Goal: Task Accomplishment & Management: Complete application form

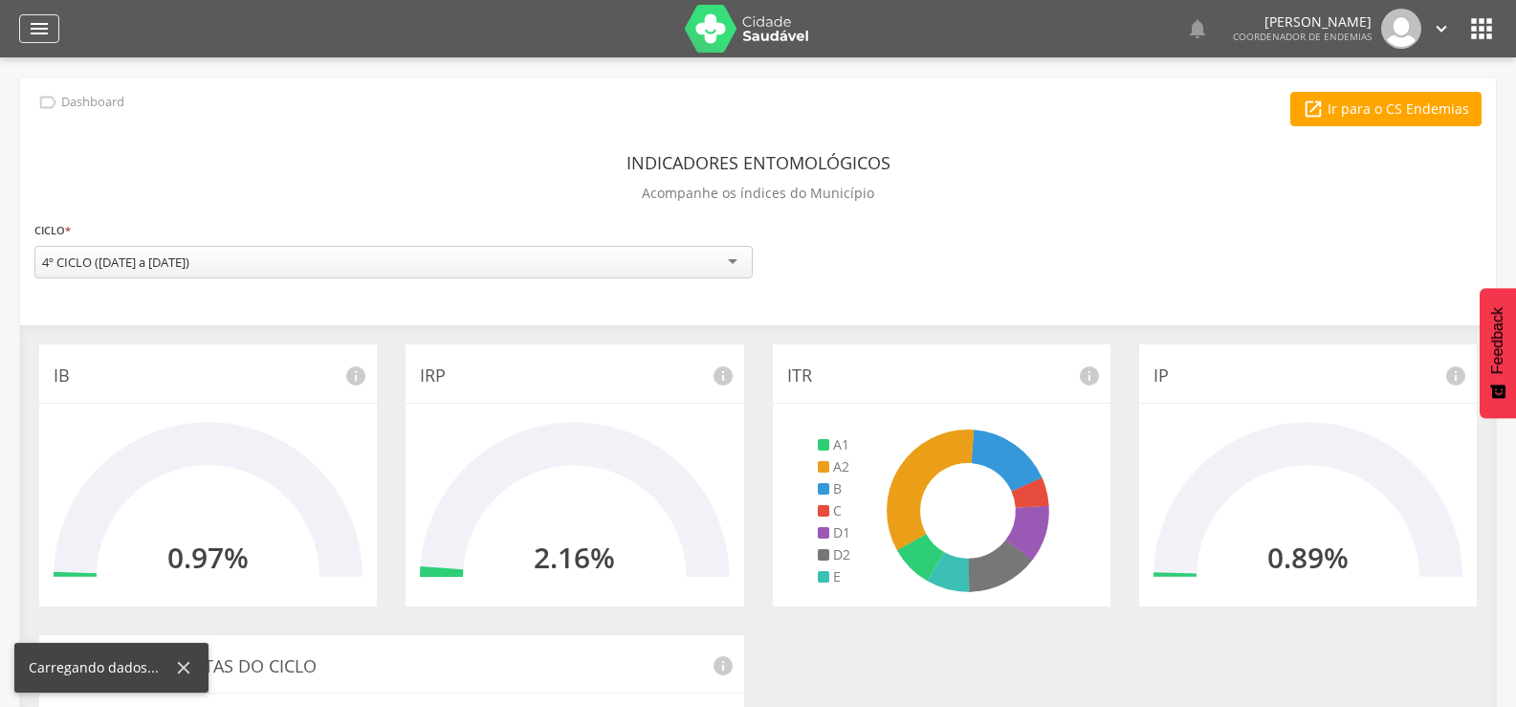
click at [34, 29] on icon "" at bounding box center [39, 28] width 23 height 23
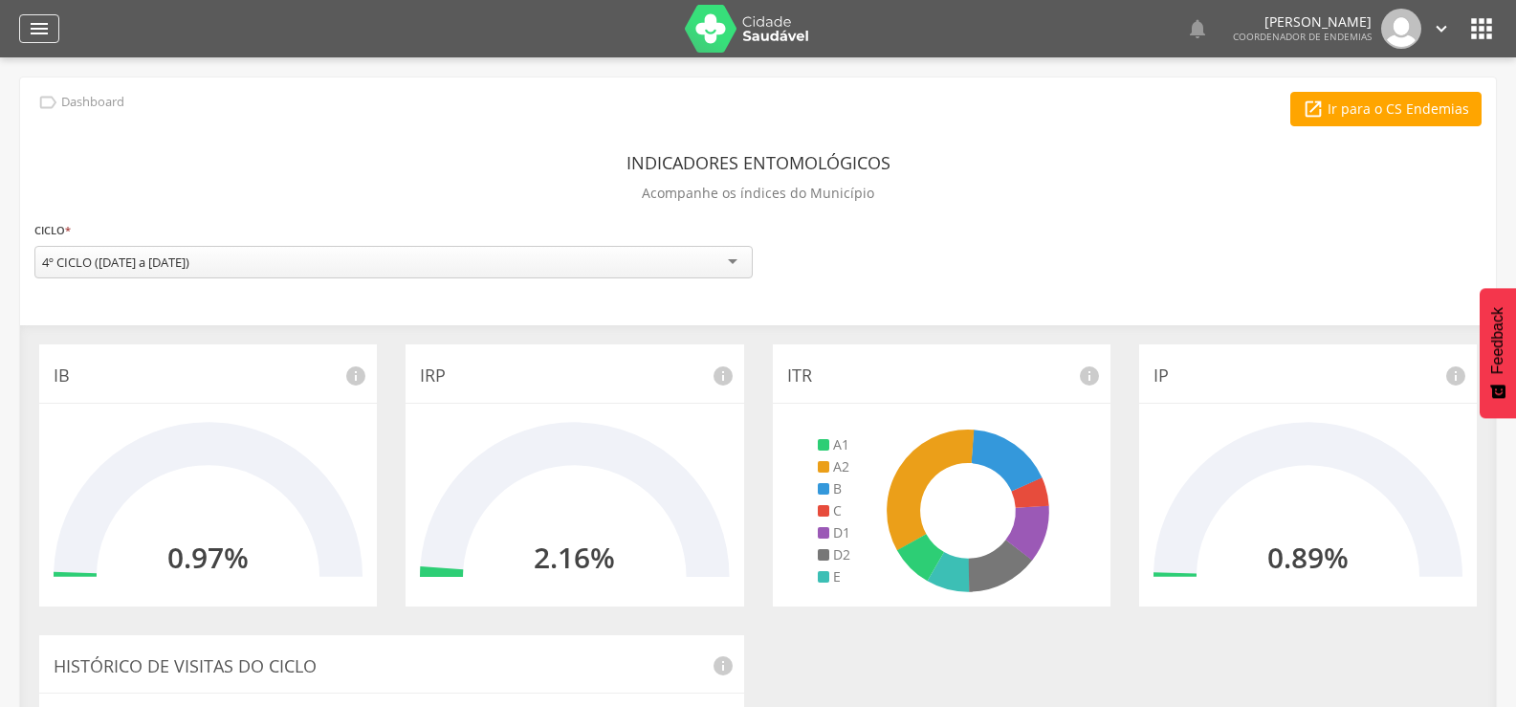
click at [34, 29] on icon "" at bounding box center [39, 28] width 23 height 23
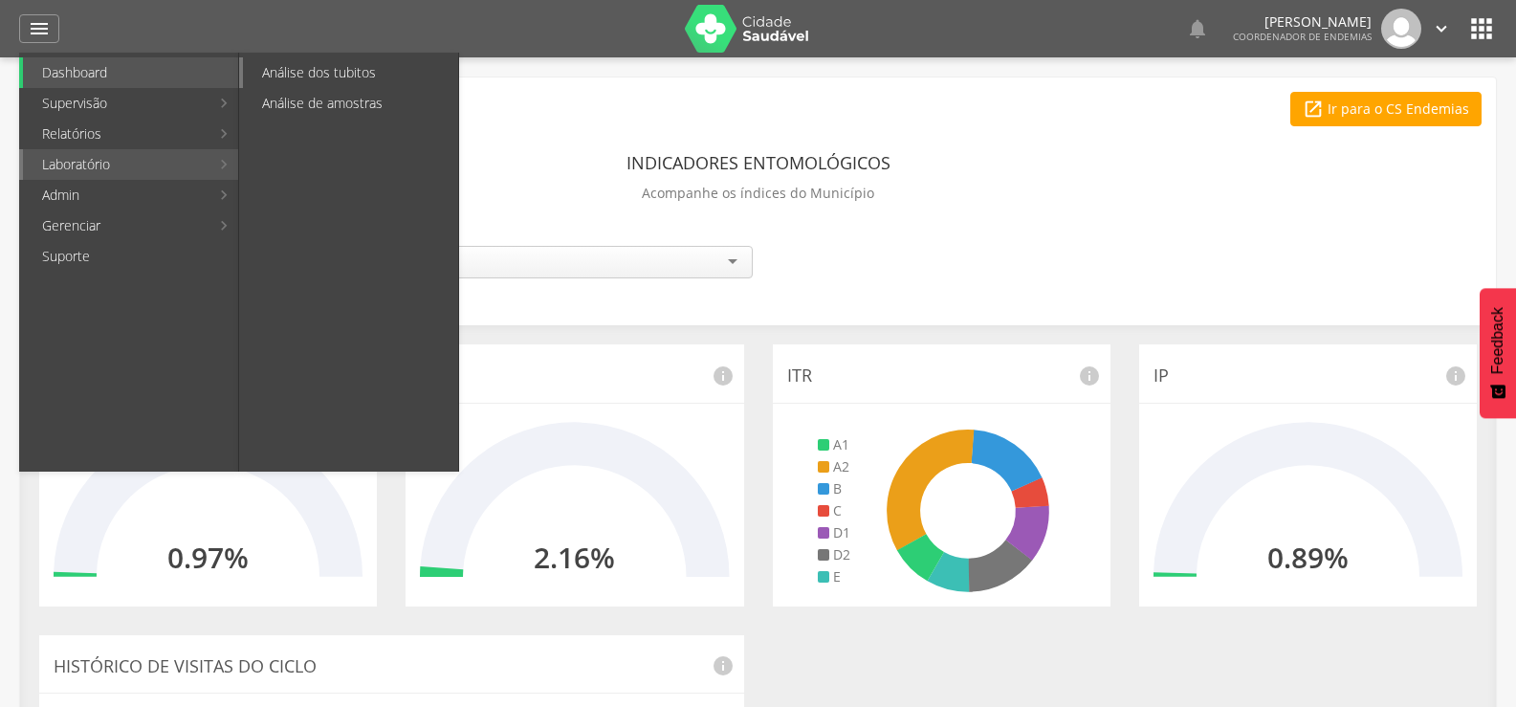
click at [328, 75] on link "Análise dos tubitos" at bounding box center [350, 72] width 215 height 31
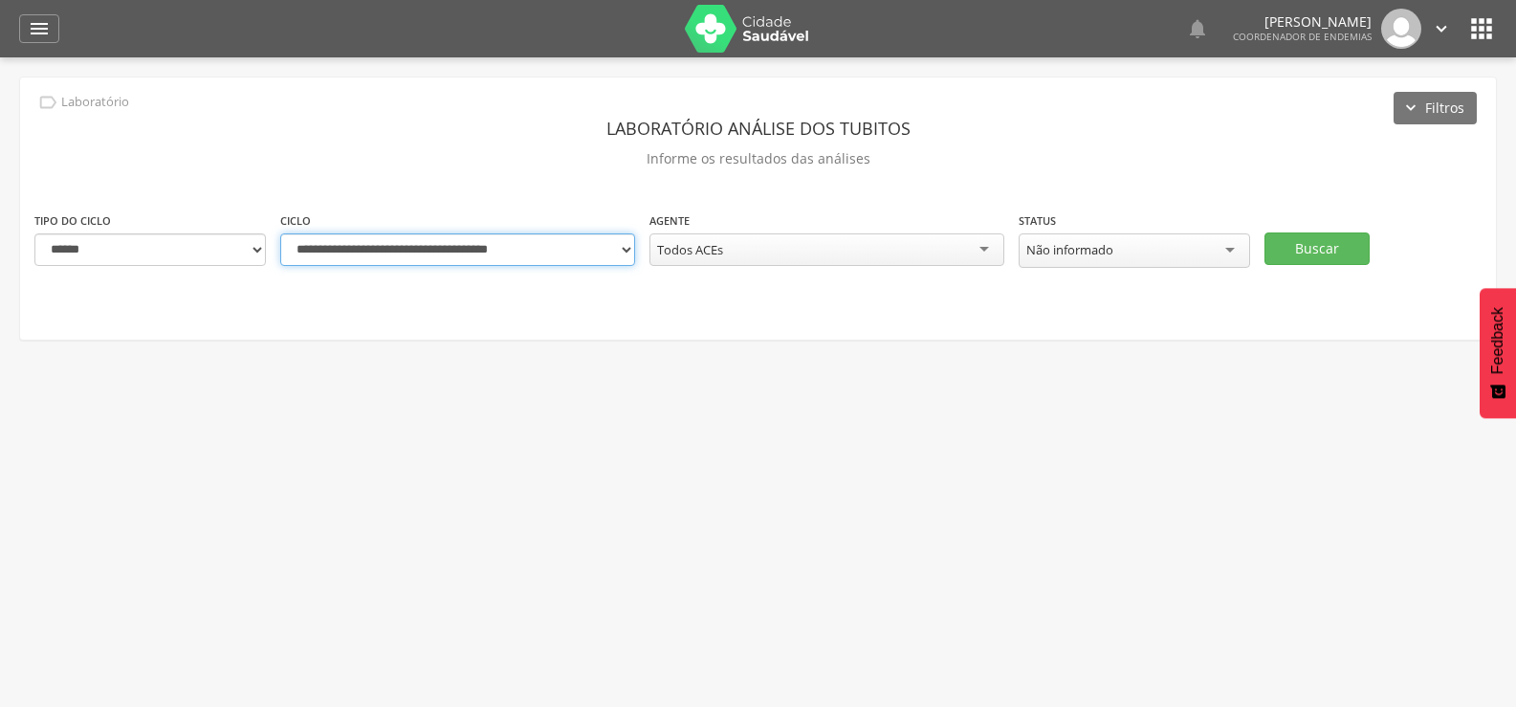
click at [628, 247] on select "**********" at bounding box center [457, 249] width 355 height 33
select select "**********"
click at [280, 233] on select "**********" at bounding box center [457, 249] width 355 height 33
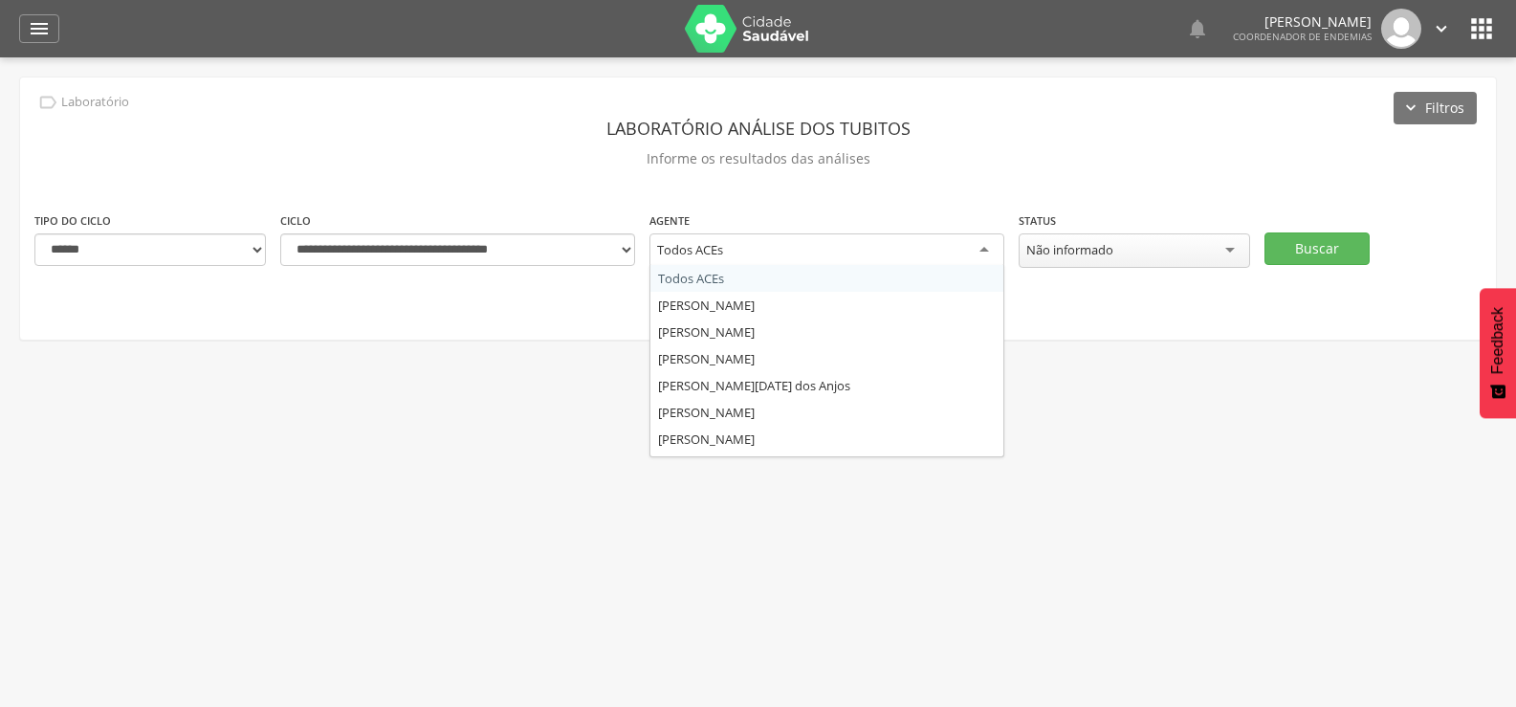
click at [761, 245] on div "Todos ACEs" at bounding box center [827, 250] width 355 height 34
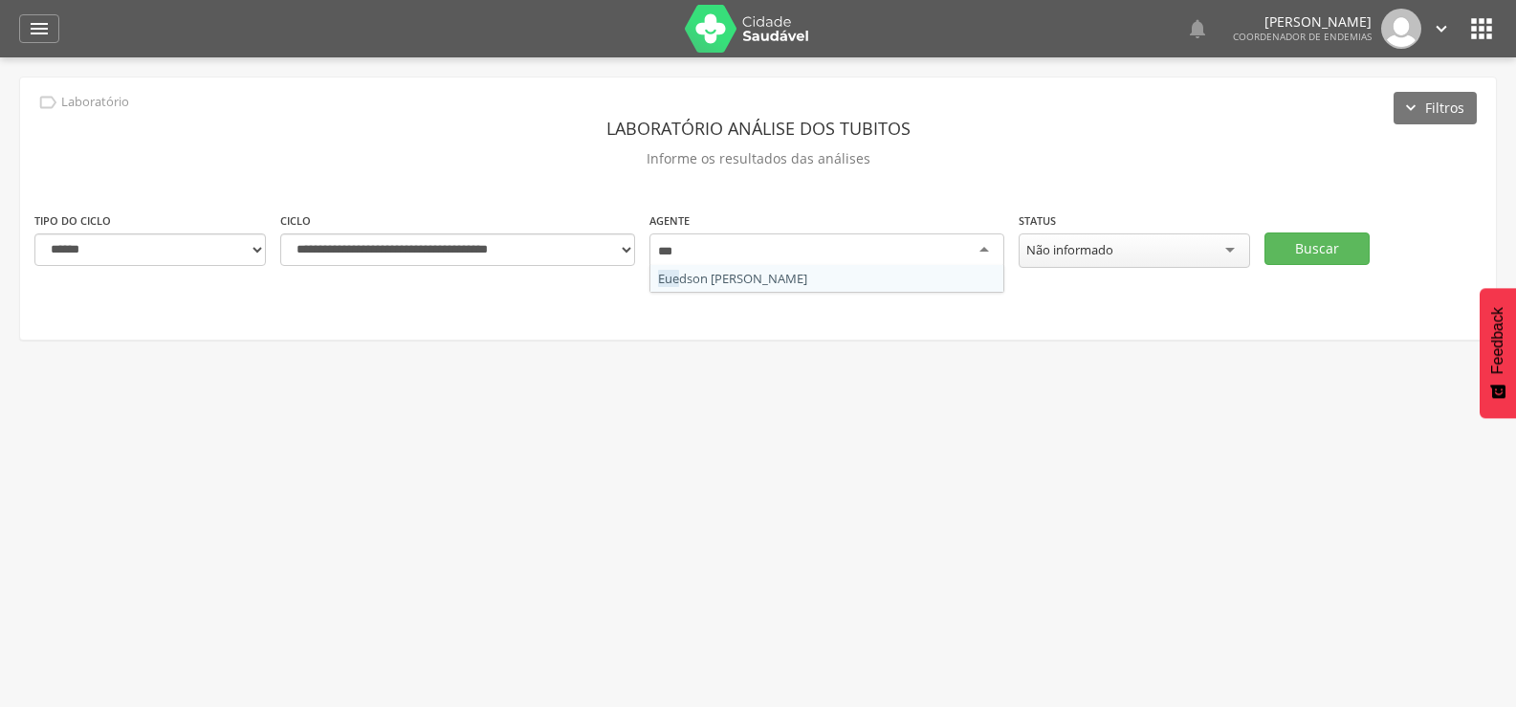
type input "****"
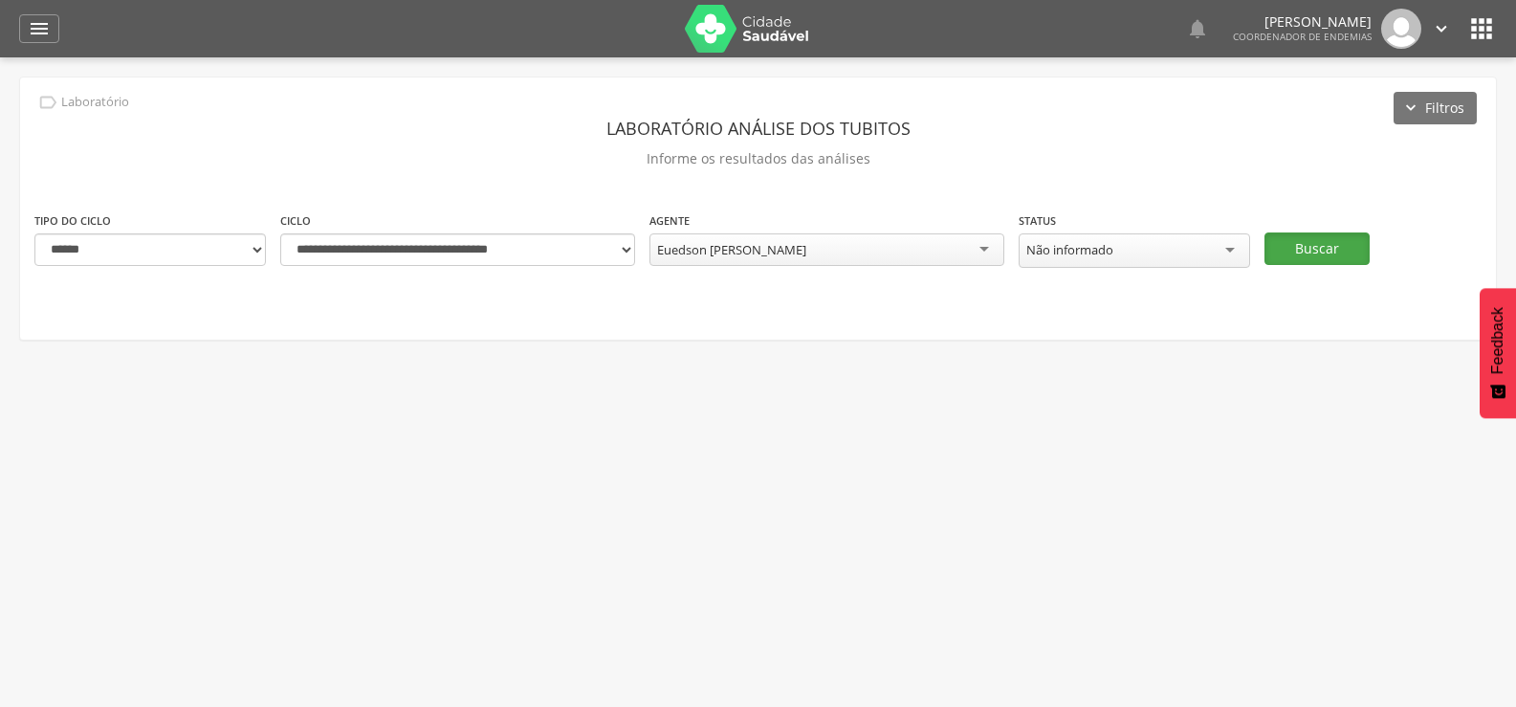
click at [1344, 243] on button "Buscar" at bounding box center [1317, 248] width 105 height 33
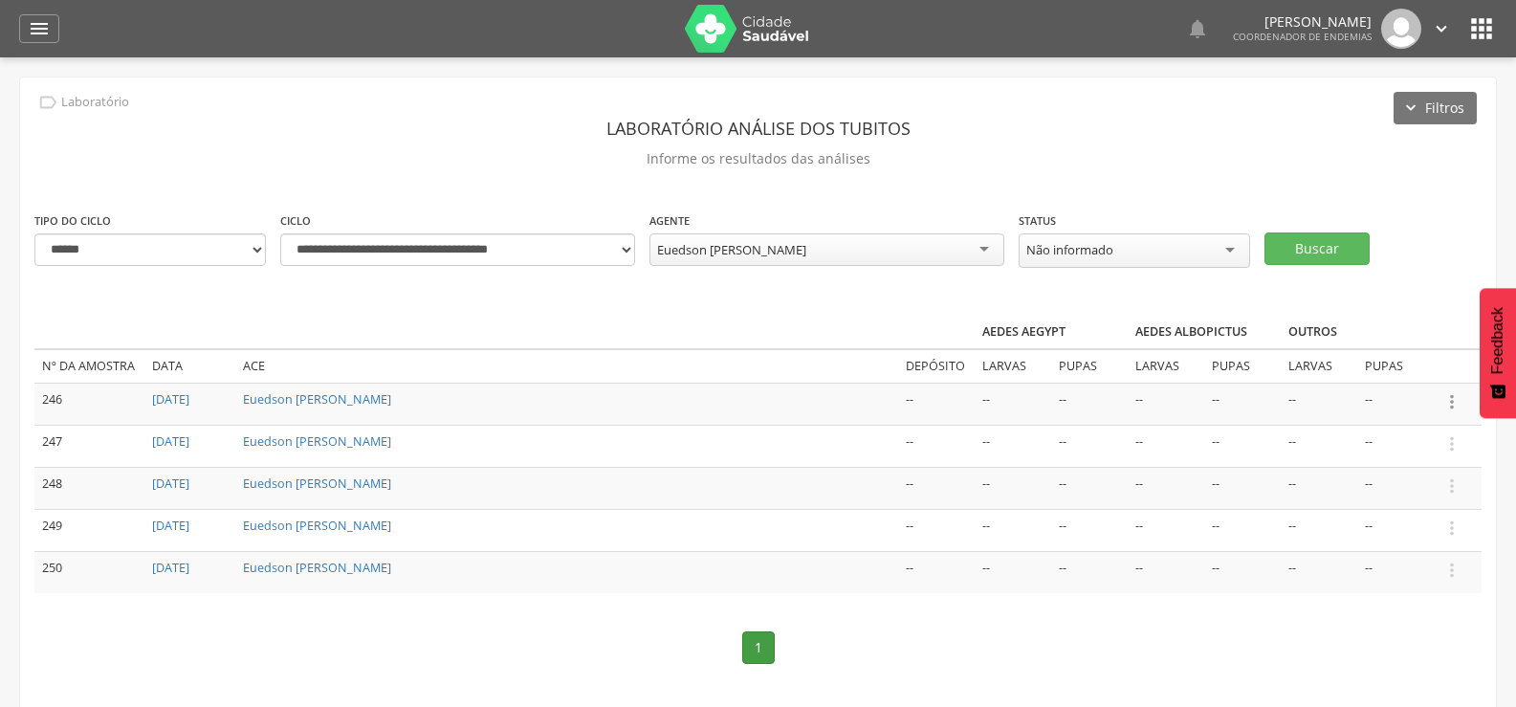
click at [1451, 401] on icon "" at bounding box center [1452, 401] width 21 height 21
click at [1433, 371] on link "Informar resultado" at bounding box center [1386, 370] width 151 height 24
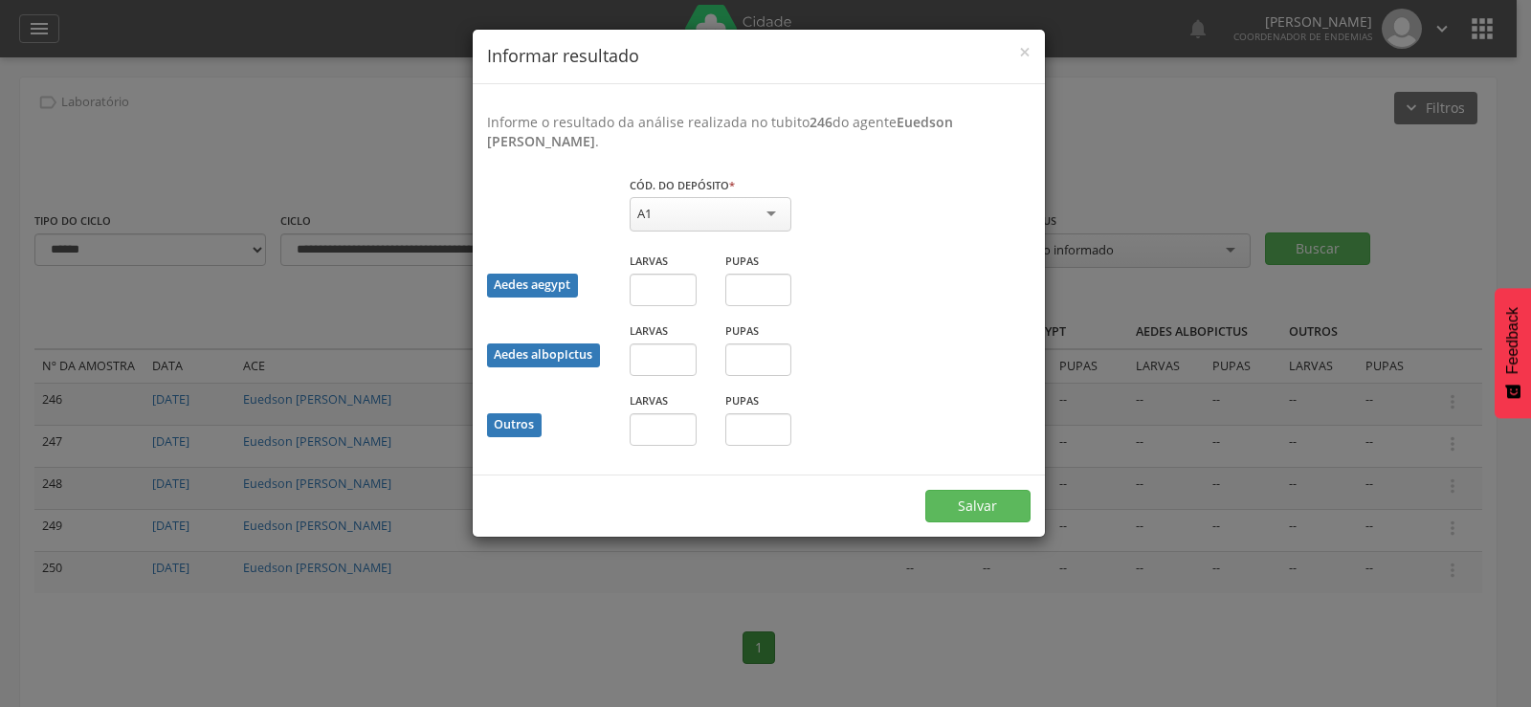
click at [665, 452] on div "Larvas" at bounding box center [663, 425] width 96 height 70
click at [662, 426] on input "text" at bounding box center [662, 429] width 67 height 33
type input "*"
click at [986, 504] on button "Salvar" at bounding box center [977, 506] width 105 height 33
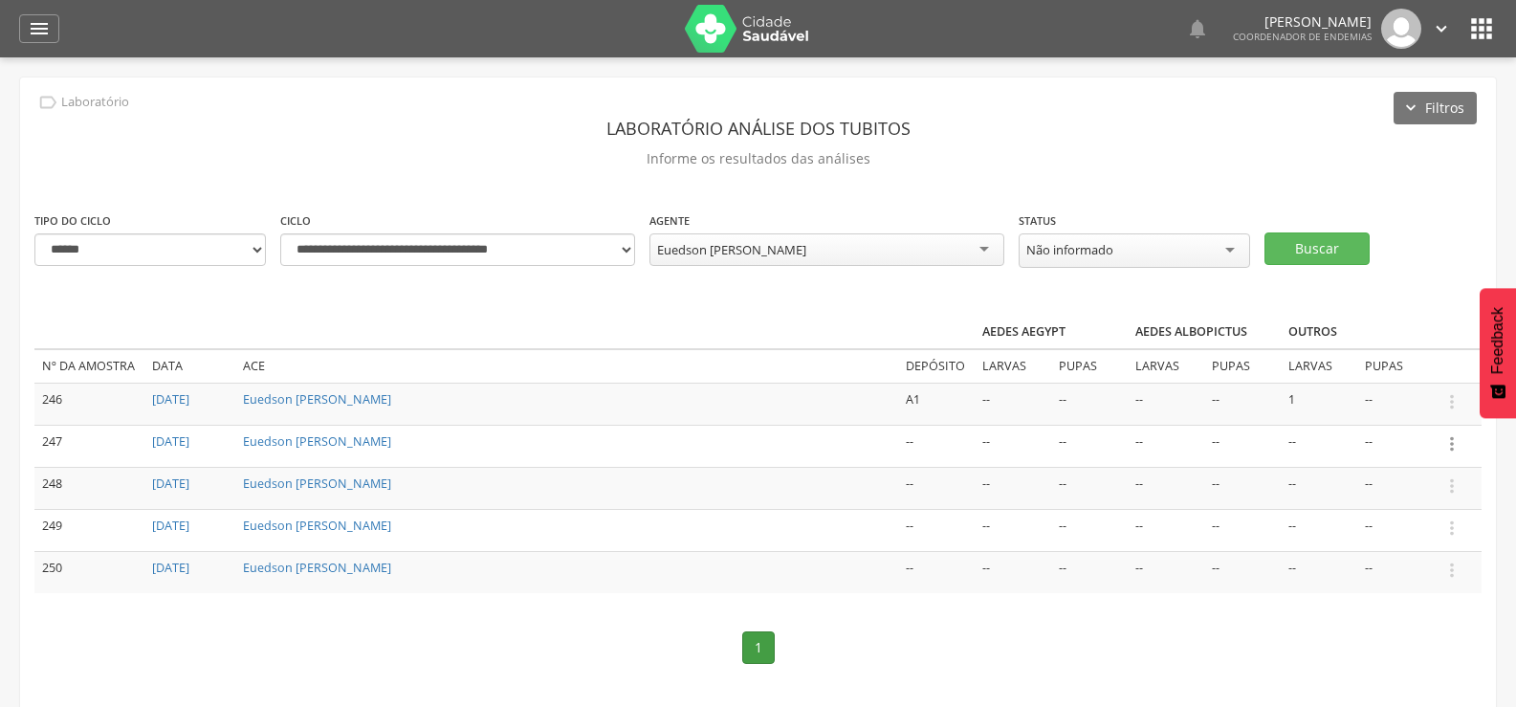
click at [1454, 433] on icon "" at bounding box center [1452, 443] width 21 height 21
click at [1378, 400] on link "Informar resultado" at bounding box center [1386, 412] width 151 height 24
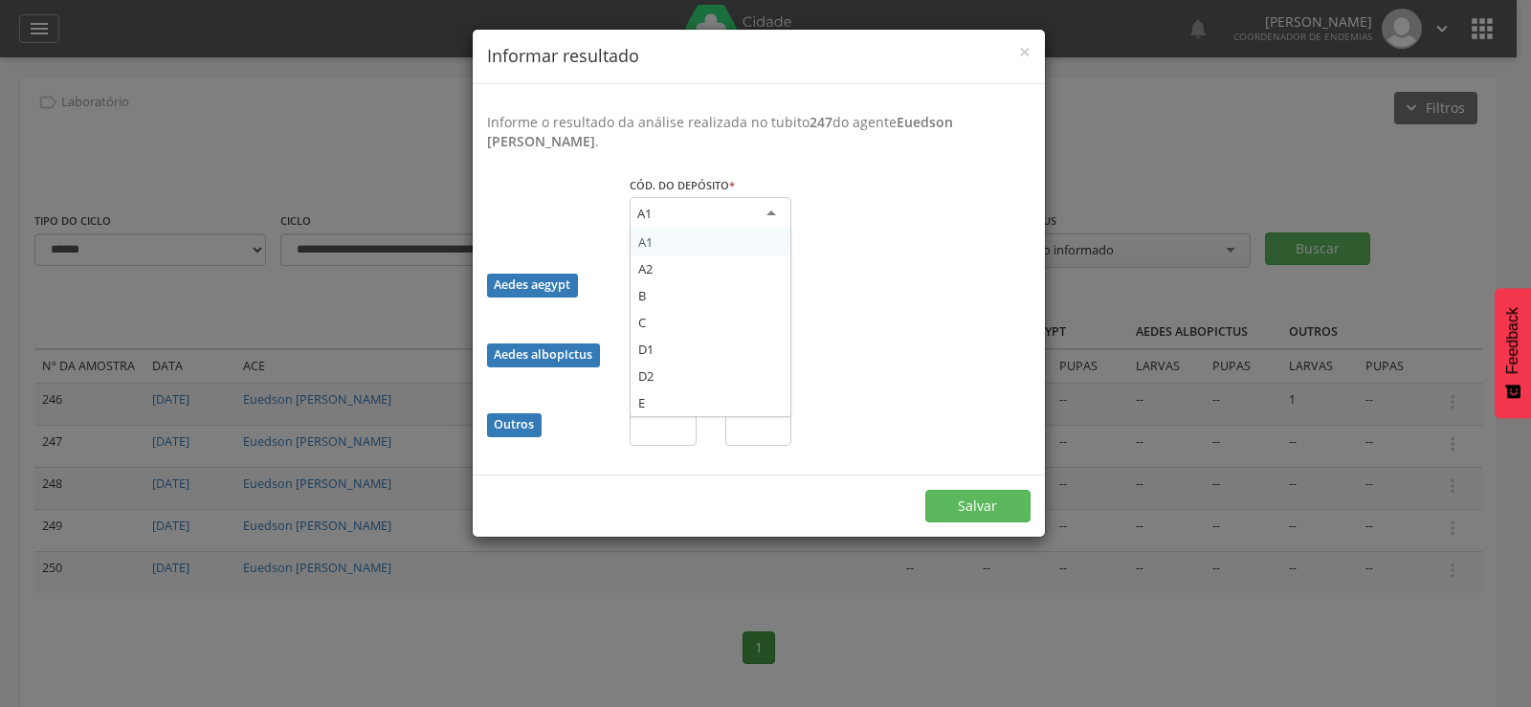
click at [684, 203] on div "A1" at bounding box center [710, 214] width 162 height 34
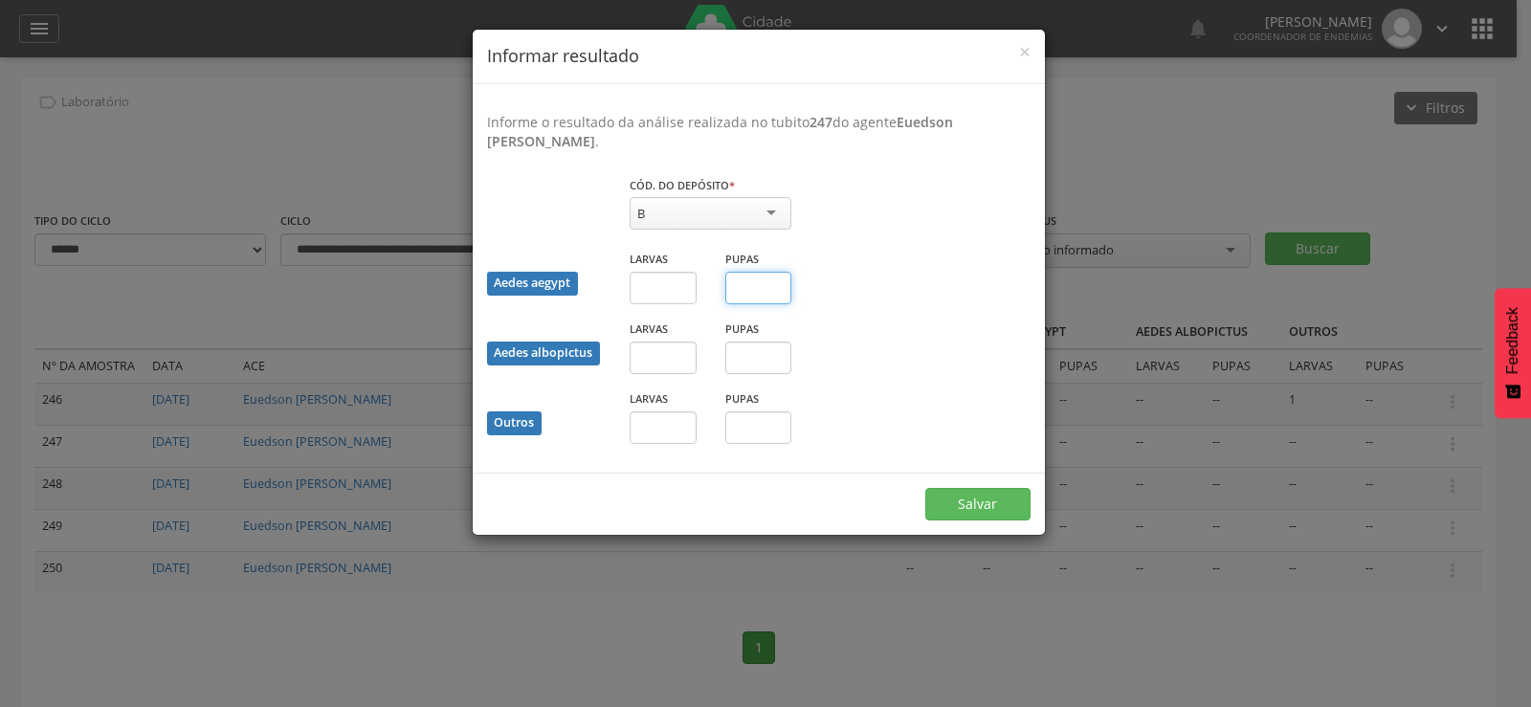
click at [758, 283] on input "text" at bounding box center [758, 288] width 67 height 33
type input "*"
click at [985, 506] on button "Salvar" at bounding box center [977, 504] width 105 height 33
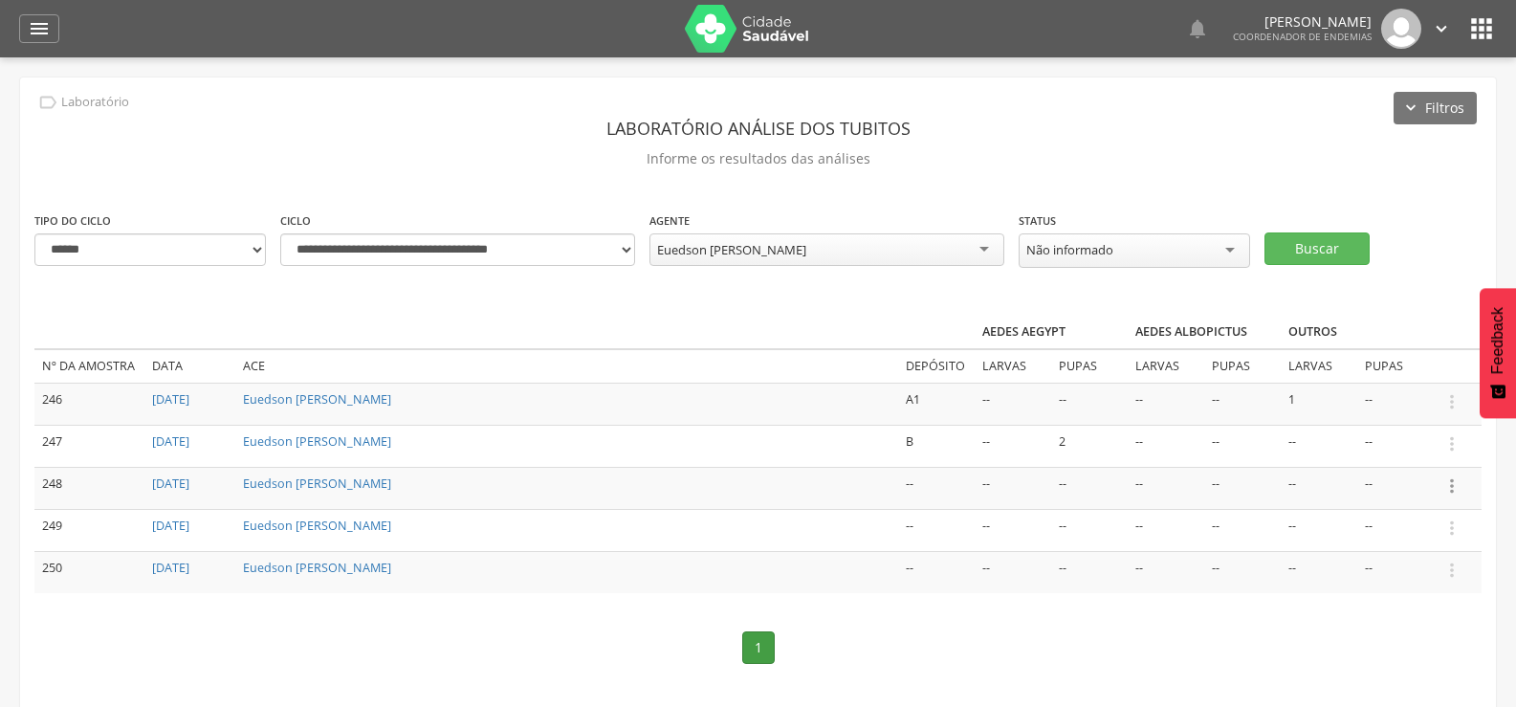
click at [1448, 483] on icon "" at bounding box center [1452, 485] width 21 height 21
click at [1403, 446] on link "Informar resultado" at bounding box center [1386, 454] width 151 height 24
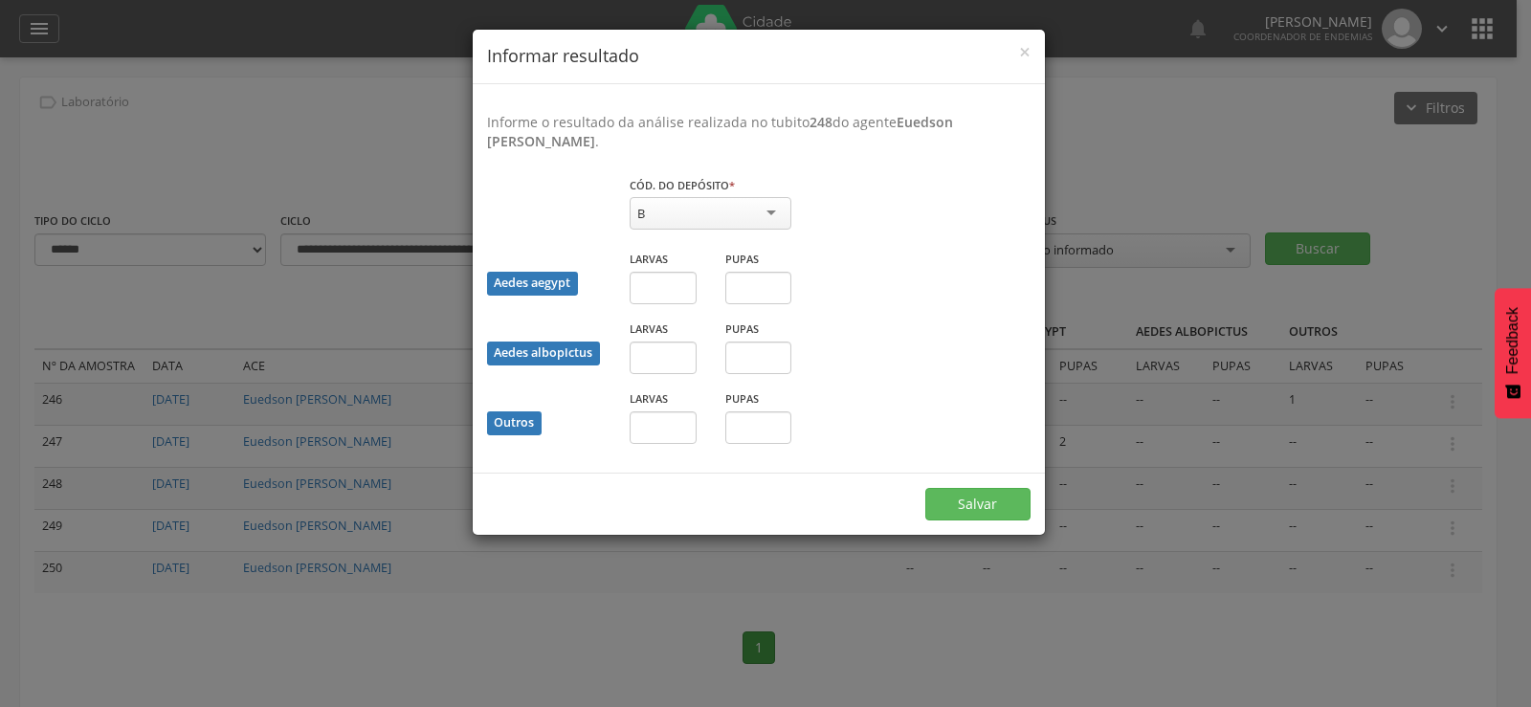
click at [704, 210] on div "B" at bounding box center [710, 213] width 162 height 33
click at [655, 292] on input "text" at bounding box center [662, 288] width 67 height 33
type input "*"
click at [749, 296] on input "text" at bounding box center [758, 288] width 67 height 33
type input "*"
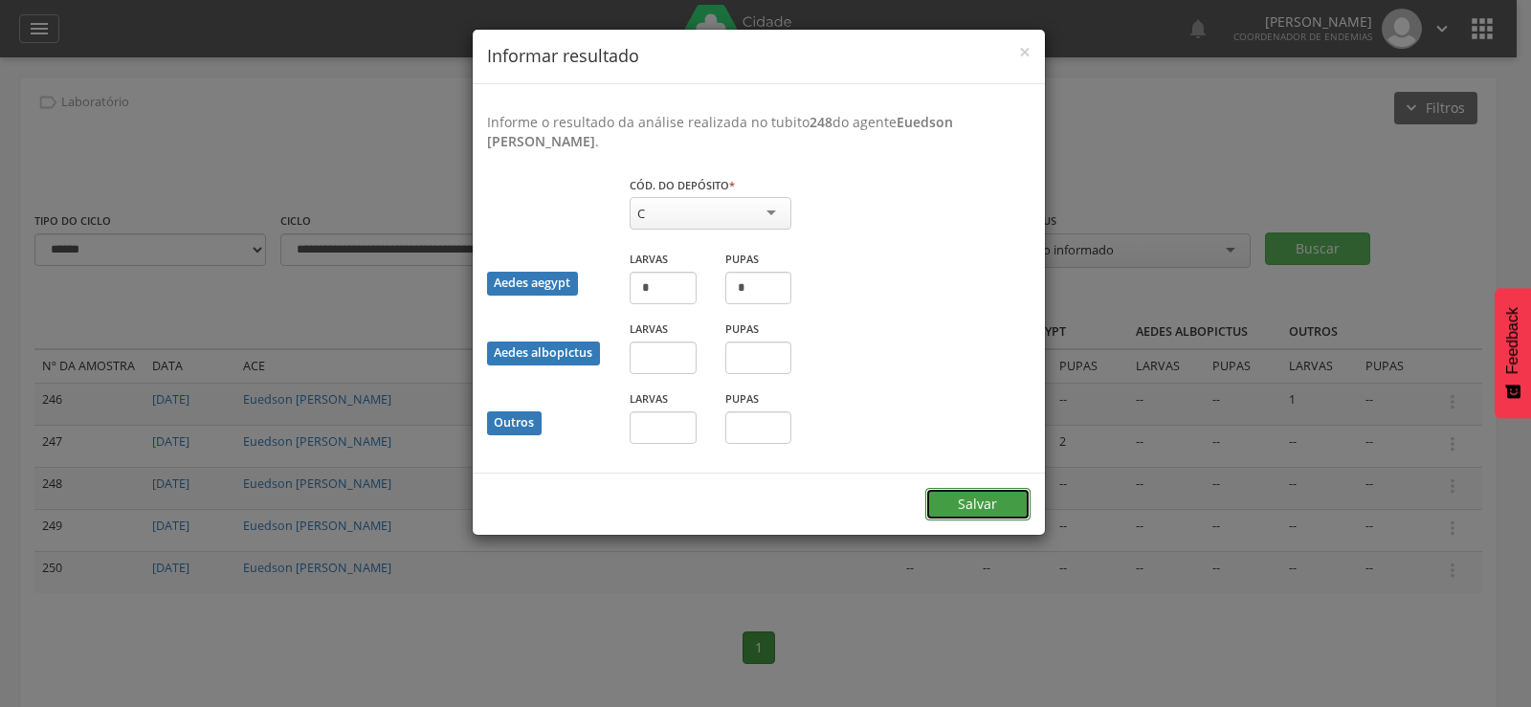
click at [961, 498] on button "Salvar" at bounding box center [977, 504] width 105 height 33
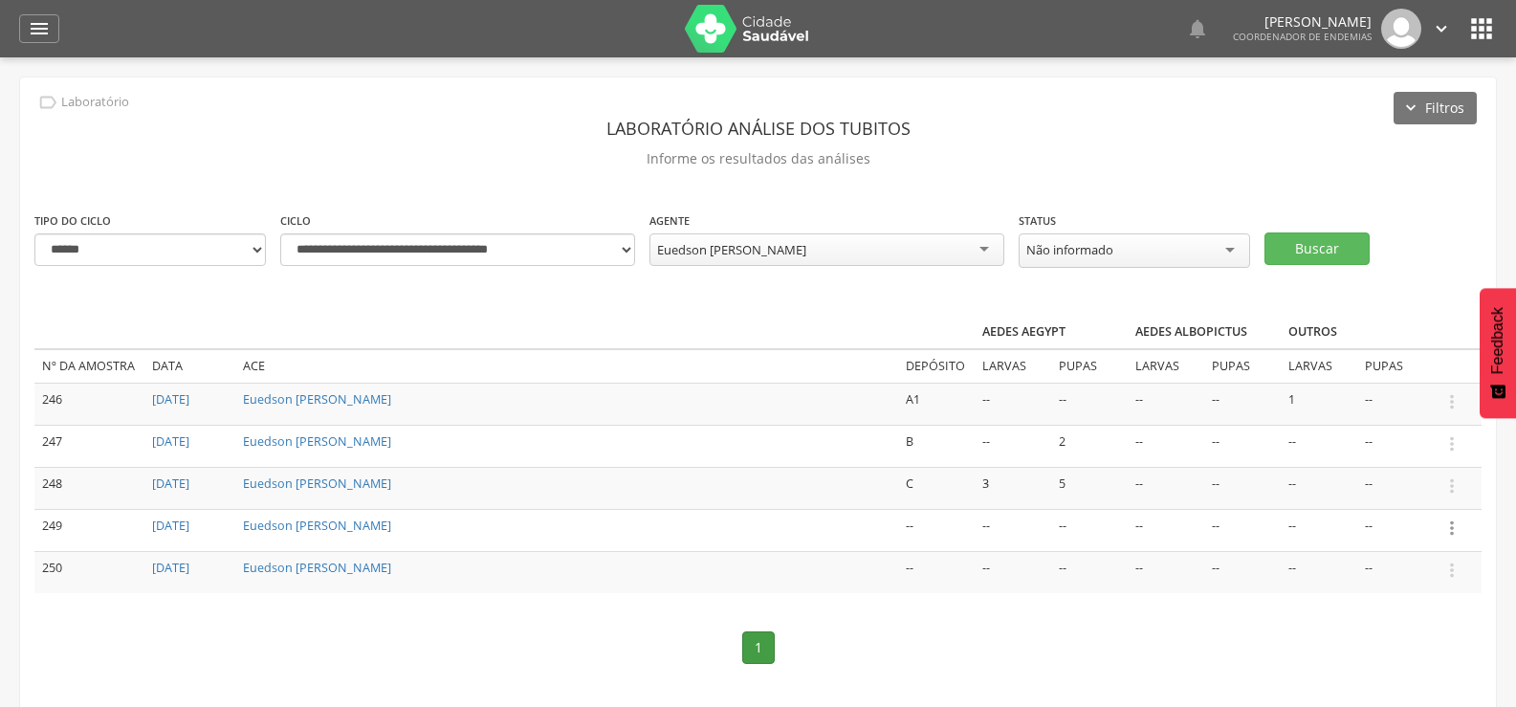
click at [1452, 519] on icon "" at bounding box center [1452, 528] width 21 height 21
click at [1391, 489] on link "Informar resultado" at bounding box center [1386, 496] width 151 height 24
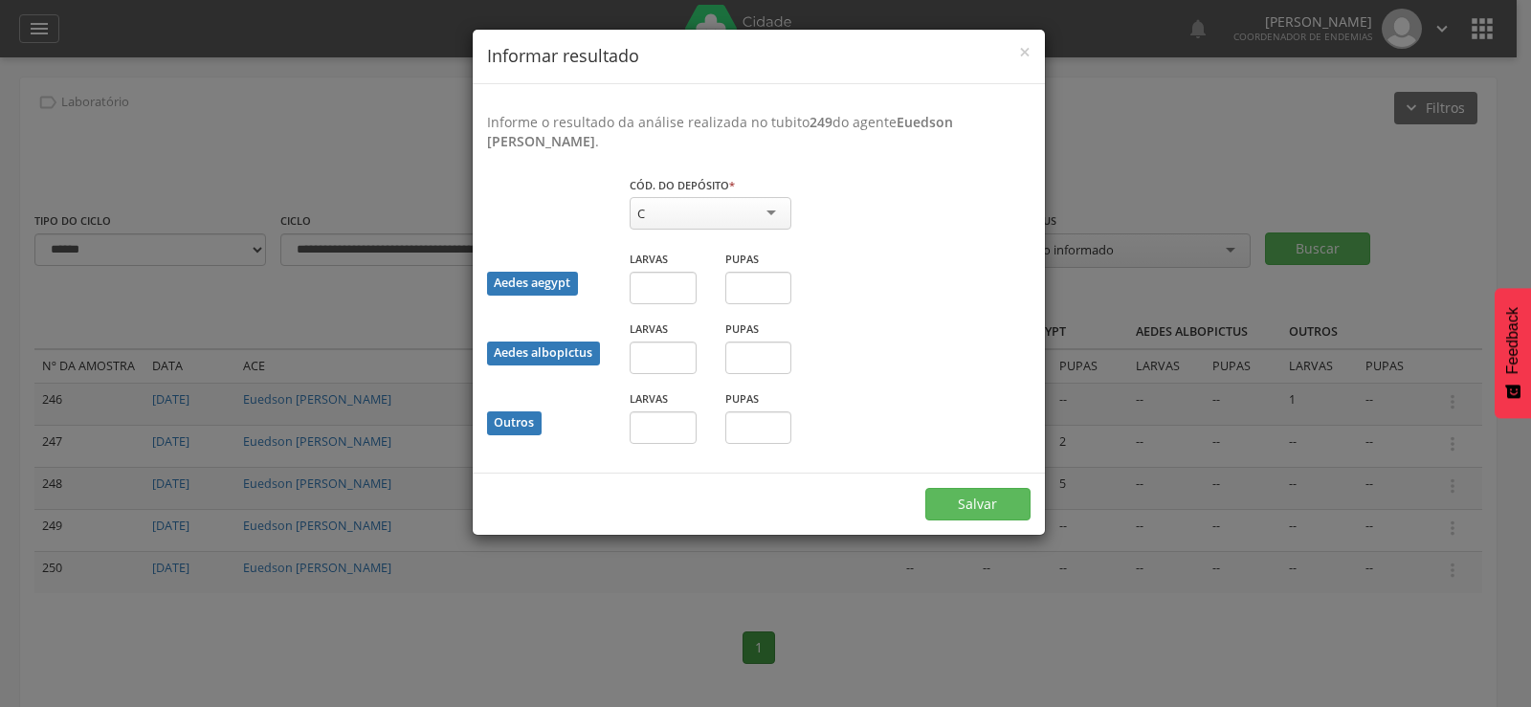
click at [689, 210] on div "C" at bounding box center [710, 213] width 162 height 33
click at [654, 303] on input "text" at bounding box center [662, 288] width 67 height 33
type input "*"
click at [758, 286] on input "text" at bounding box center [758, 288] width 67 height 33
type input "*"
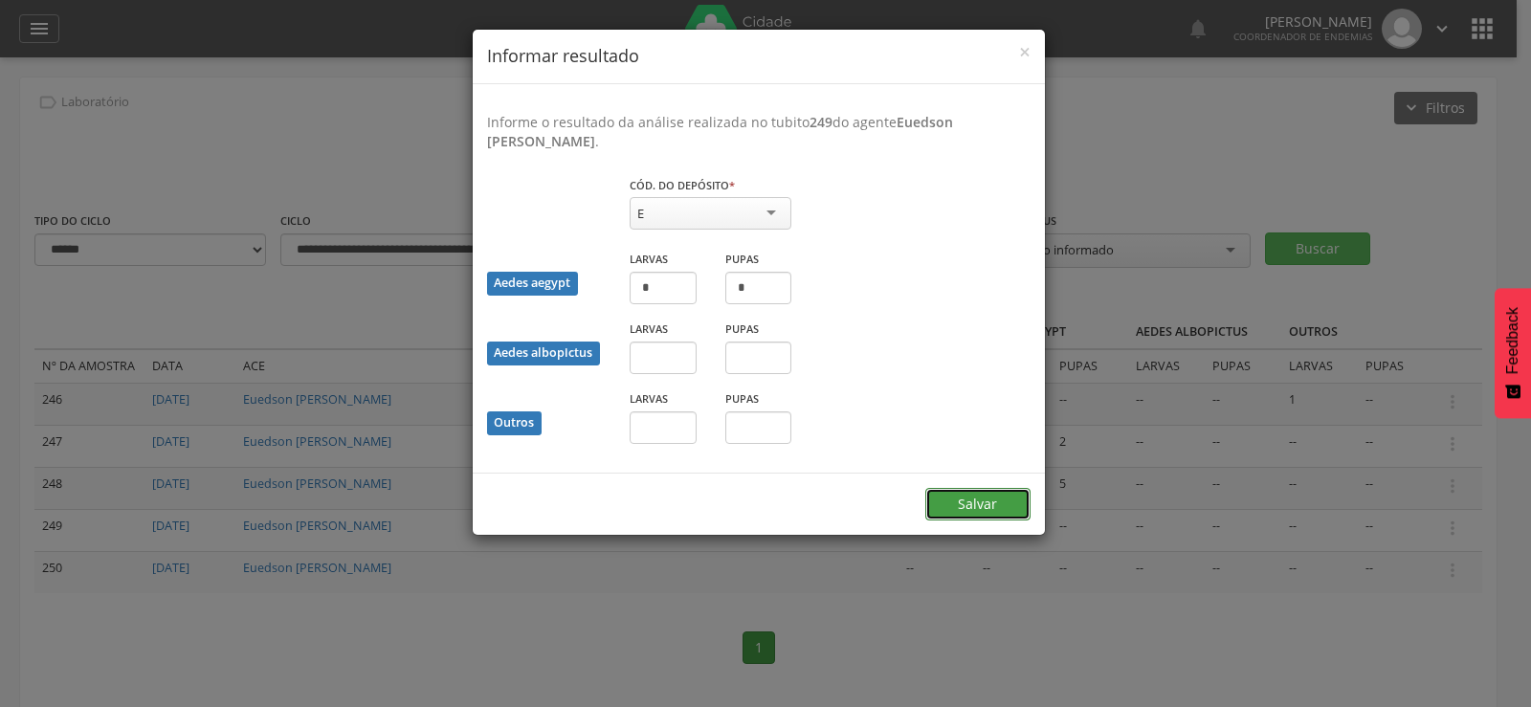
click at [957, 494] on button "Salvar" at bounding box center [977, 504] width 105 height 33
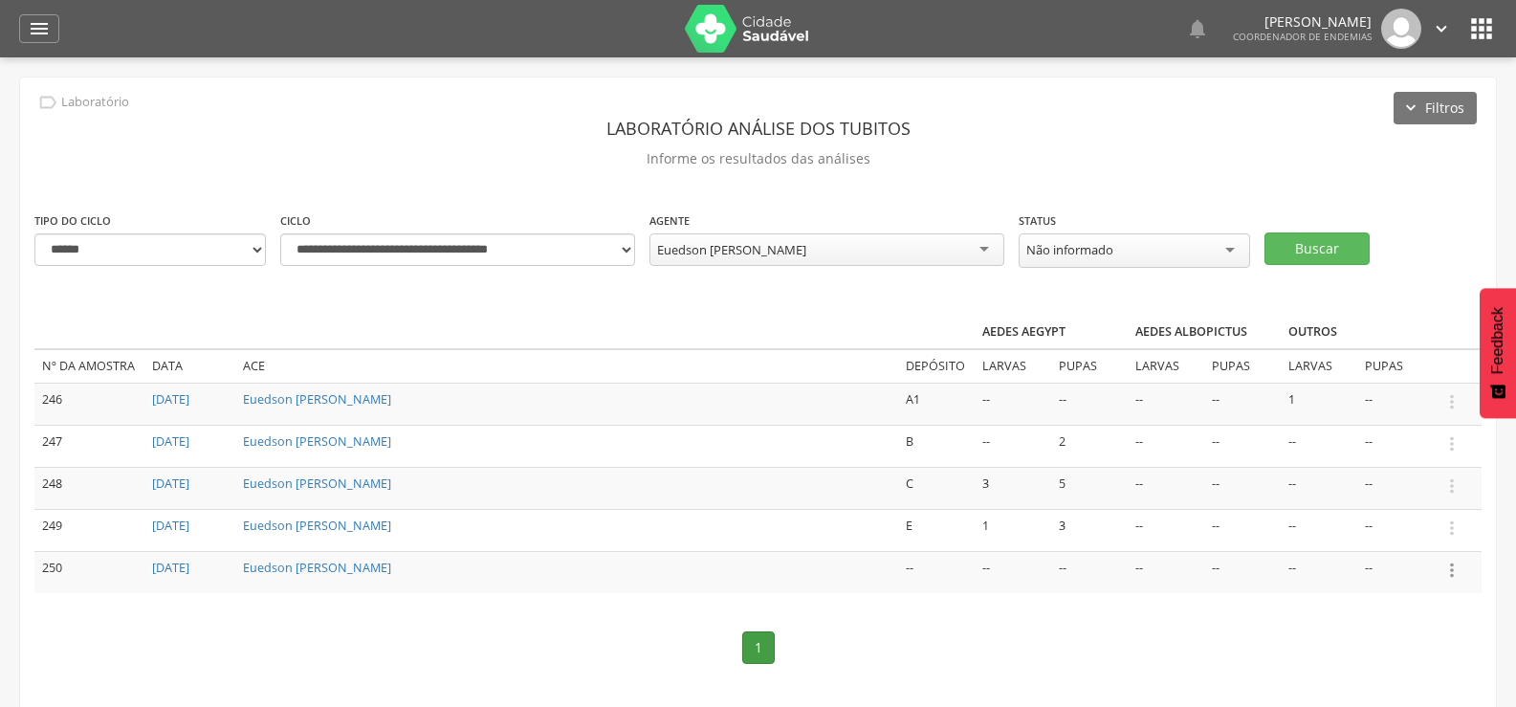
click at [1456, 566] on icon "" at bounding box center [1452, 570] width 21 height 21
click at [1399, 529] on link "Informar resultado" at bounding box center [1386, 538] width 151 height 24
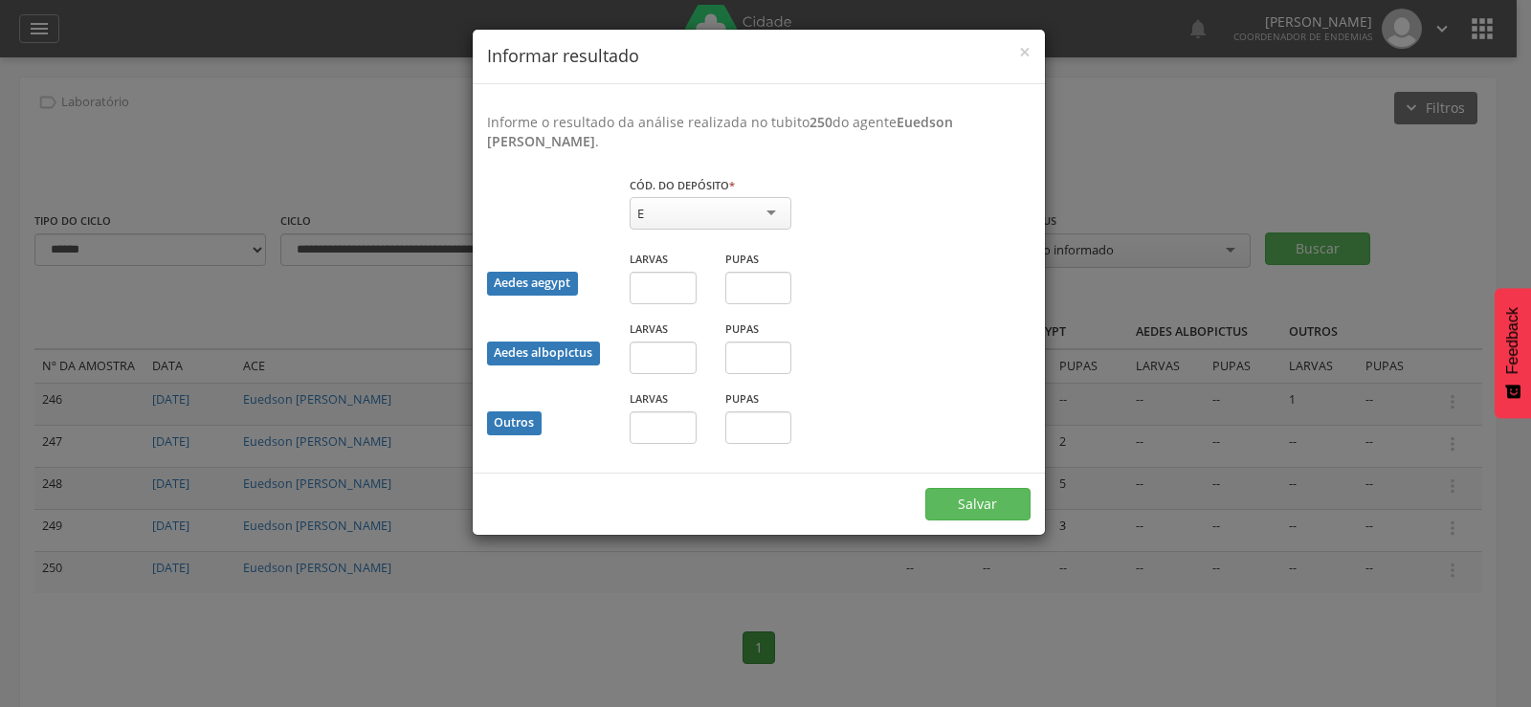
click at [1300, 274] on div "× Informar resultado Informe o resultado da análise realizada no tubito 250 do …" at bounding box center [765, 353] width 1531 height 707
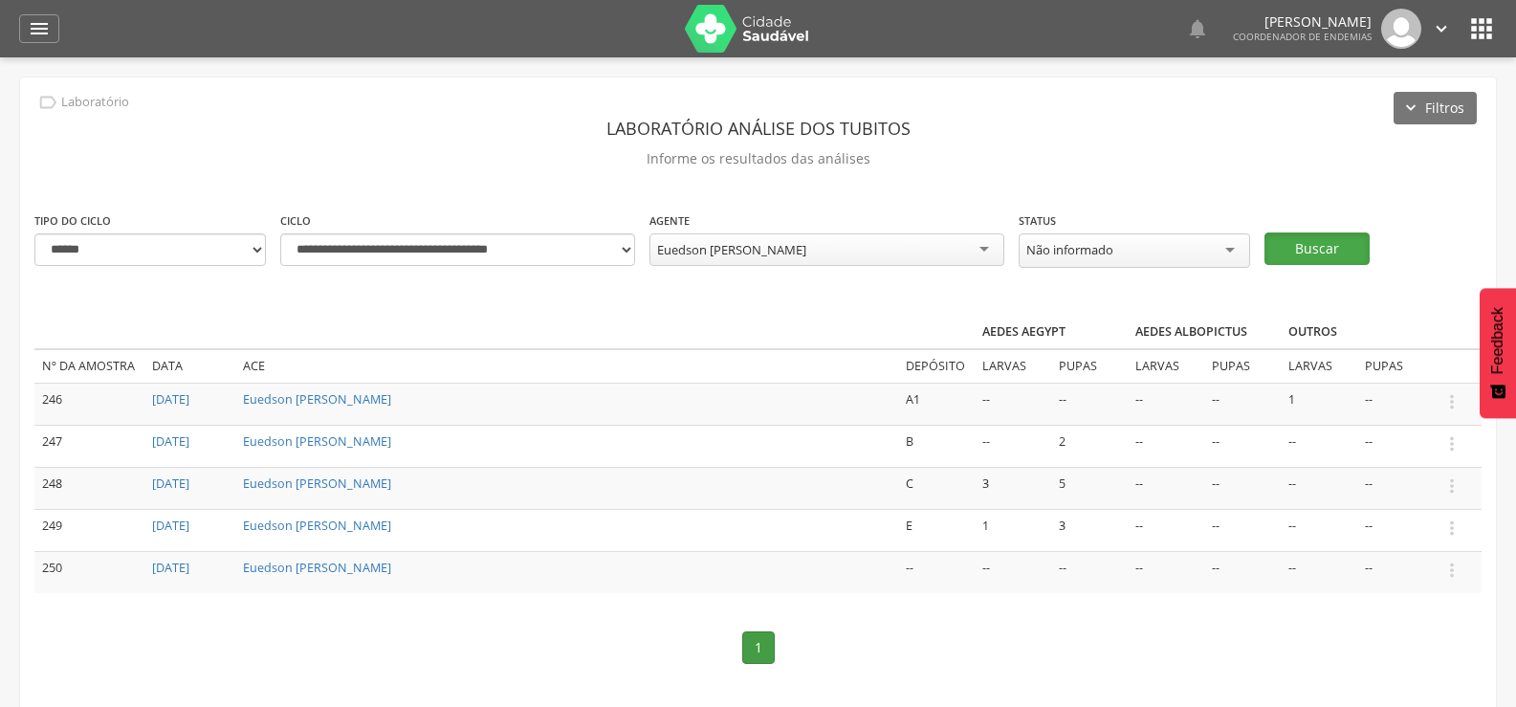
click at [1319, 248] on button "Buscar" at bounding box center [1317, 248] width 105 height 33
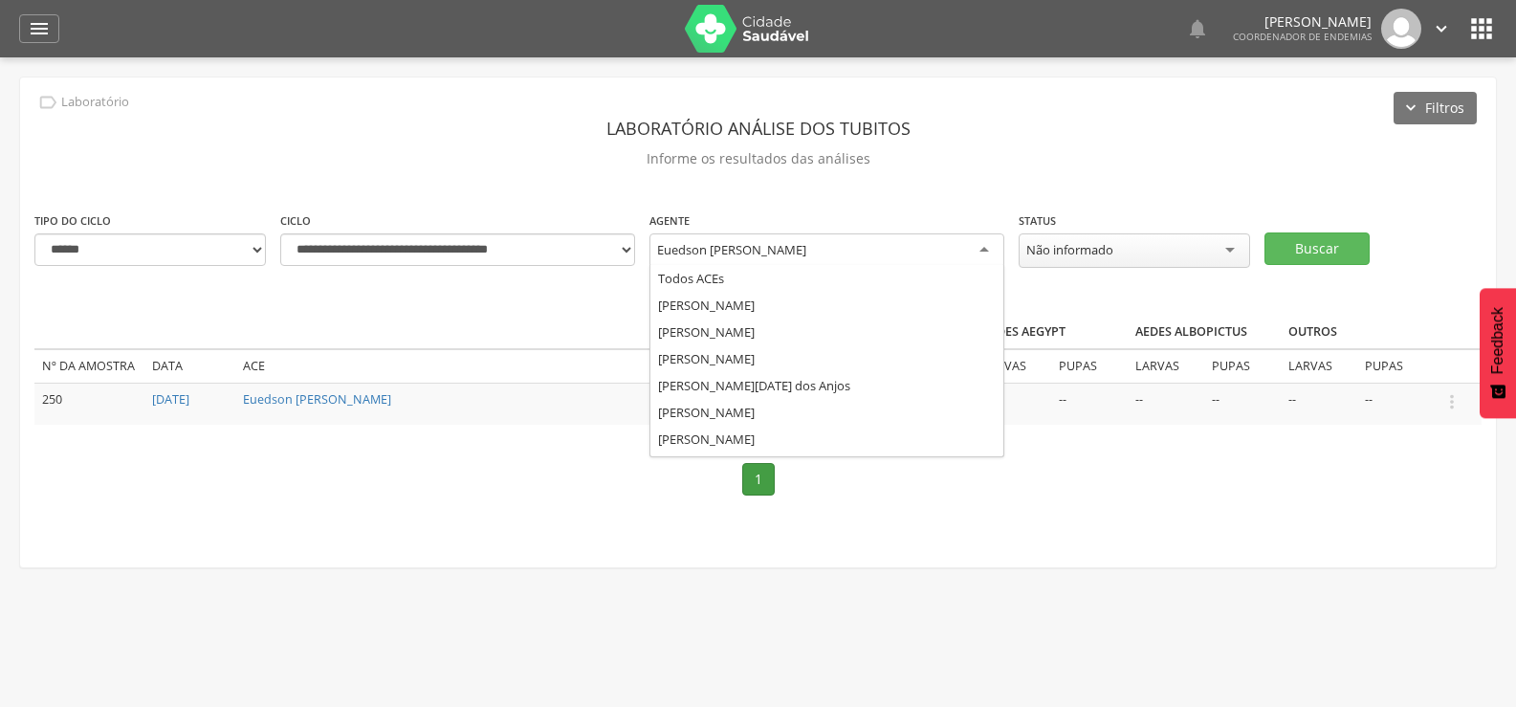
click at [827, 245] on div "Euedson Antonio Ribeiro" at bounding box center [827, 250] width 355 height 34
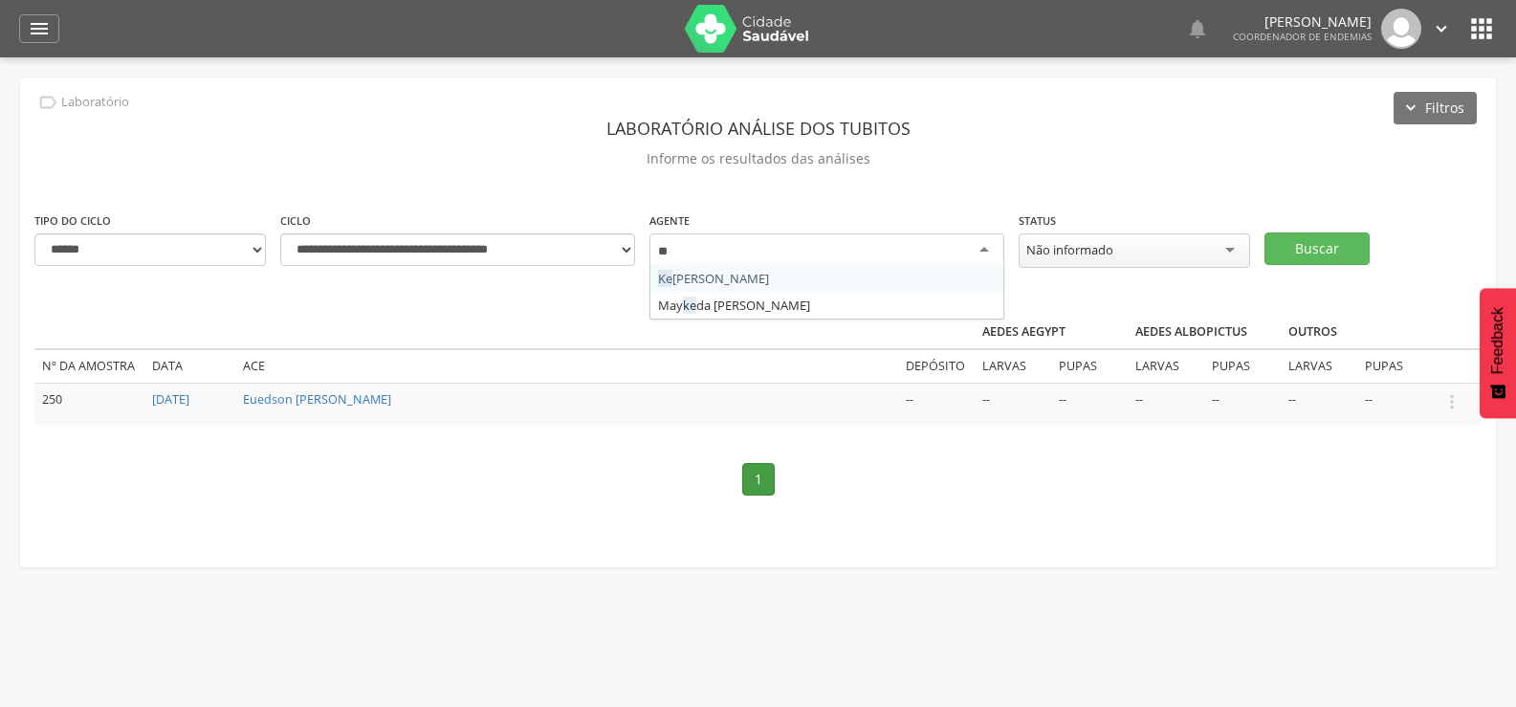
type input "***"
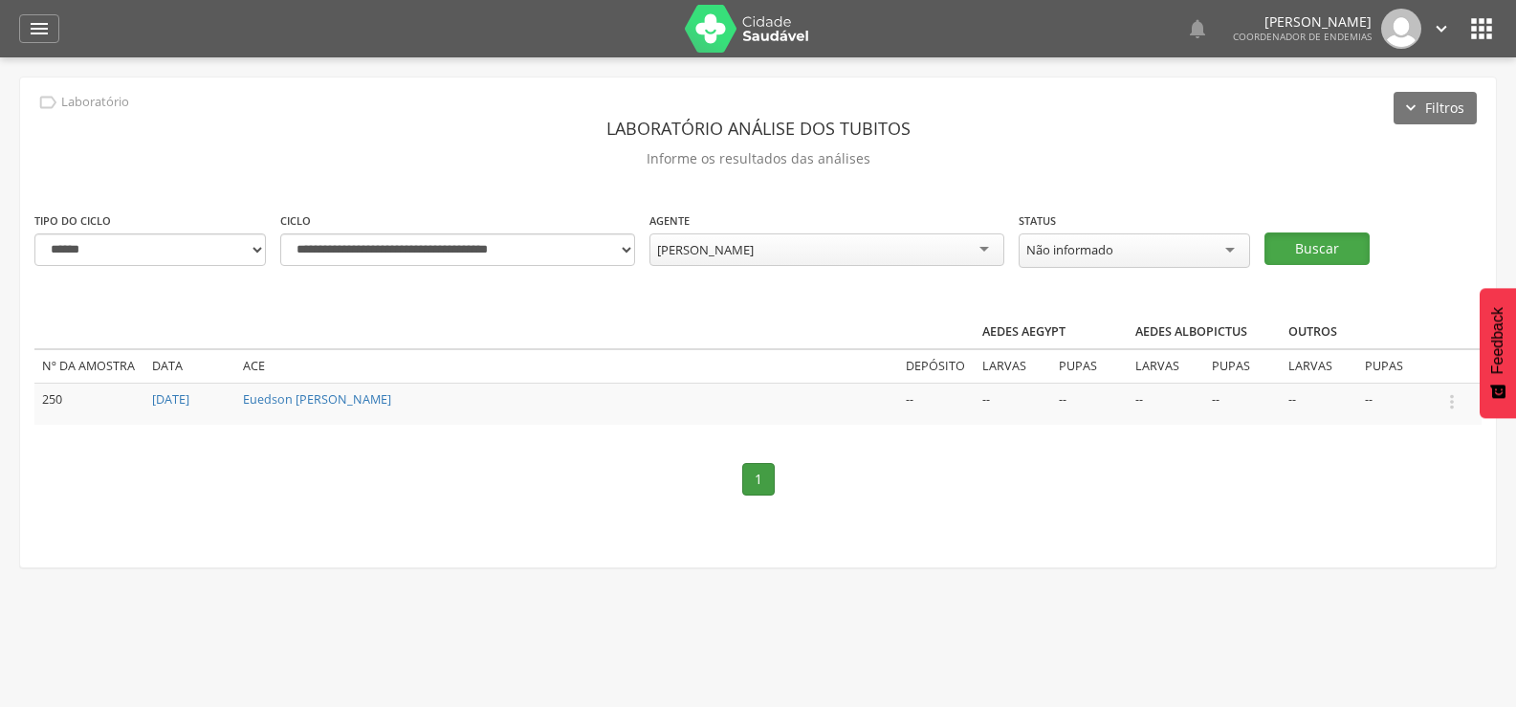
click at [1321, 239] on button "Buscar" at bounding box center [1317, 248] width 105 height 33
click at [1451, 396] on icon "" at bounding box center [1452, 401] width 21 height 21
click at [1415, 362] on link "Informar resultado" at bounding box center [1386, 370] width 151 height 24
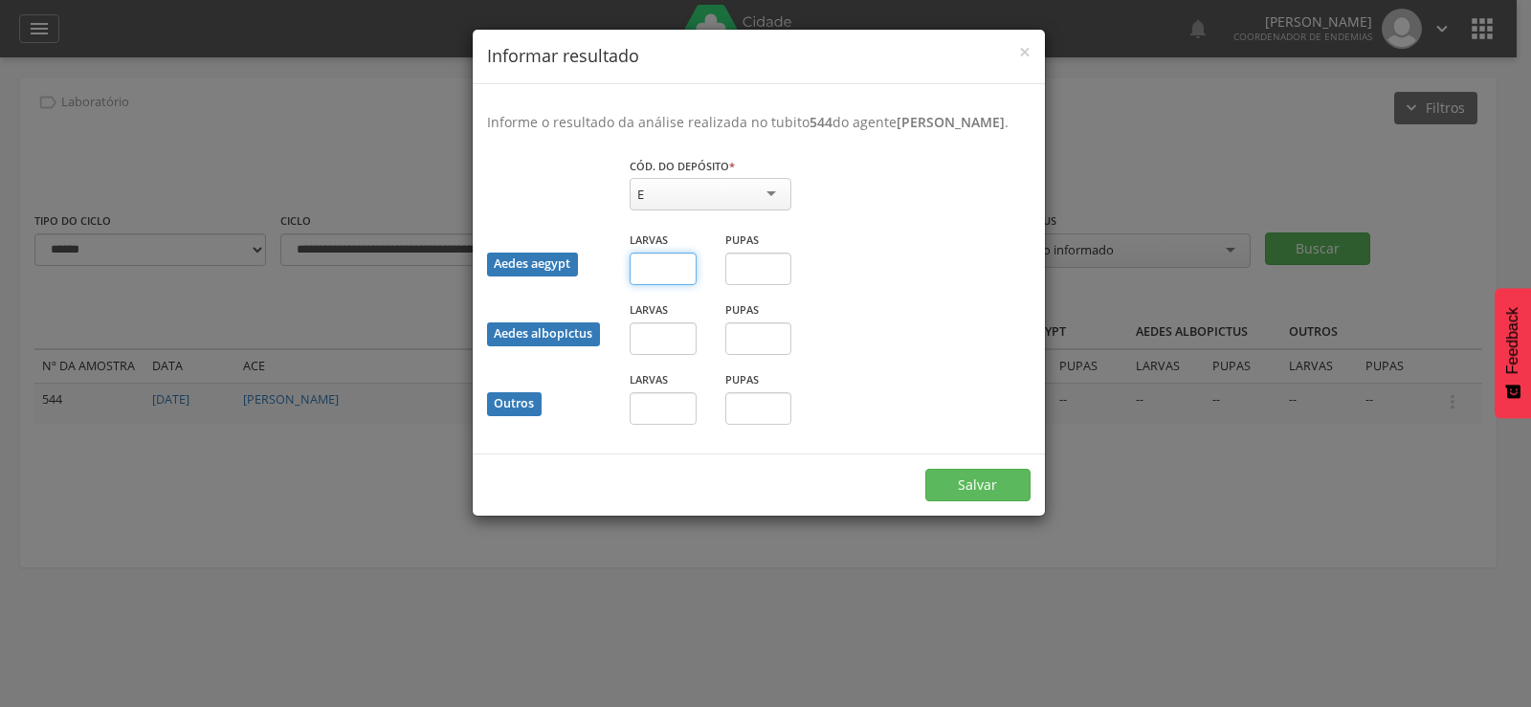
click at [684, 285] on input "text" at bounding box center [662, 269] width 67 height 33
type input "*"
click at [765, 285] on input "text" at bounding box center [758, 269] width 67 height 33
type input "*"
click at [986, 499] on button "Salvar" at bounding box center [977, 485] width 105 height 33
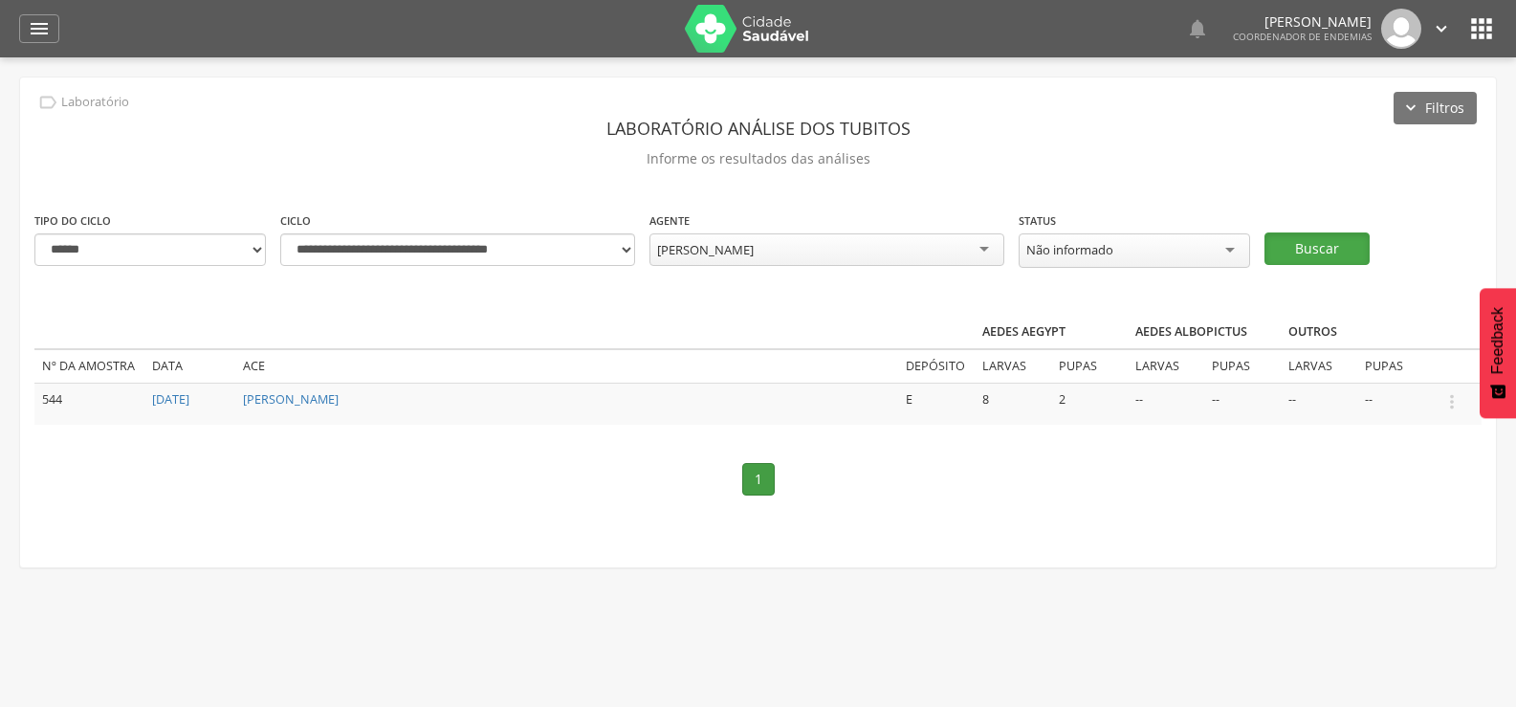
click at [1295, 241] on button "Buscar" at bounding box center [1317, 248] width 105 height 33
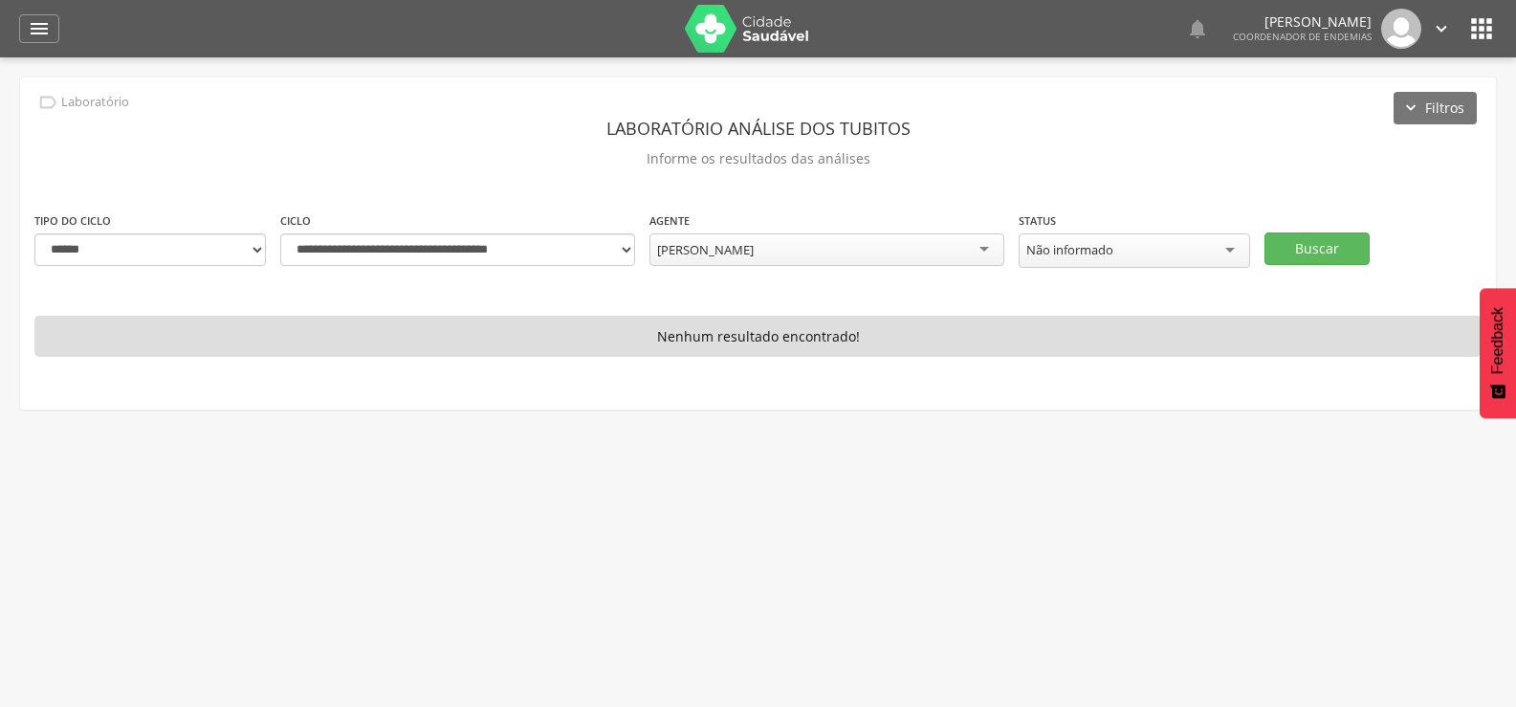
click at [868, 249] on div "Kelen Medeiros Santos Miranda" at bounding box center [827, 249] width 355 height 33
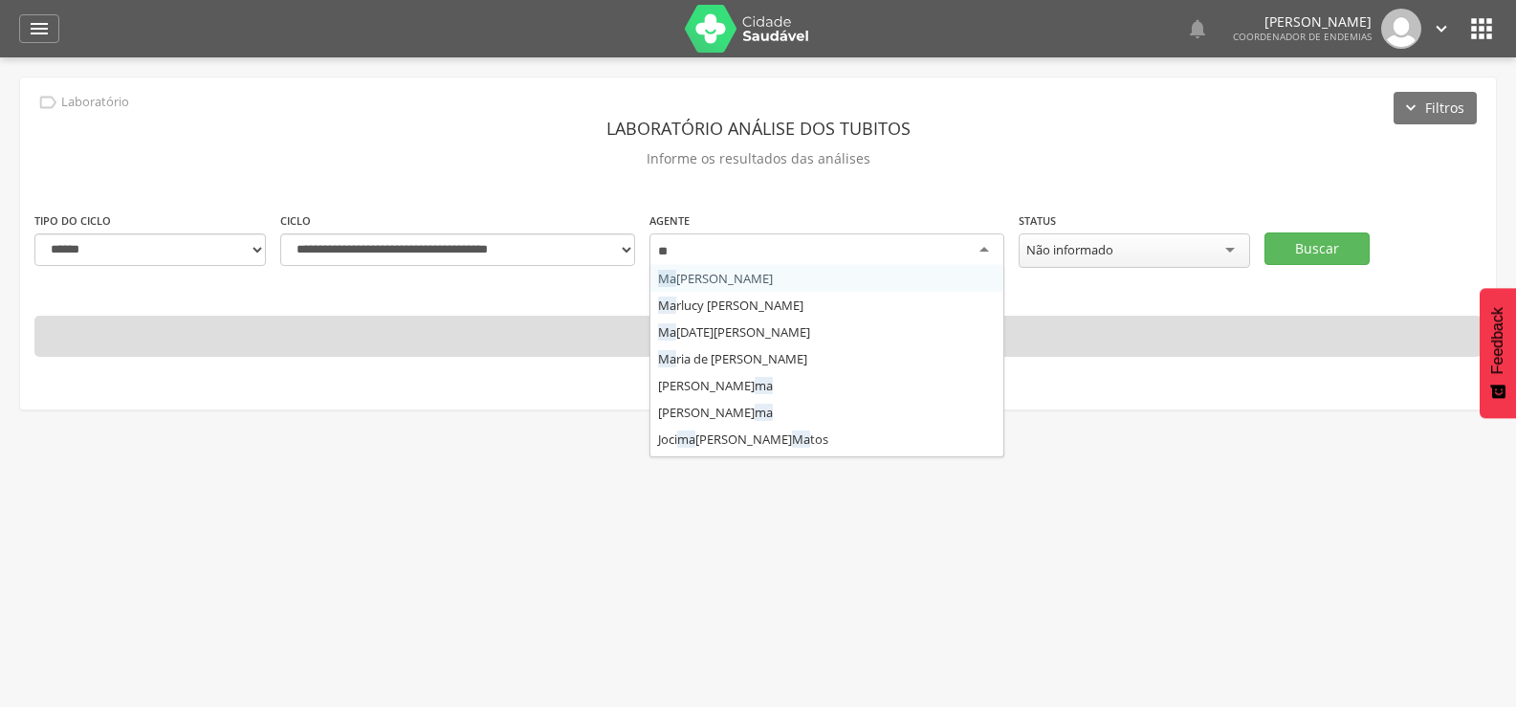
type input "***"
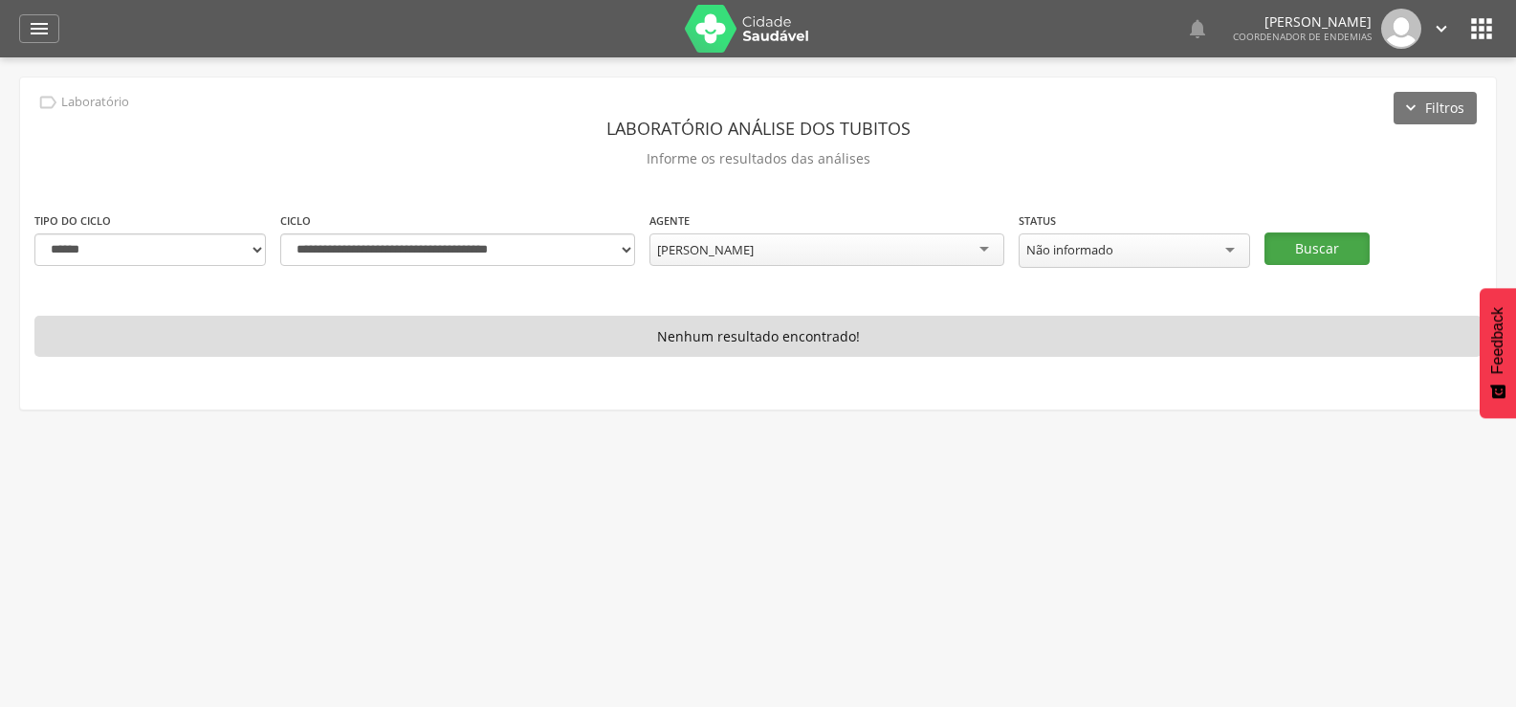
click at [1327, 244] on button "Buscar" at bounding box center [1317, 248] width 105 height 33
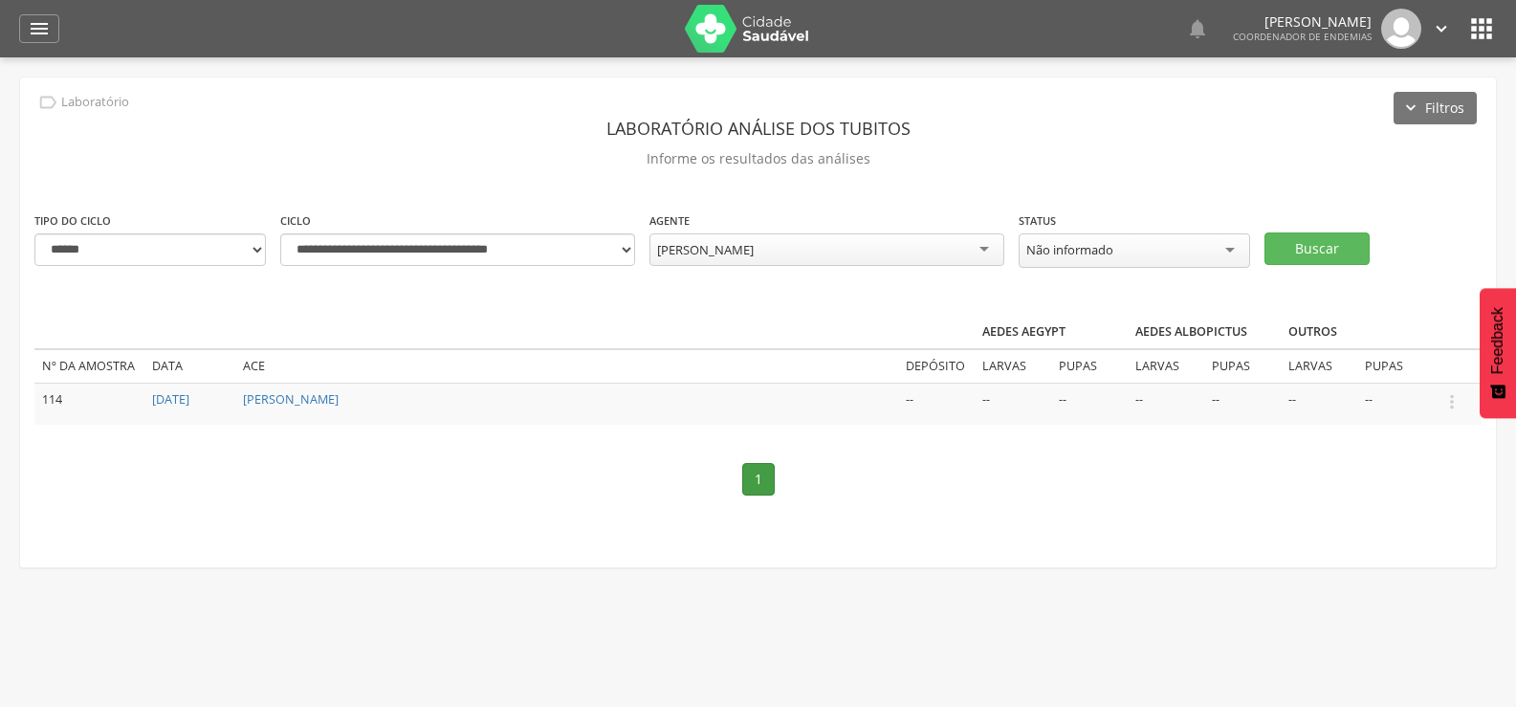
click at [1186, 235] on div "Não informado" at bounding box center [1135, 250] width 232 height 34
click at [1308, 236] on button "Buscar" at bounding box center [1317, 248] width 105 height 33
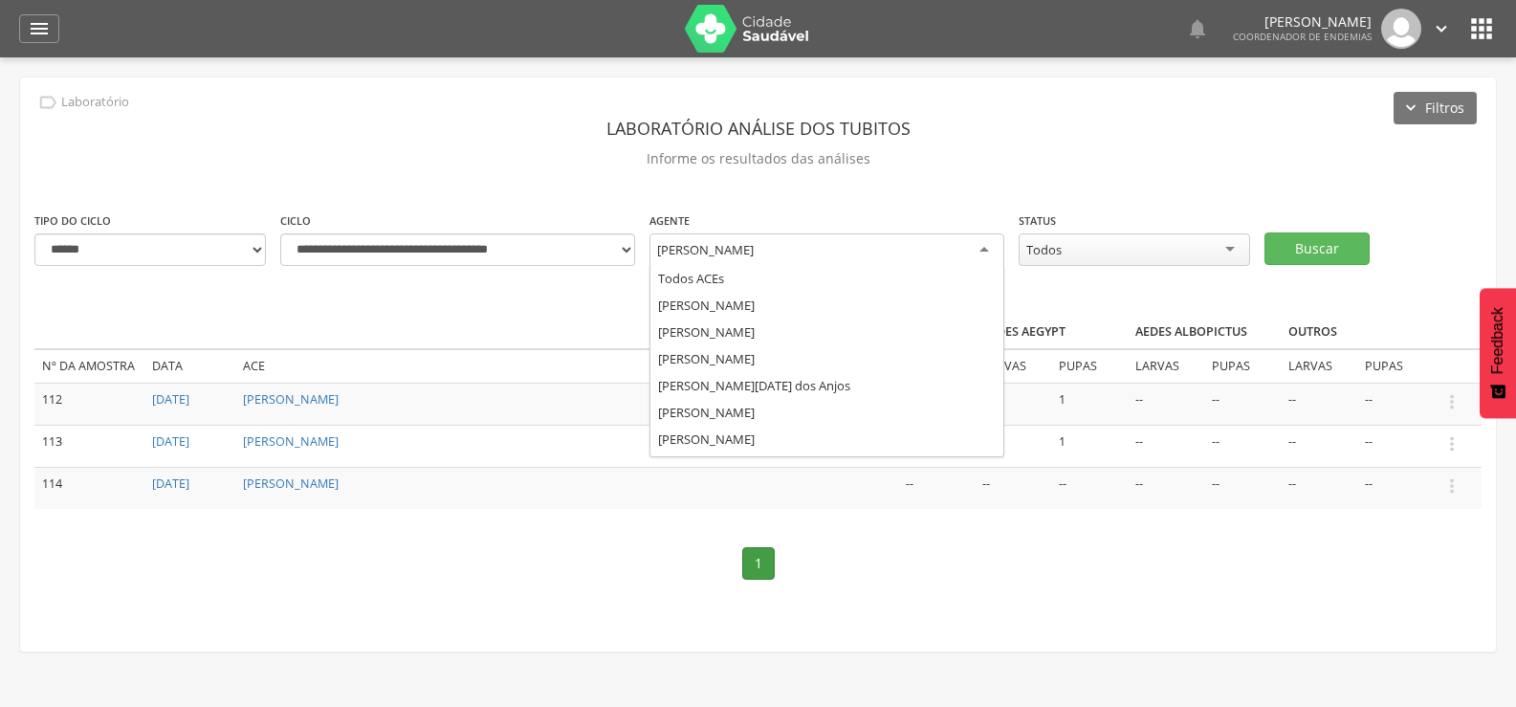
click at [906, 237] on div "Marlucy Rosa dos Santos" at bounding box center [827, 250] width 355 height 34
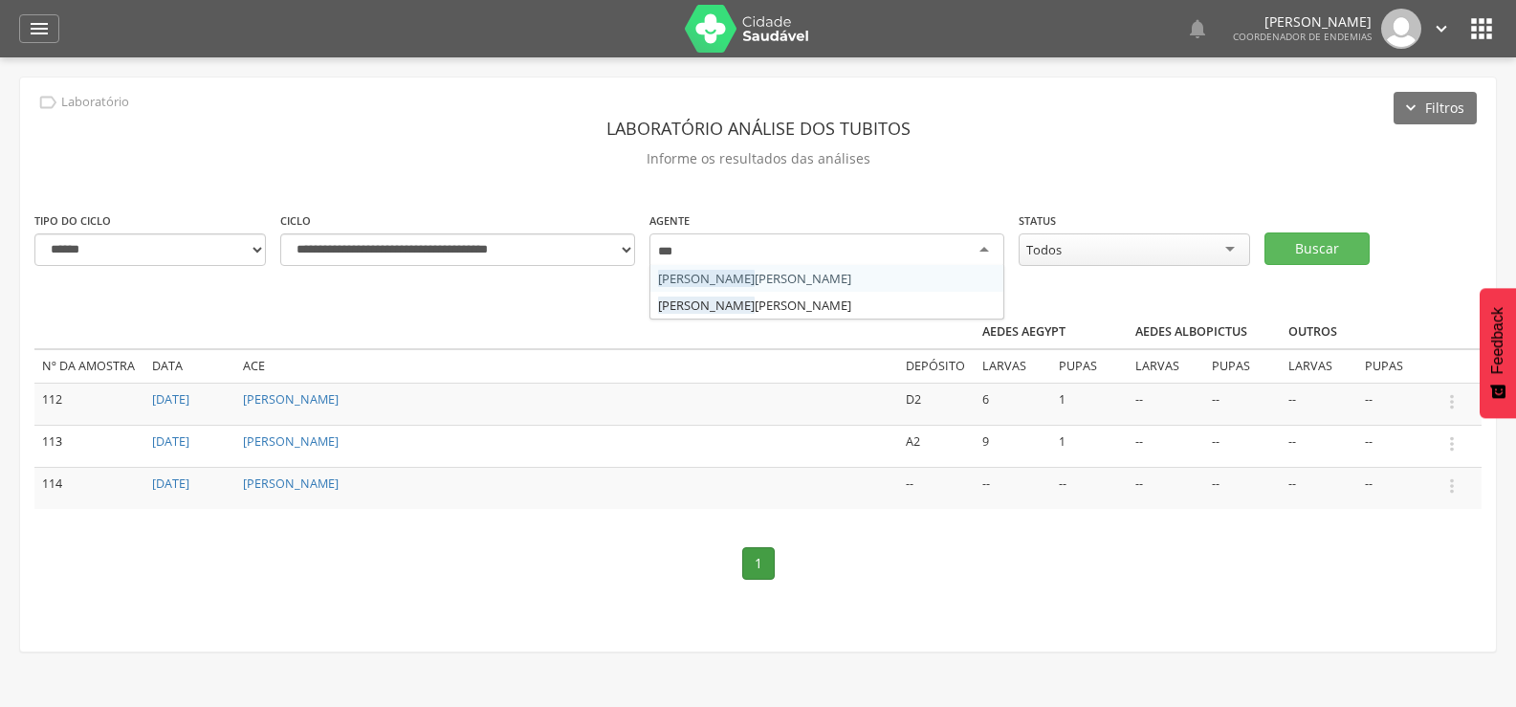
type input "****"
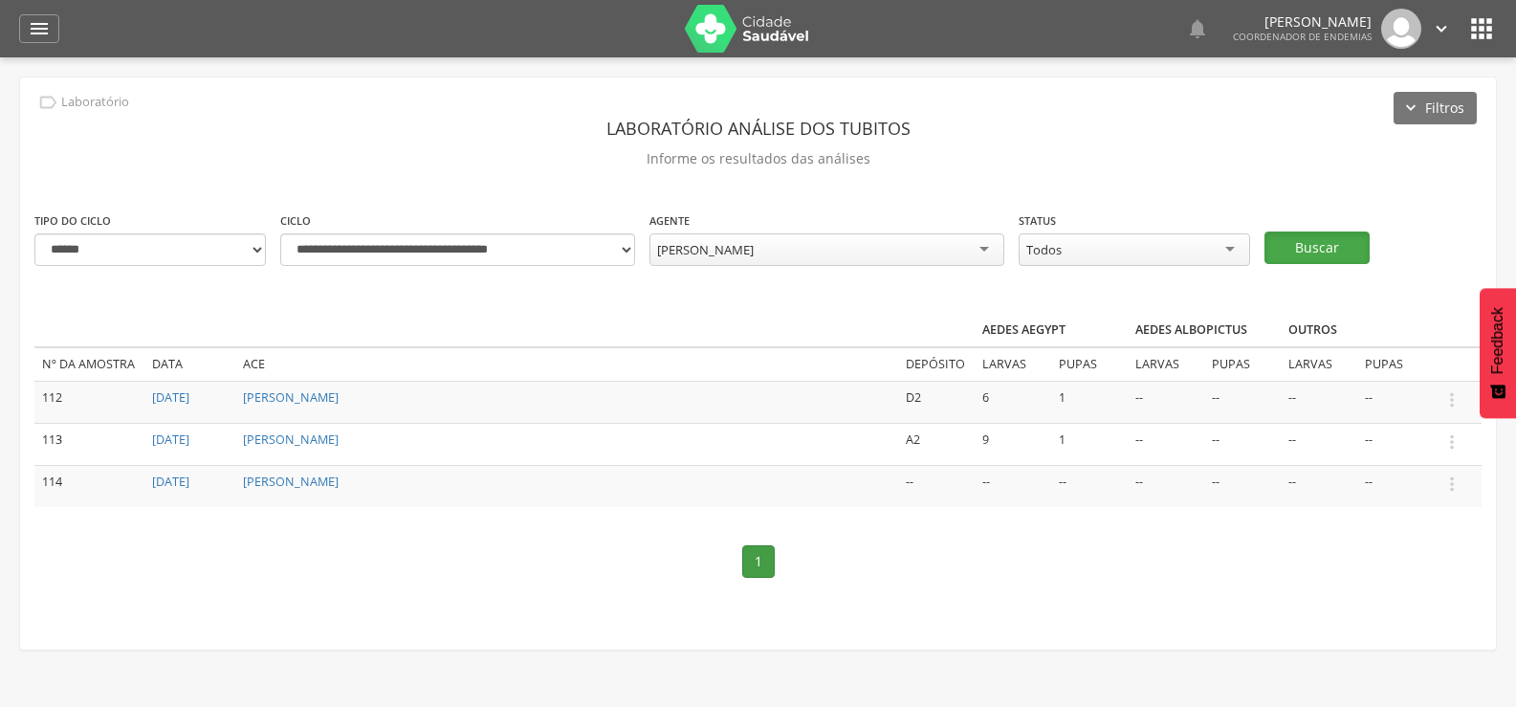
click at [1290, 238] on button "Buscar" at bounding box center [1317, 248] width 105 height 33
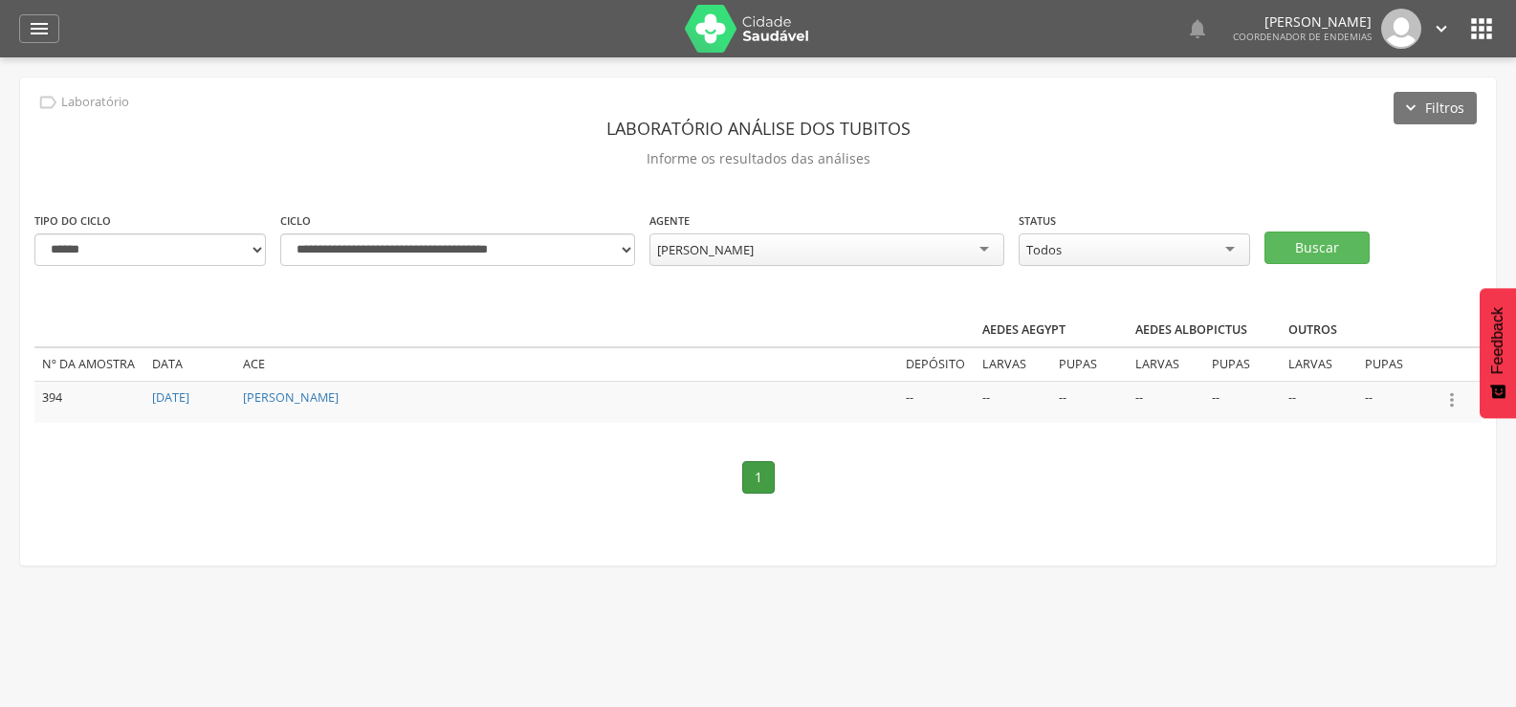
click at [1455, 396] on icon "" at bounding box center [1452, 399] width 21 height 21
click at [1417, 367] on link "Informar resultado" at bounding box center [1386, 368] width 151 height 24
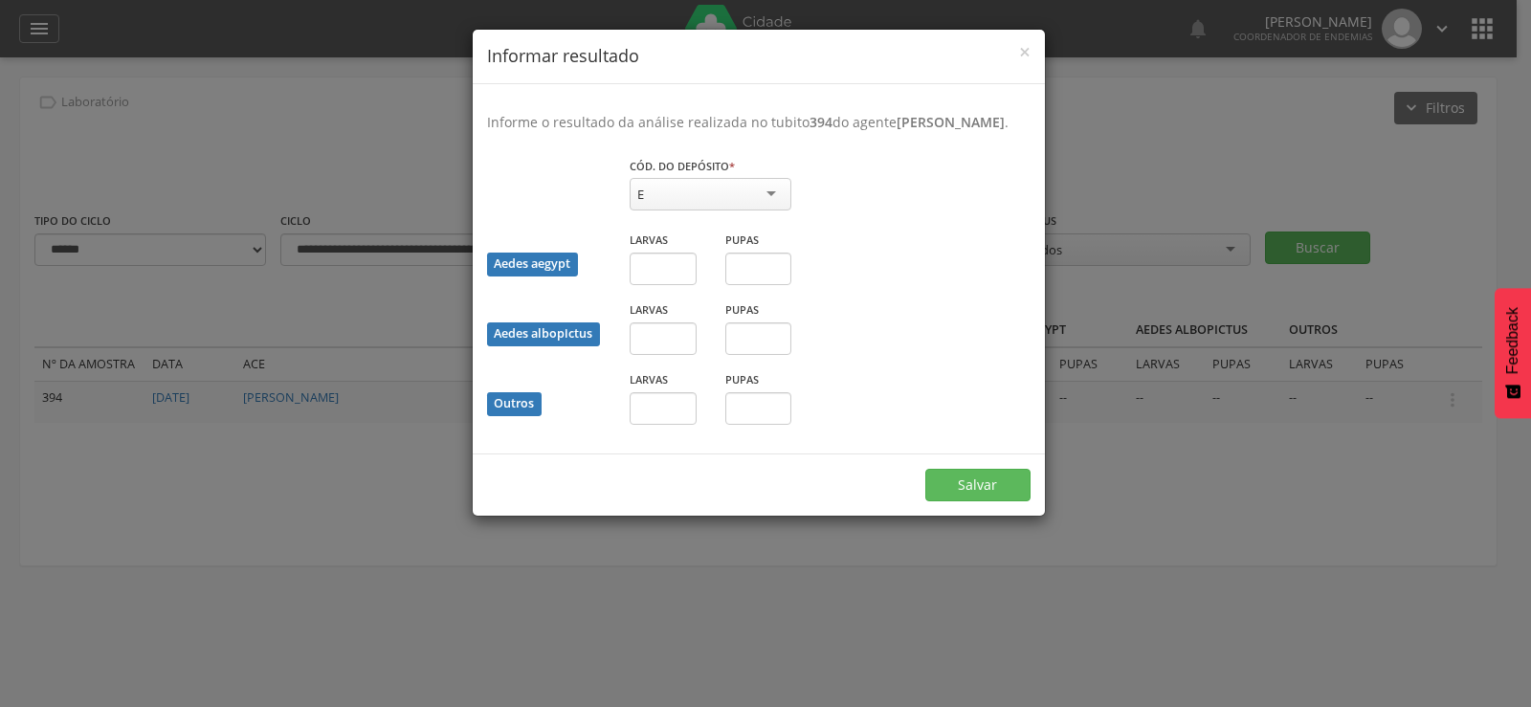
click at [672, 200] on div "E" at bounding box center [710, 194] width 162 height 33
click at [665, 425] on input "text" at bounding box center [662, 408] width 67 height 33
type input "*"
click at [766, 424] on input "text" at bounding box center [758, 408] width 67 height 33
type input "*"
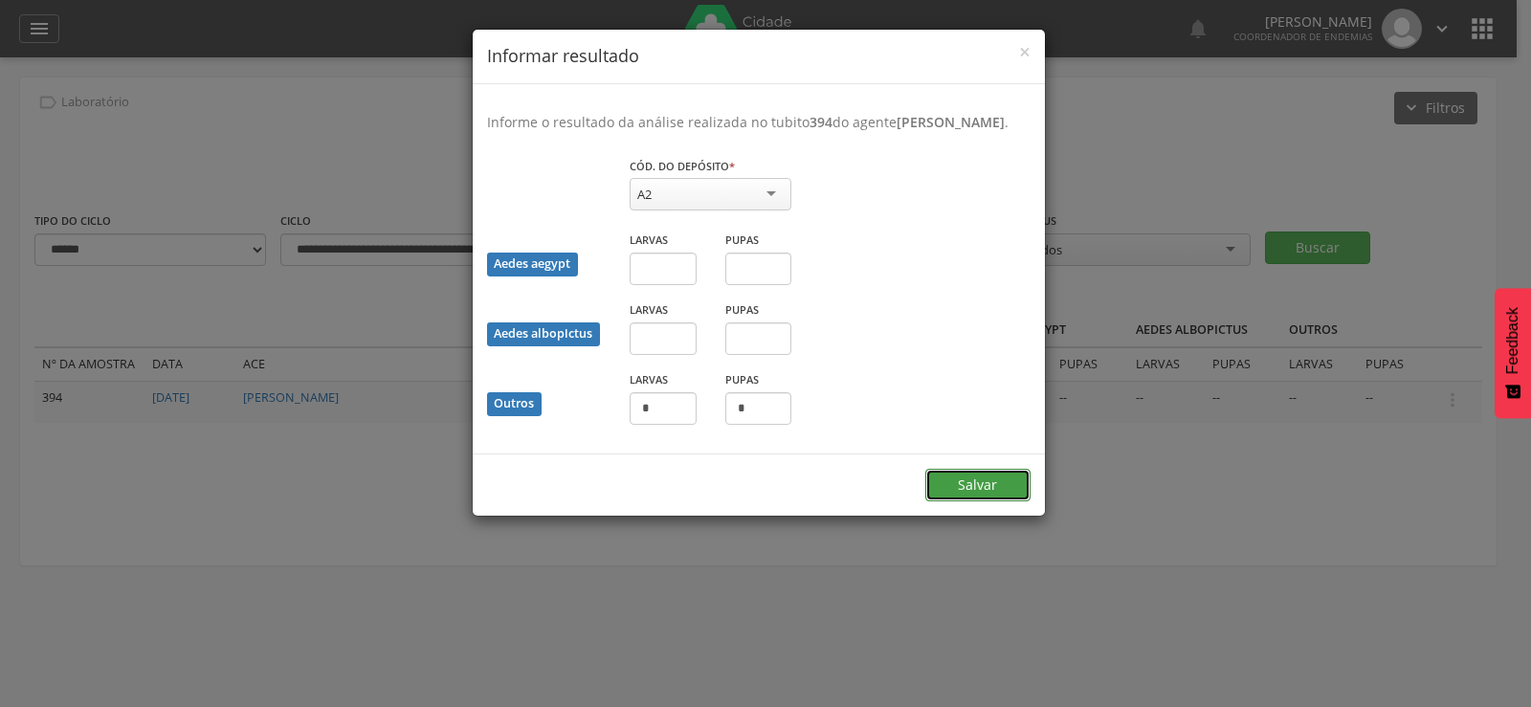
click at [976, 501] on button "Salvar" at bounding box center [977, 485] width 105 height 33
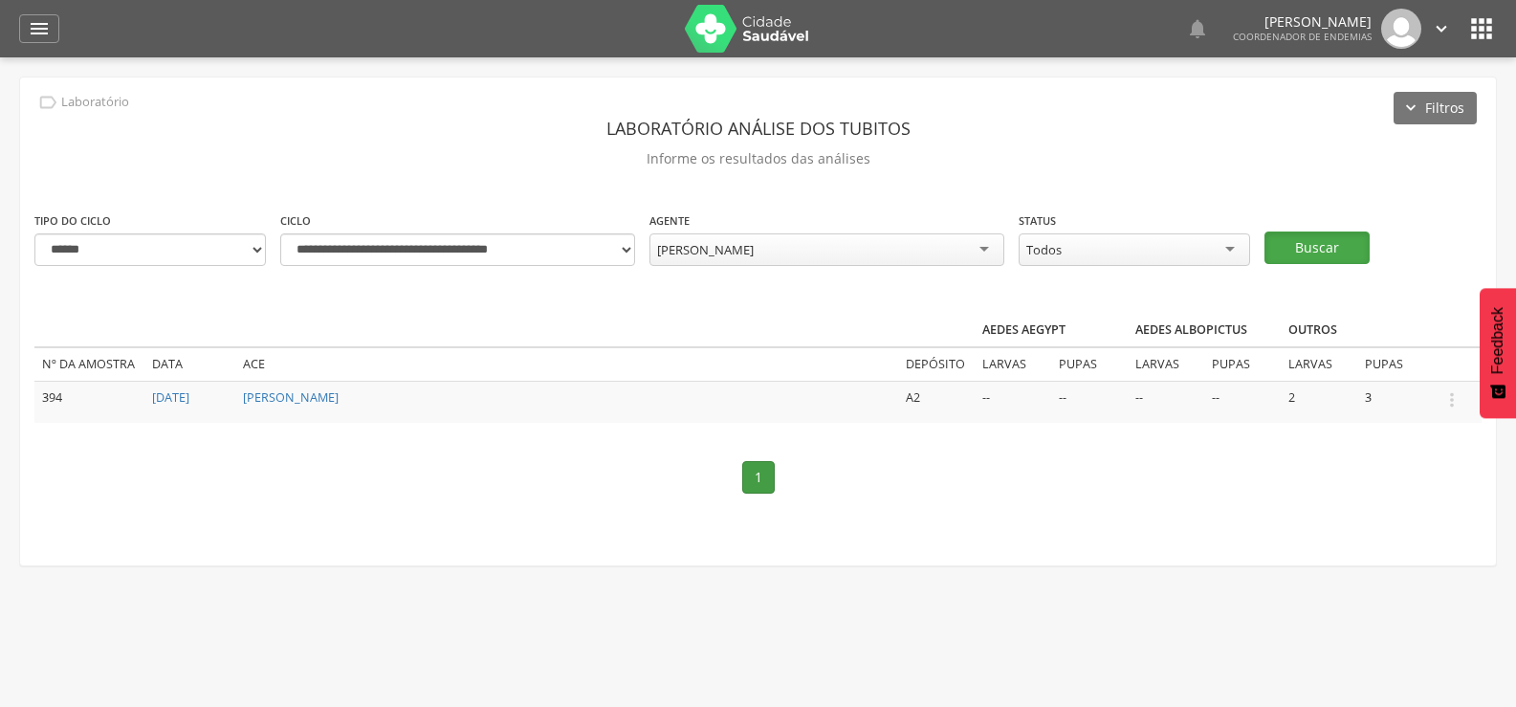
click at [1312, 238] on button "Buscar" at bounding box center [1317, 248] width 105 height 33
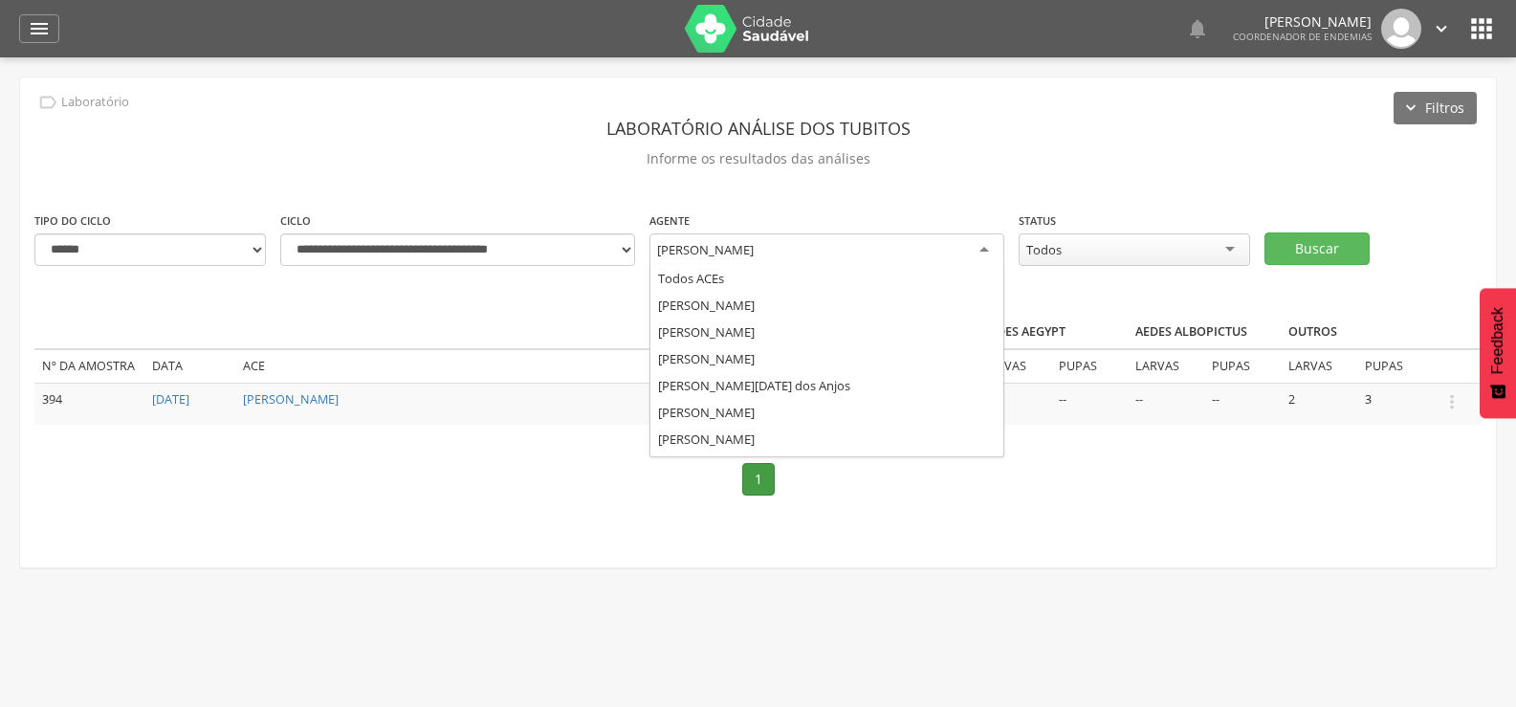
click at [827, 240] on div "Gildevan Capelao de Oliveira" at bounding box center [827, 250] width 355 height 34
type input "**"
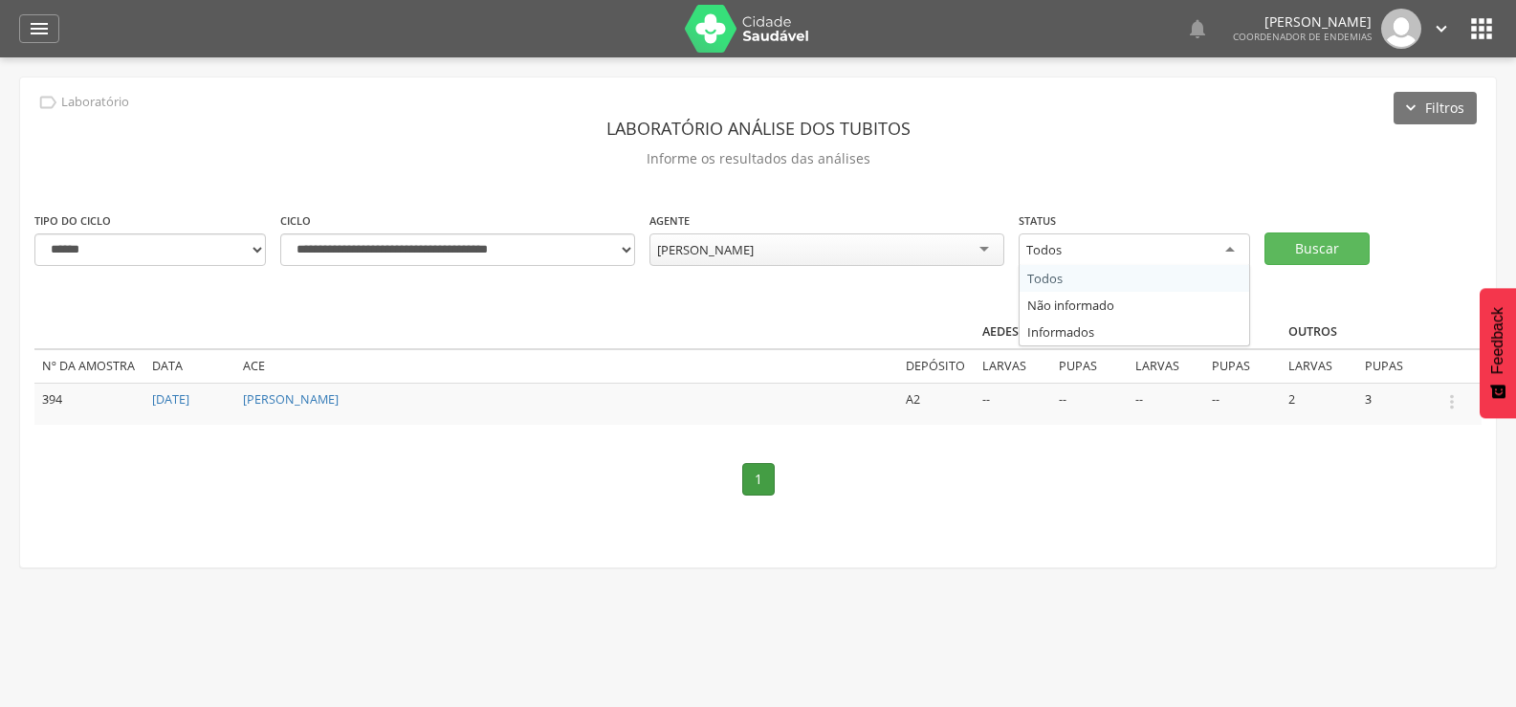
click at [1121, 255] on div "Todos" at bounding box center [1135, 250] width 232 height 34
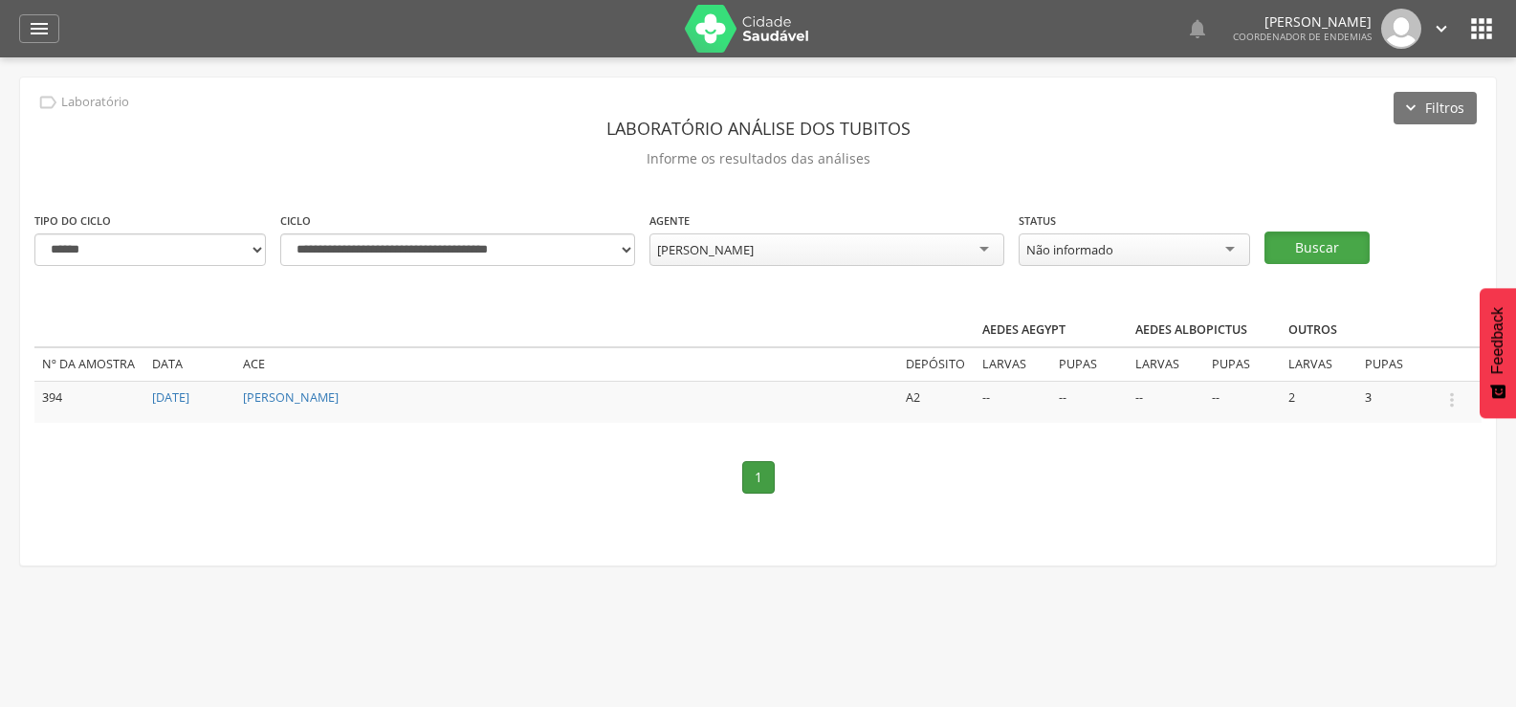
click at [1339, 246] on button "Buscar" at bounding box center [1317, 248] width 105 height 33
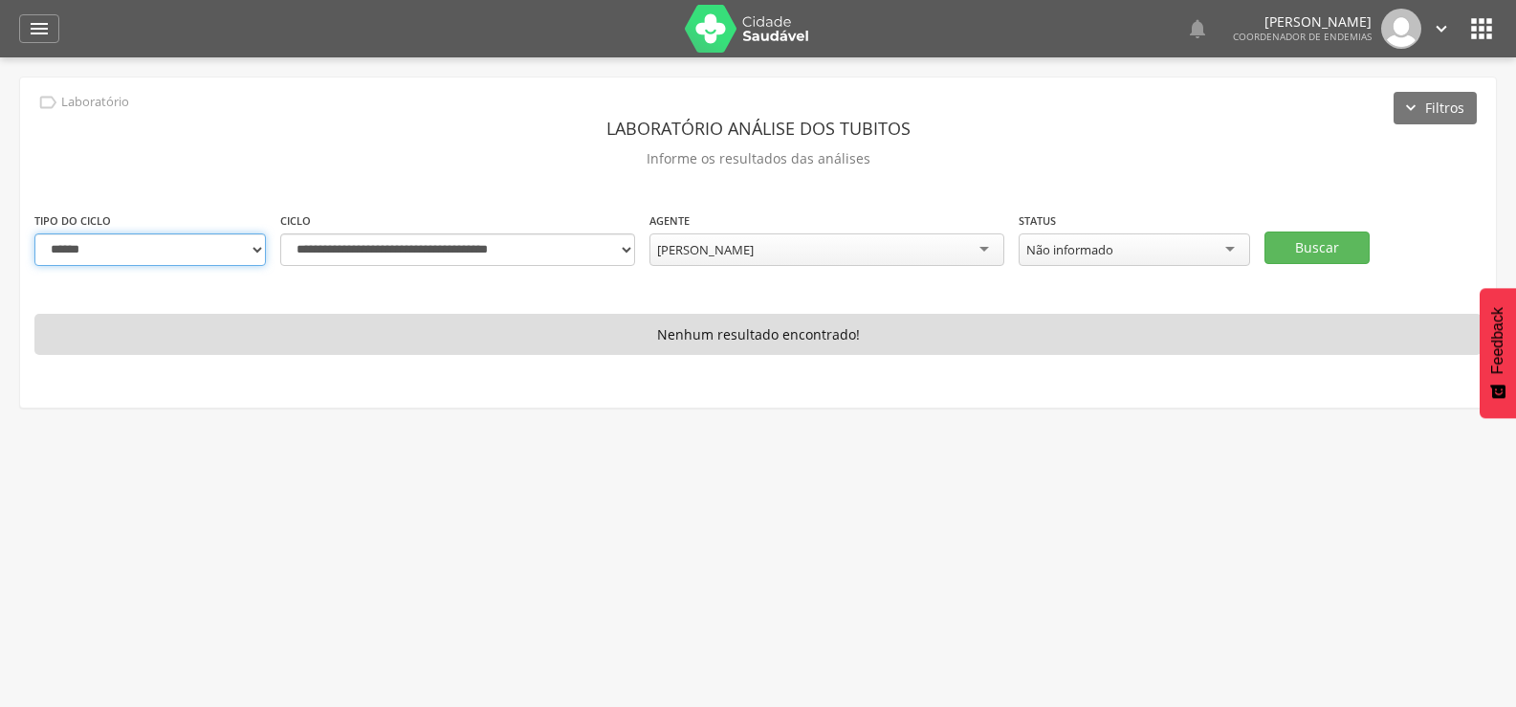
click at [252, 250] on select "**********" at bounding box center [150, 249] width 232 height 33
select select "*"
click at [34, 233] on select "**********" at bounding box center [150, 249] width 232 height 33
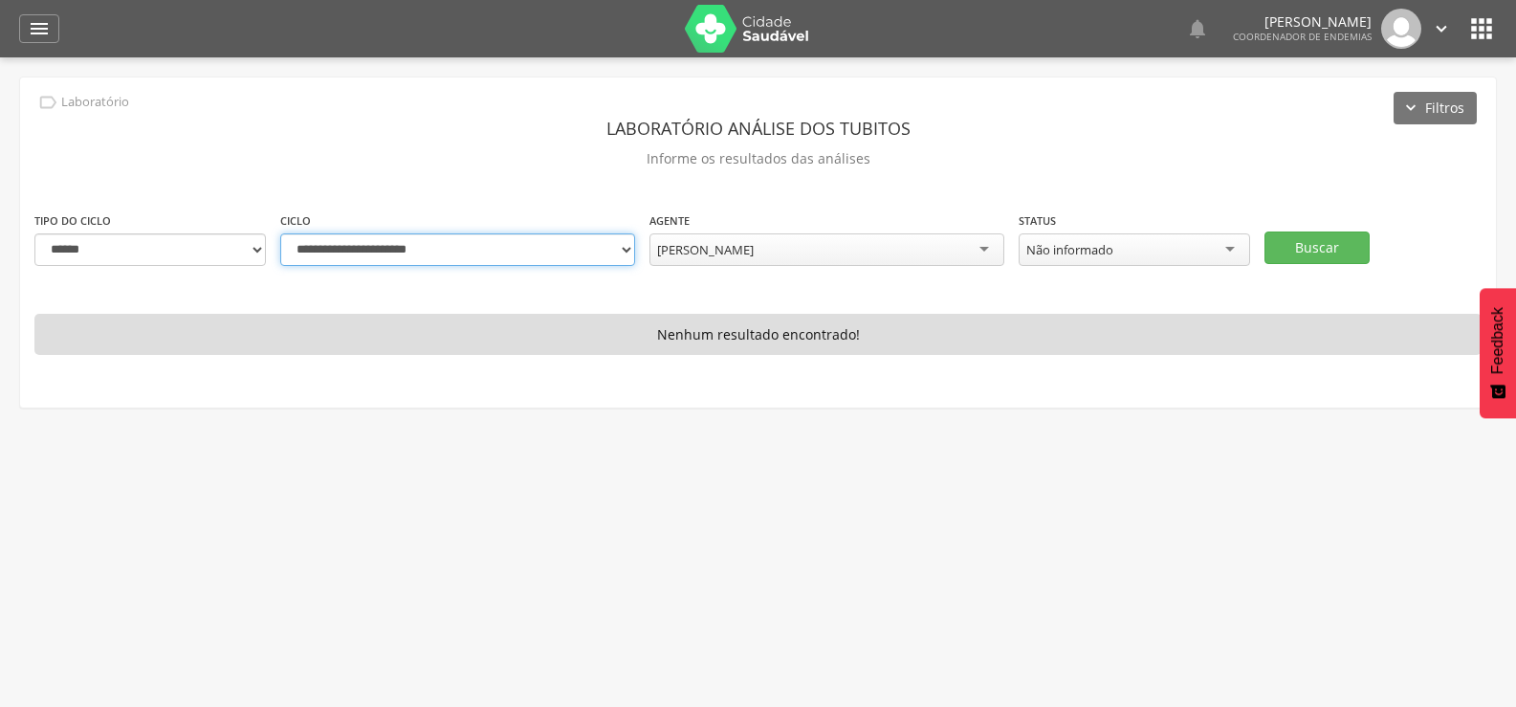
click at [627, 244] on select "**********" at bounding box center [457, 249] width 355 height 33
click at [280, 233] on select "**********" at bounding box center [457, 249] width 355 height 33
click at [1326, 234] on button "Buscar" at bounding box center [1317, 248] width 105 height 33
click at [619, 244] on select "**********" at bounding box center [457, 249] width 355 height 33
click at [280, 233] on select "**********" at bounding box center [457, 249] width 355 height 33
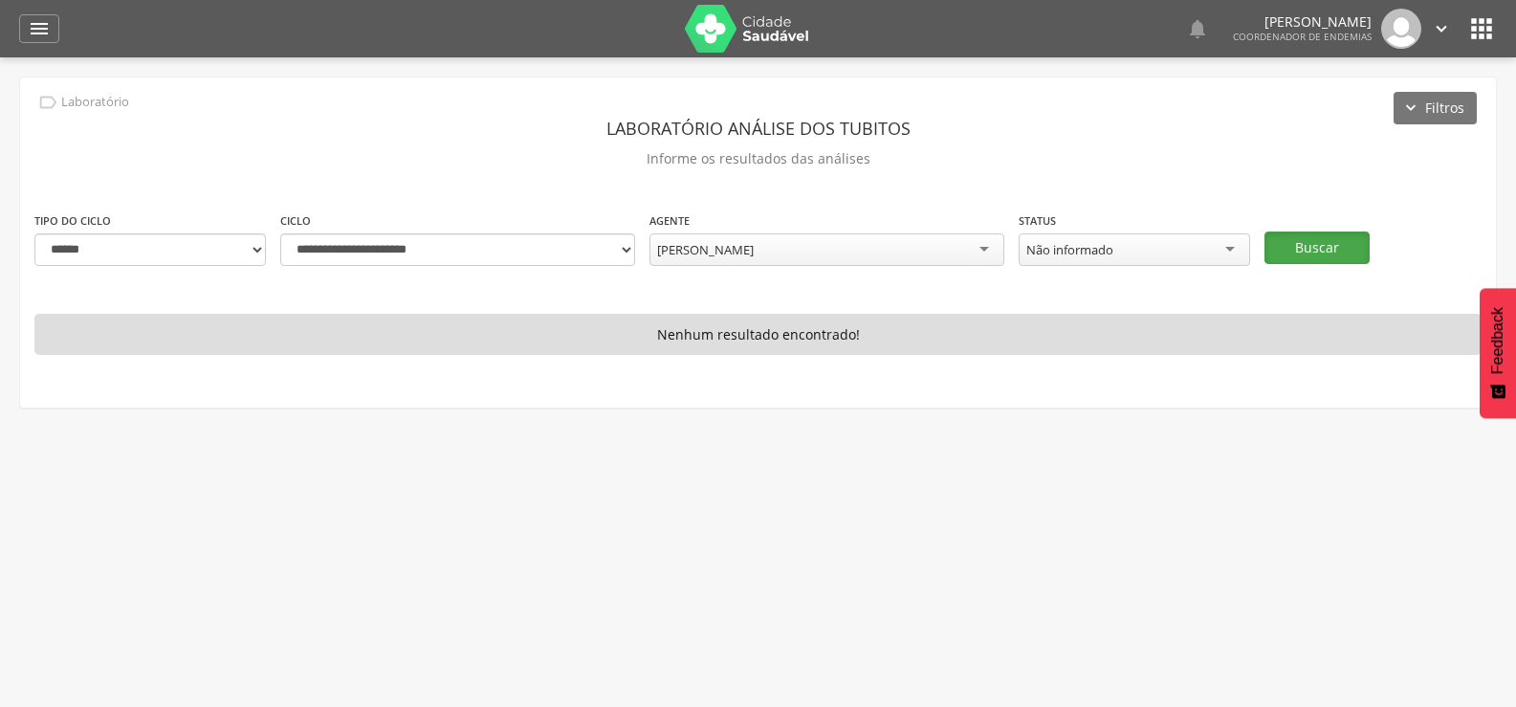
click at [1315, 242] on button "Buscar" at bounding box center [1317, 248] width 105 height 33
click at [622, 244] on select "**********" at bounding box center [457, 249] width 355 height 33
click at [280, 233] on select "**********" at bounding box center [457, 249] width 355 height 33
click at [1307, 236] on button "Buscar" at bounding box center [1317, 248] width 105 height 33
click at [622, 251] on select "**********" at bounding box center [457, 249] width 355 height 33
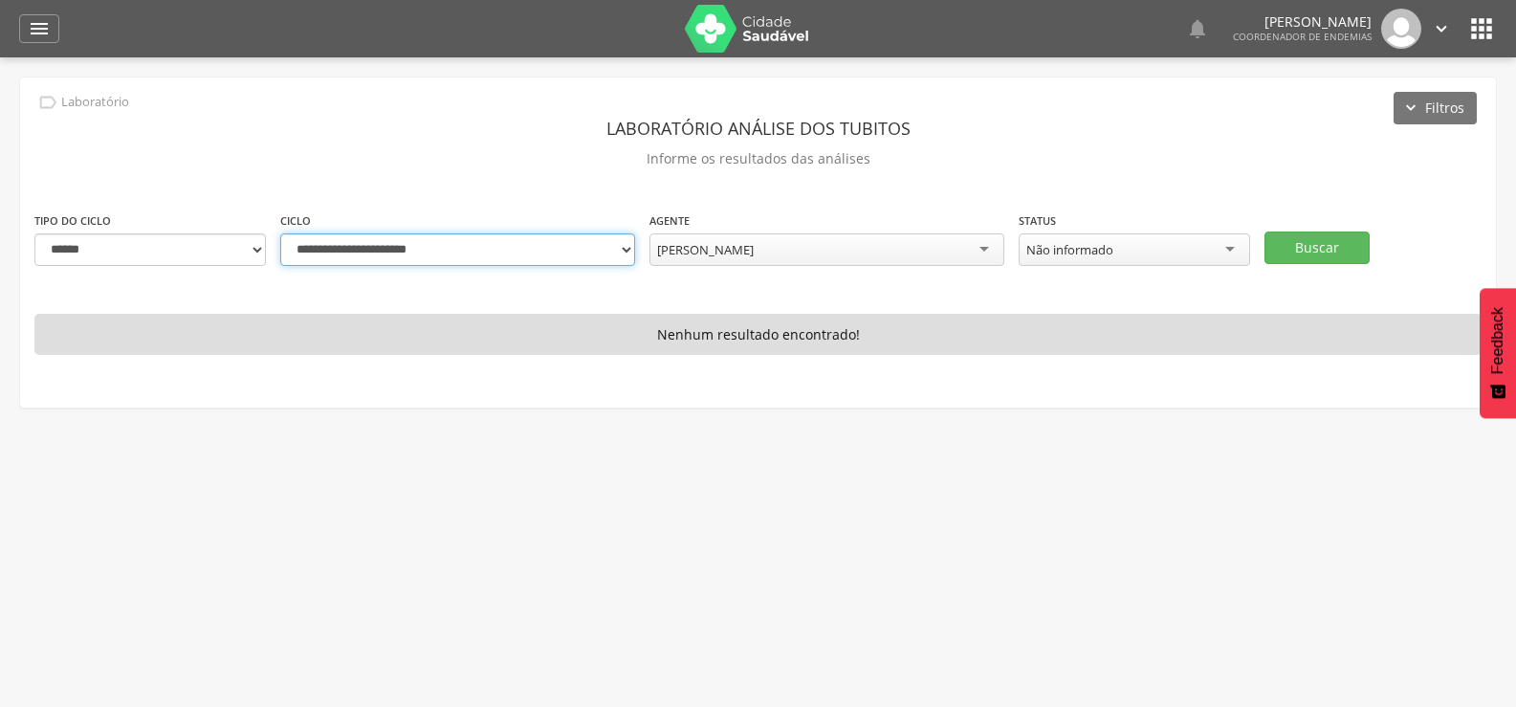
click at [280, 233] on select "**********" at bounding box center [457, 249] width 355 height 33
click at [1309, 240] on button "Buscar" at bounding box center [1317, 248] width 105 height 33
click at [624, 248] on select "**********" at bounding box center [457, 249] width 355 height 33
select select "**********"
click at [280, 233] on select "**********" at bounding box center [457, 249] width 355 height 33
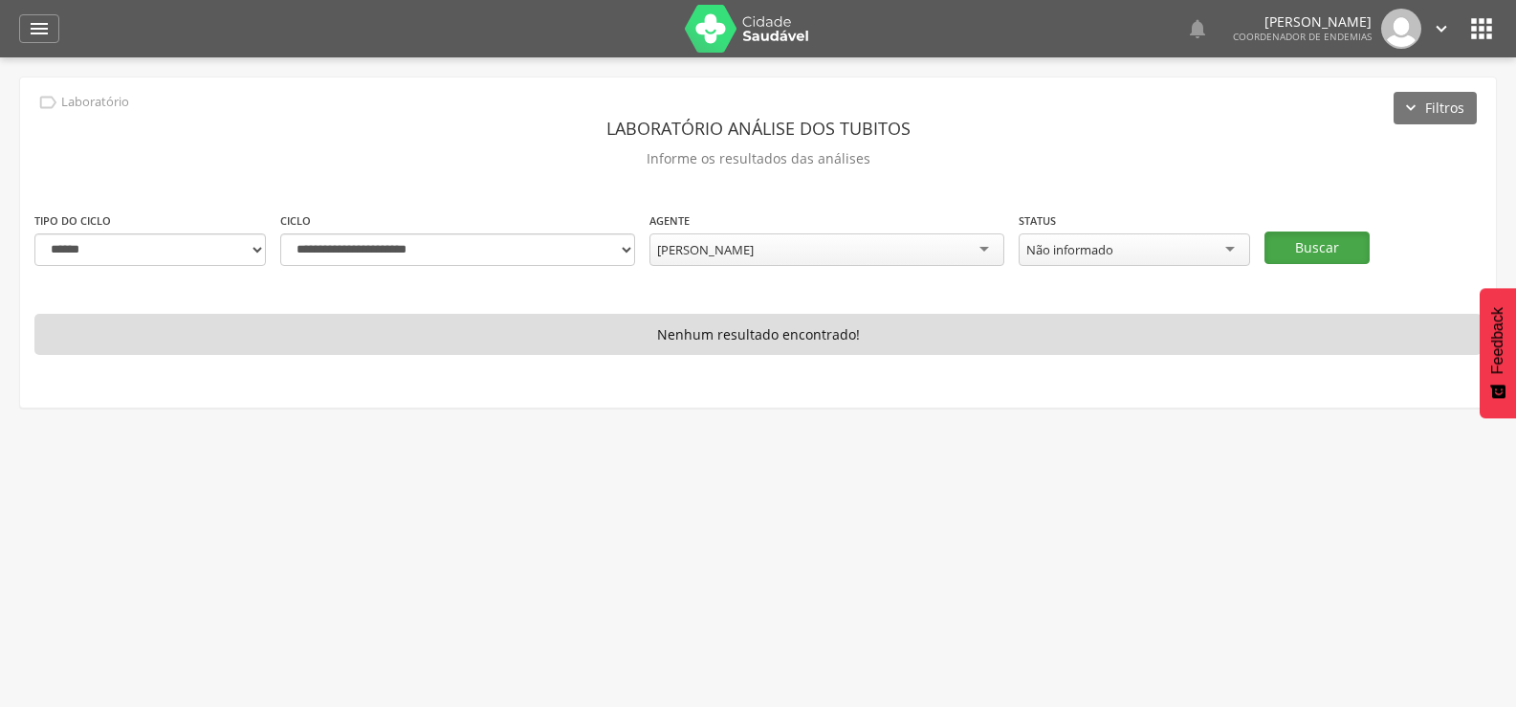
click at [1311, 244] on button "Buscar" at bounding box center [1317, 248] width 105 height 33
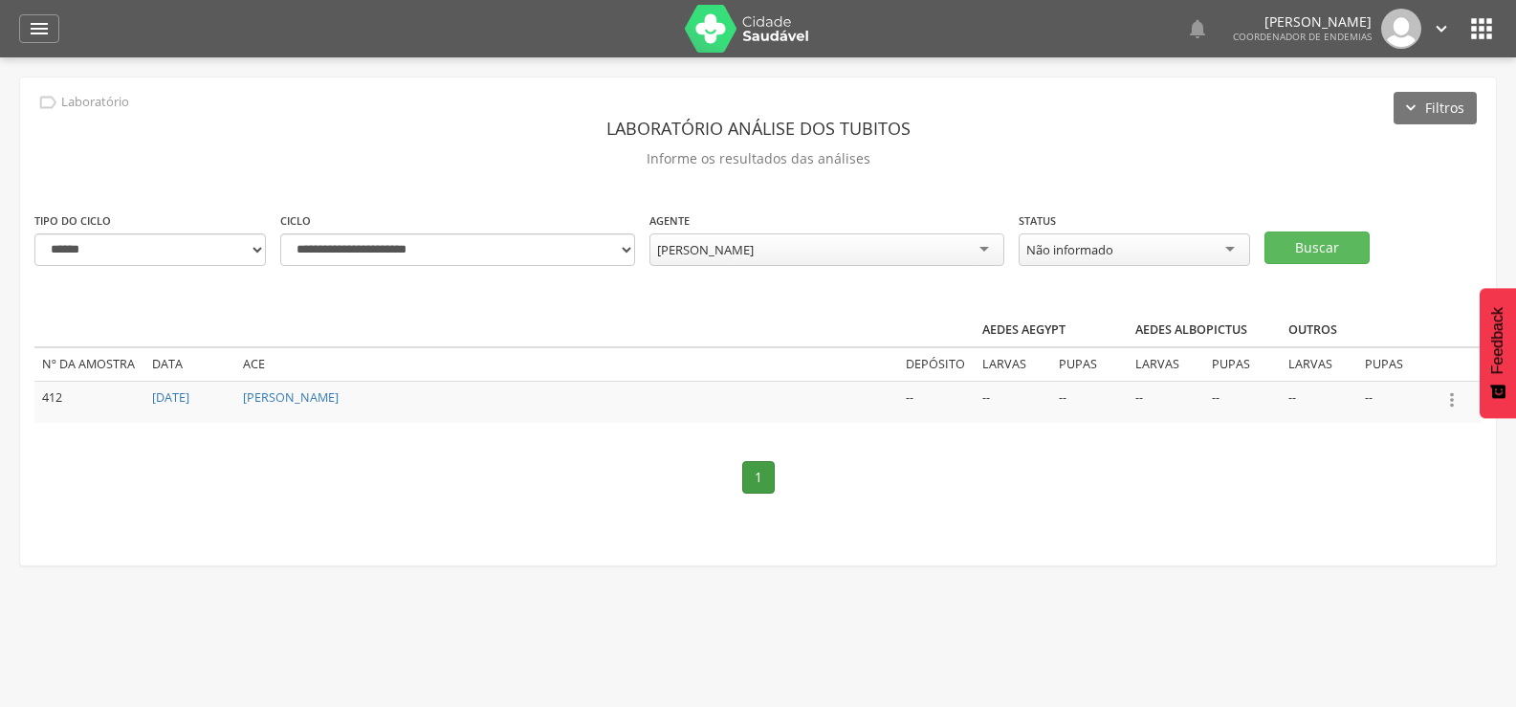
click at [1453, 399] on icon "" at bounding box center [1452, 399] width 21 height 21
click at [1377, 362] on link "Informar resultado" at bounding box center [1386, 368] width 151 height 24
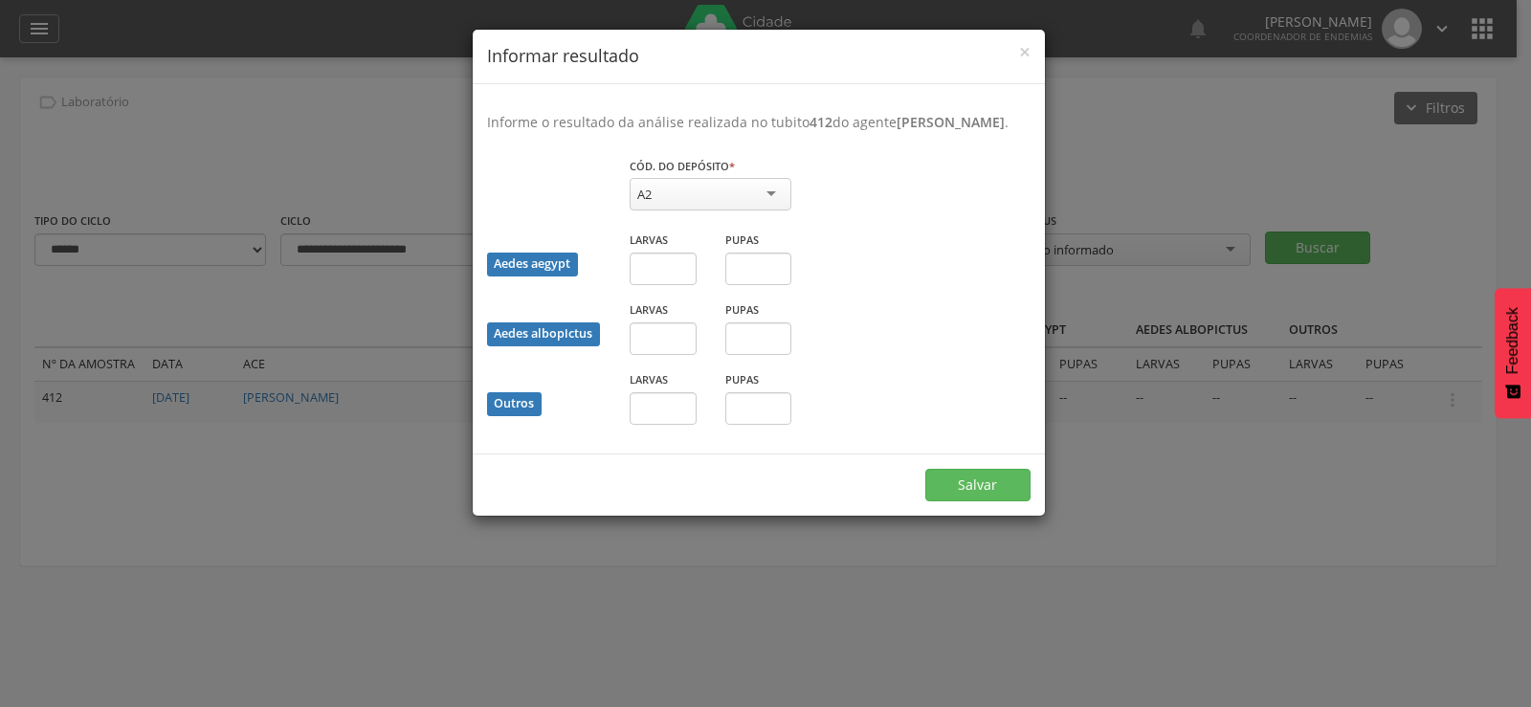
click at [763, 196] on div "A2" at bounding box center [710, 194] width 162 height 33
click at [651, 273] on input "text" at bounding box center [662, 269] width 67 height 33
type input "*"
drag, startPoint x: 761, startPoint y: 264, endPoint x: 756, endPoint y: 286, distance: 22.7
click at [761, 267] on input "text" at bounding box center [758, 269] width 67 height 33
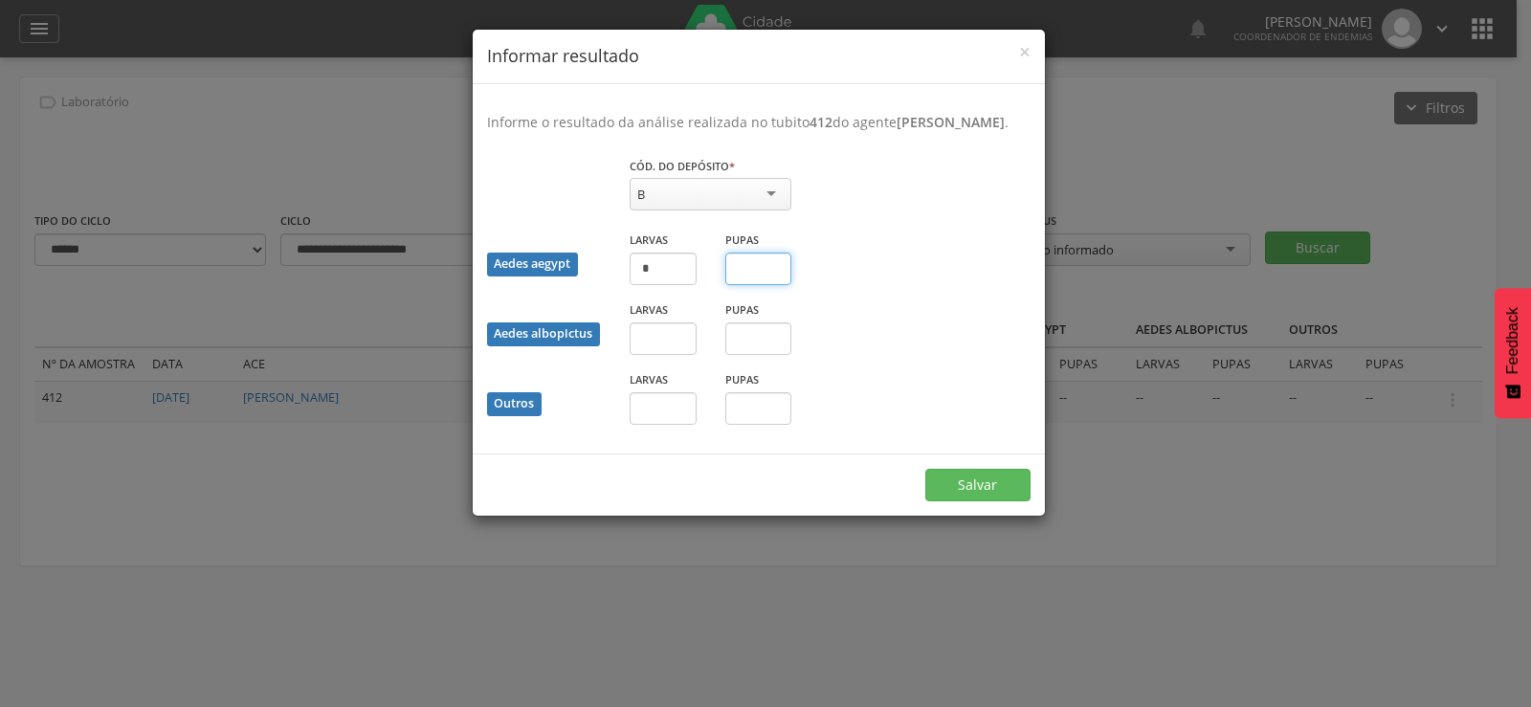
type input "*"
click at [954, 474] on button "Salvar" at bounding box center [977, 485] width 105 height 33
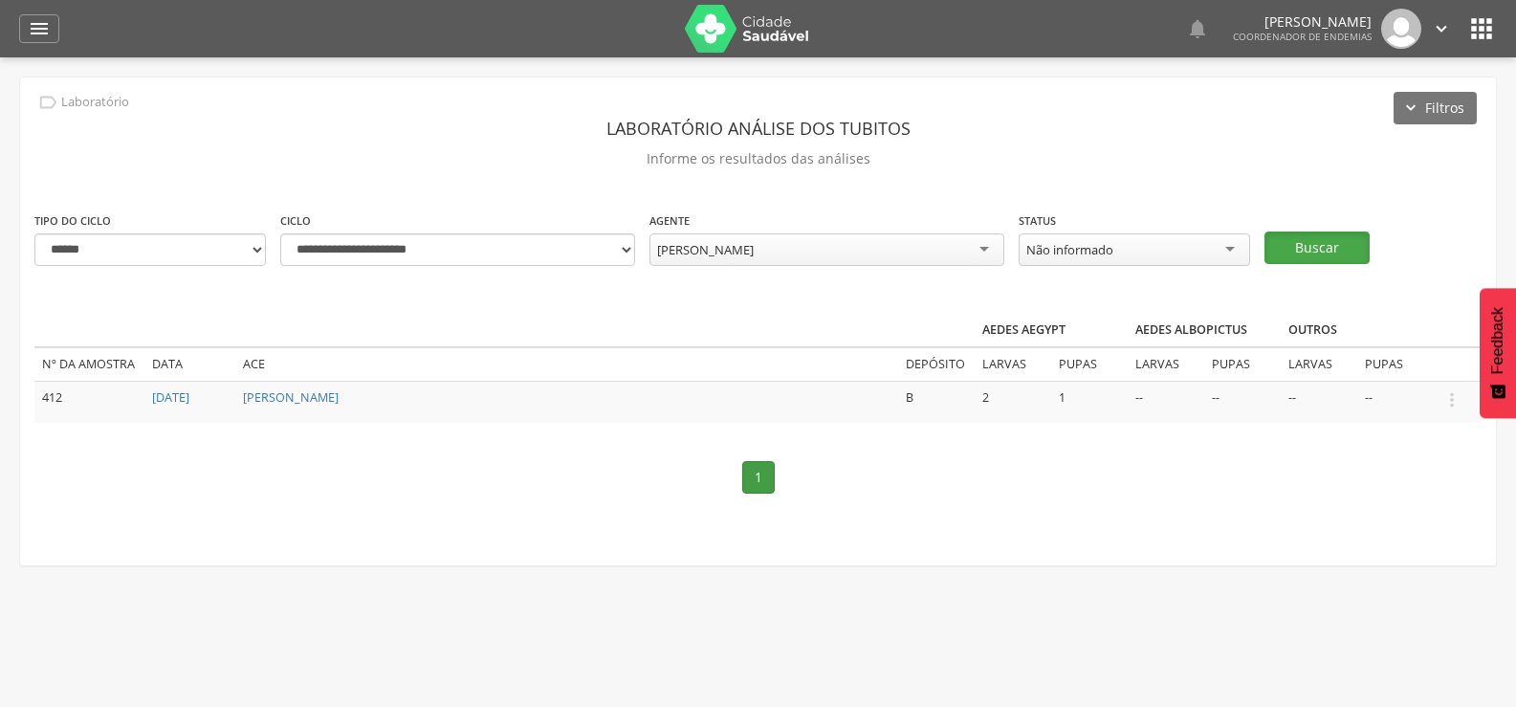
click at [1312, 241] on button "Buscar" at bounding box center [1317, 248] width 105 height 33
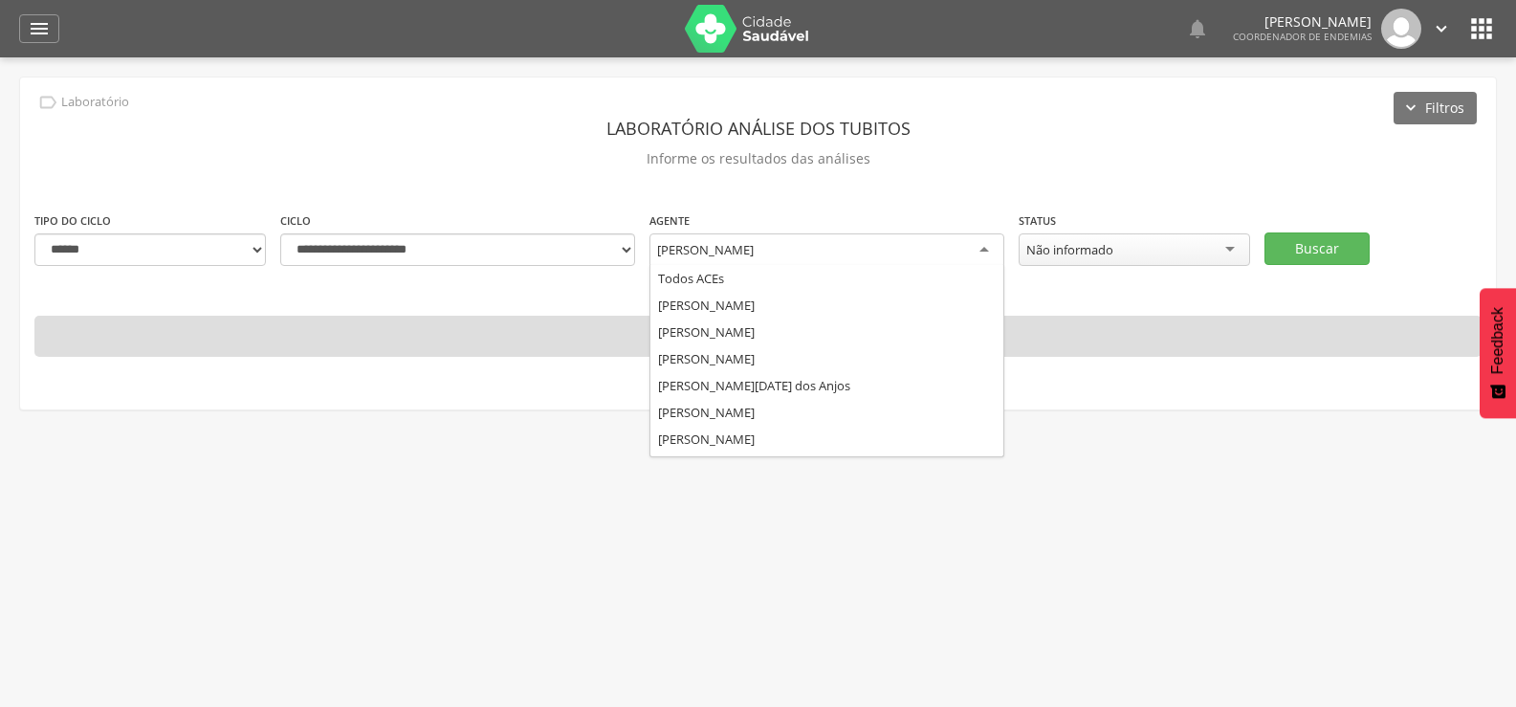
scroll to position [130, 0]
click at [786, 246] on div "Claudemir de Jesus" at bounding box center [827, 250] width 355 height 34
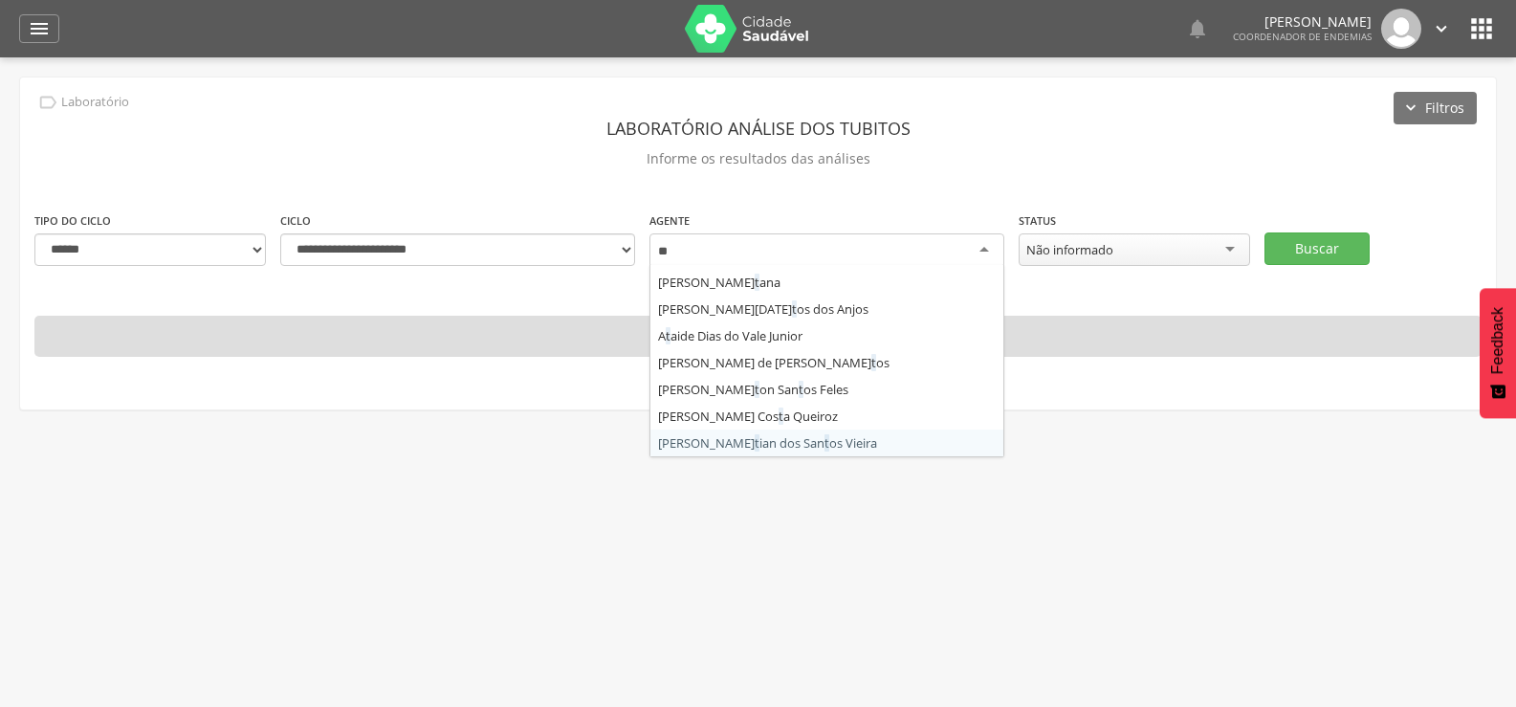
scroll to position [429, 0]
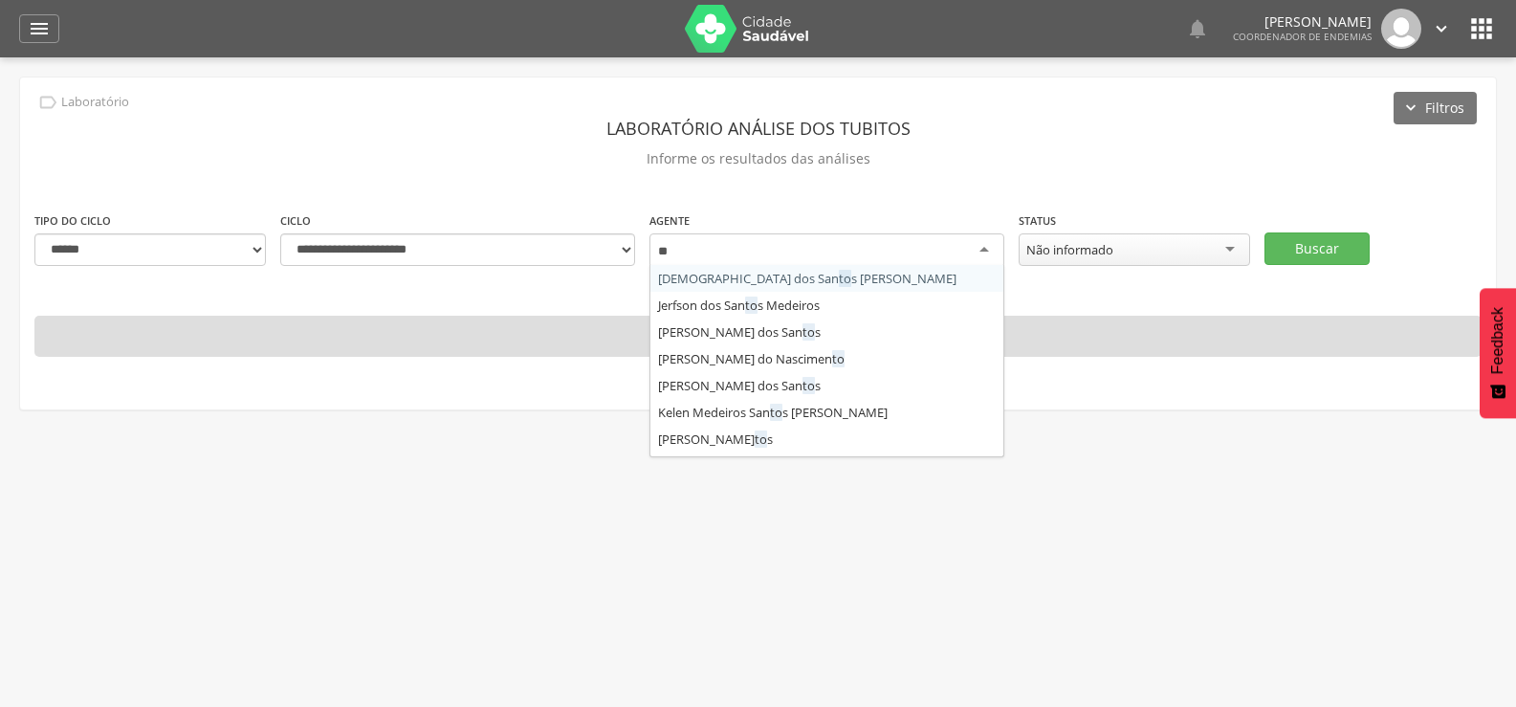
type input "***"
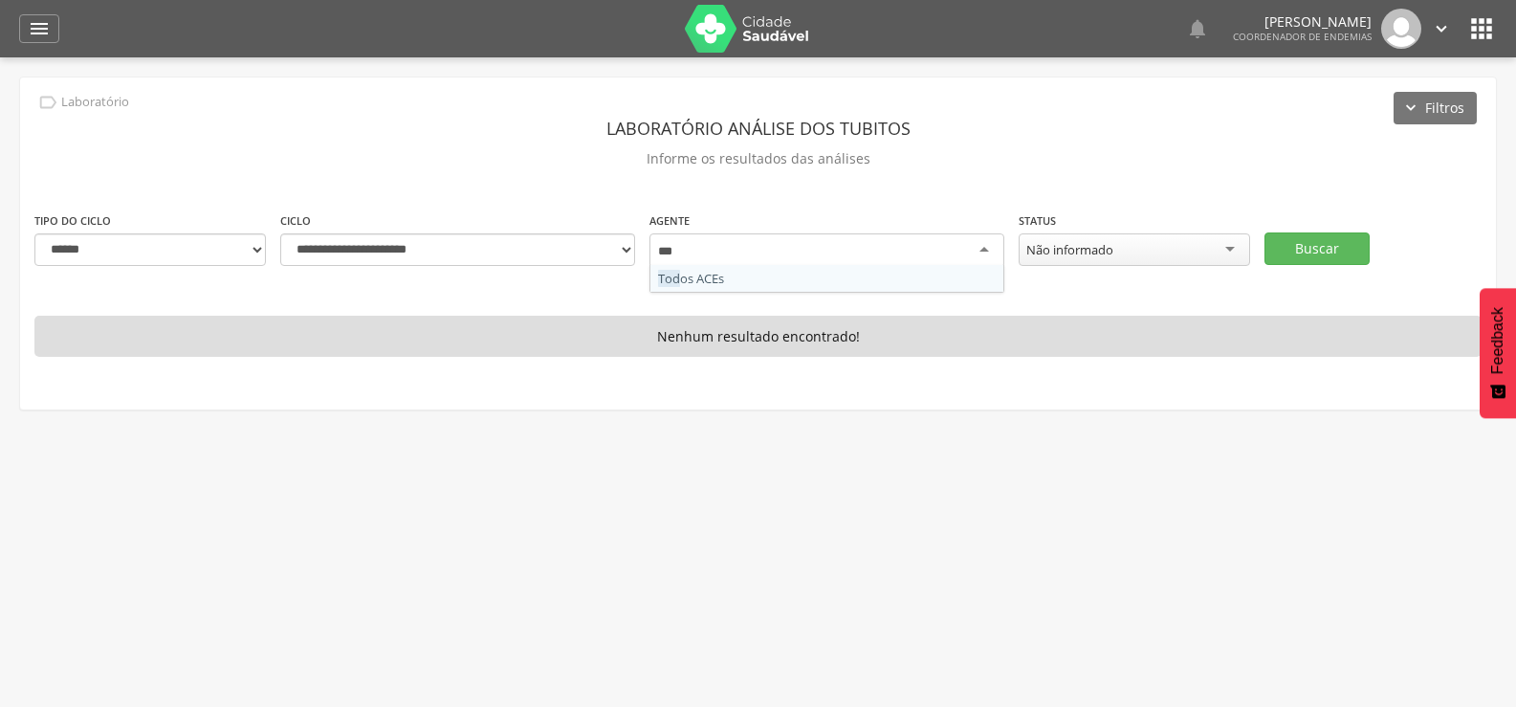
scroll to position [0, 0]
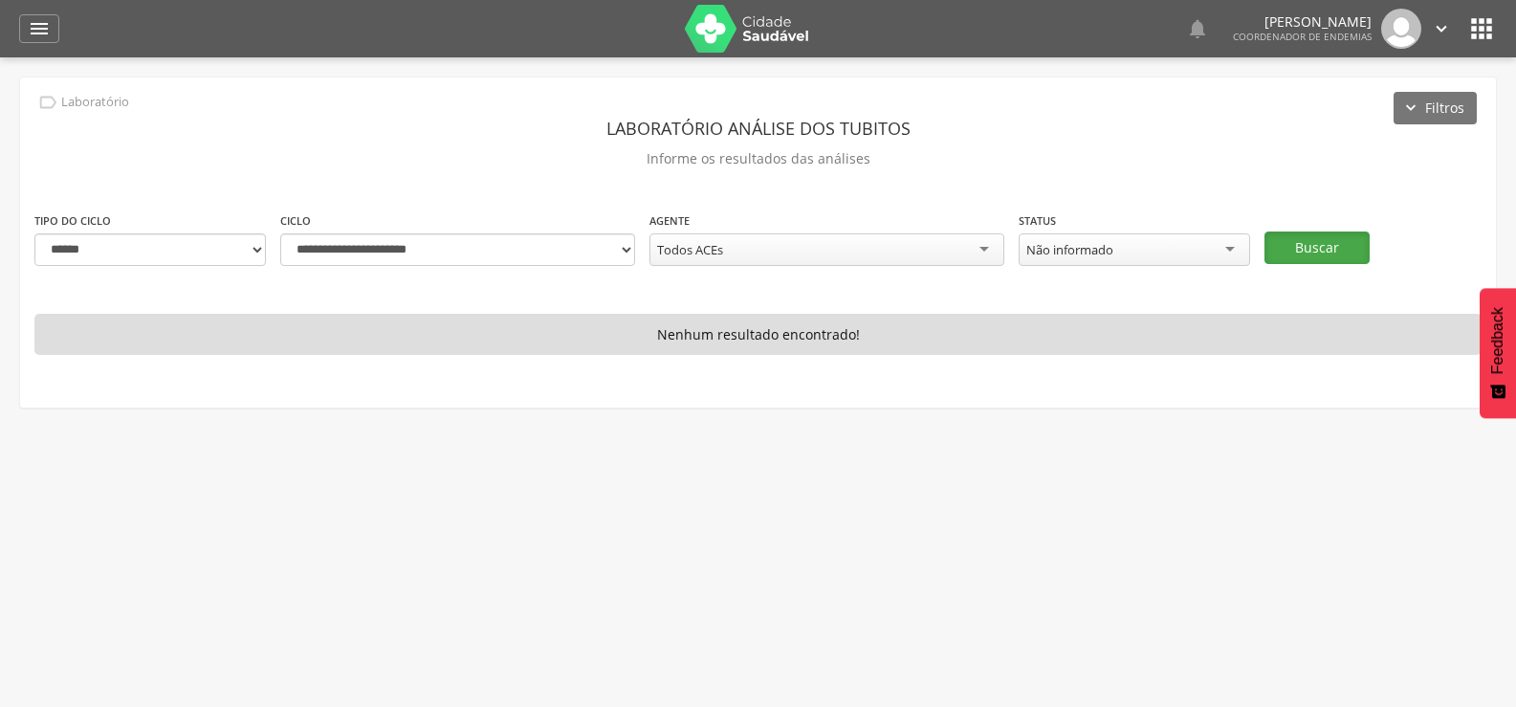
click at [1326, 247] on button "Buscar" at bounding box center [1317, 248] width 105 height 33
click at [243, 243] on select "**********" at bounding box center [150, 249] width 232 height 33
select select "*"
click at [34, 233] on select "**********" at bounding box center [150, 249] width 232 height 33
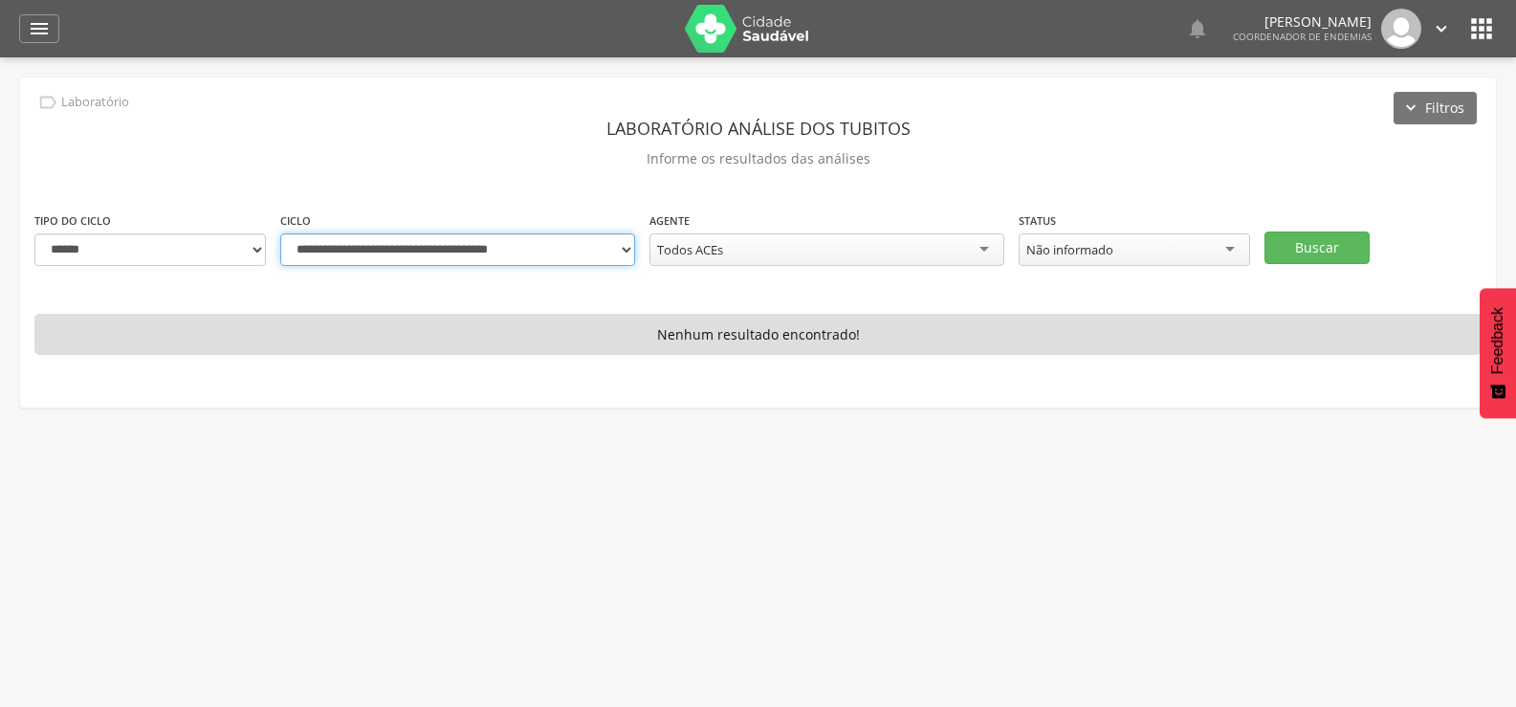
click at [584, 251] on select "**********" at bounding box center [457, 249] width 355 height 33
select select "**********"
click at [280, 233] on select "**********" at bounding box center [457, 249] width 355 height 33
click at [1328, 236] on button "Buscar" at bounding box center [1317, 248] width 105 height 33
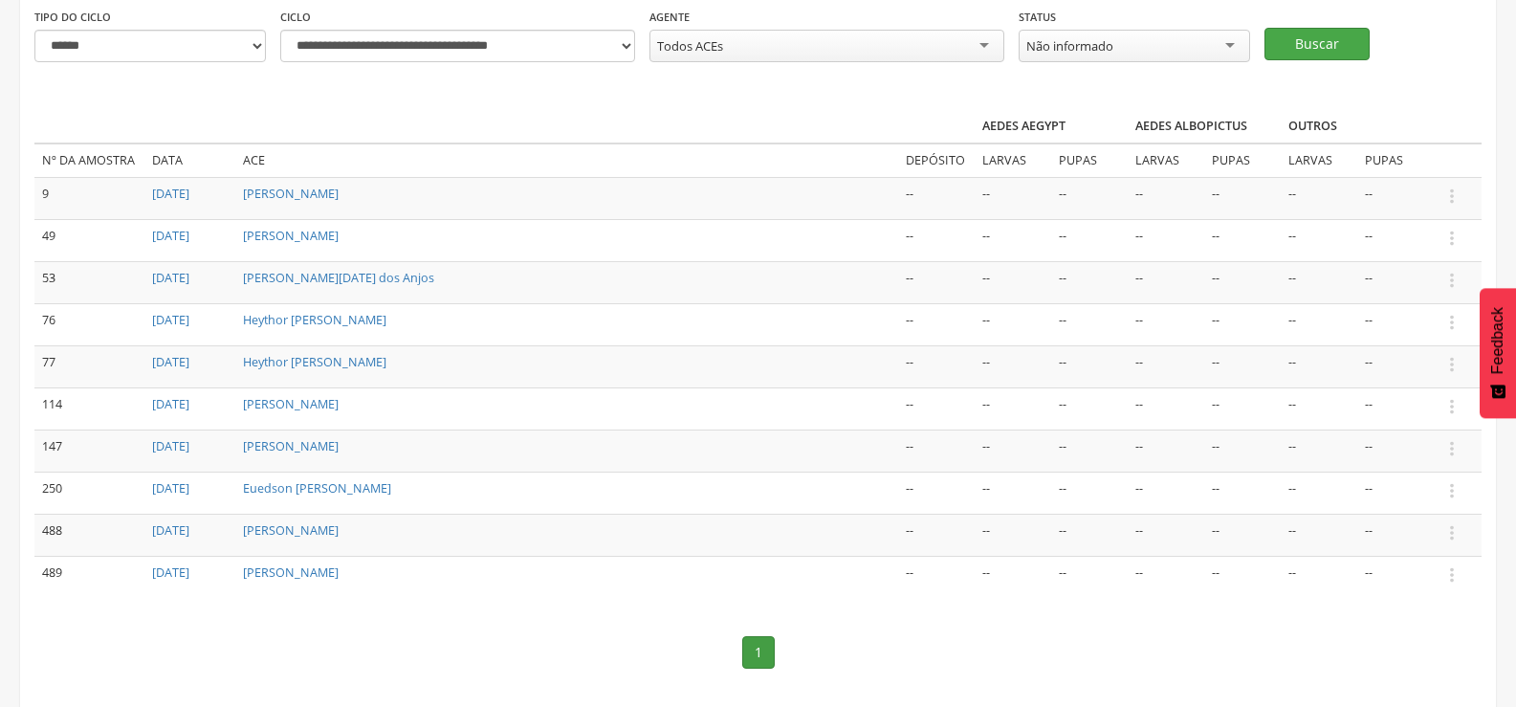
scroll to position [238, 0]
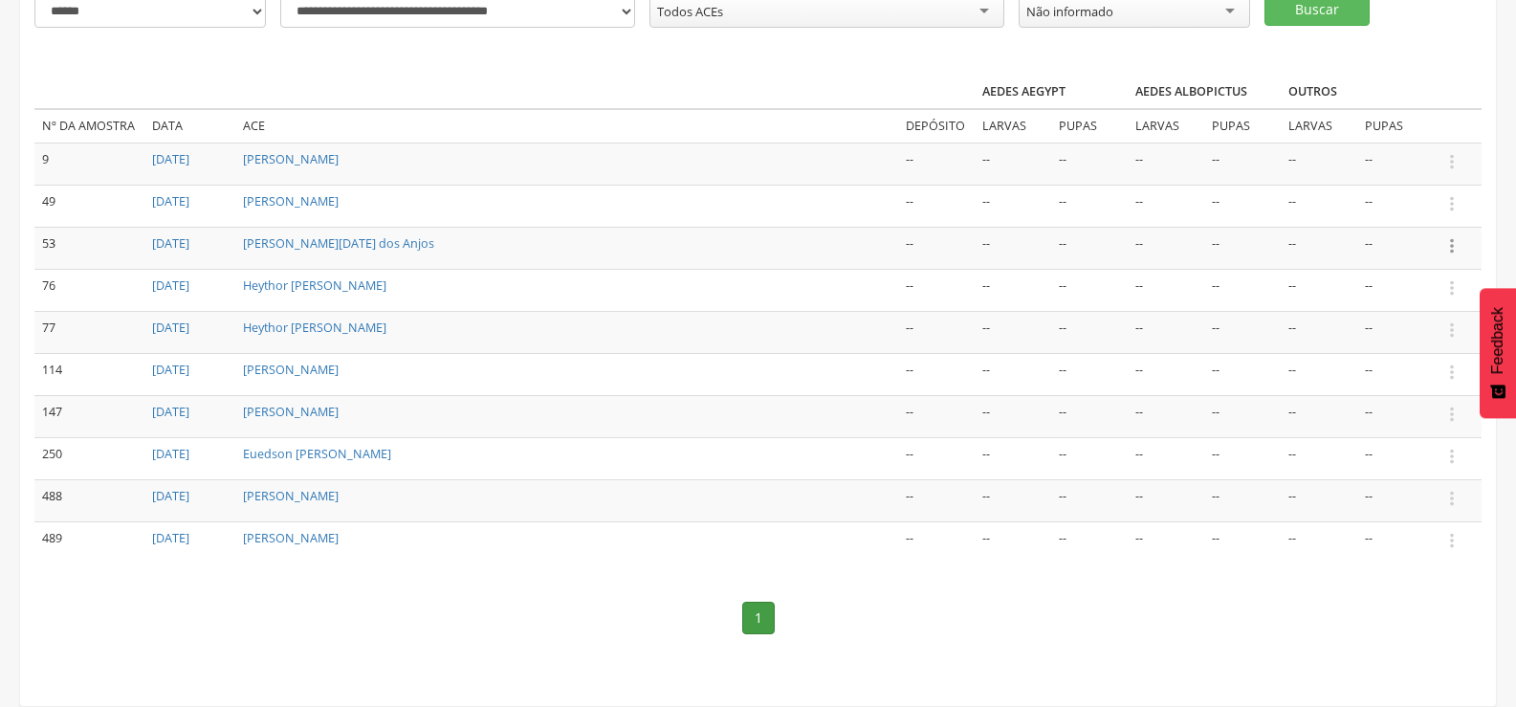
click at [1454, 237] on icon "" at bounding box center [1452, 245] width 21 height 21
click at [1443, 208] on link "Informar resultado" at bounding box center [1386, 214] width 151 height 24
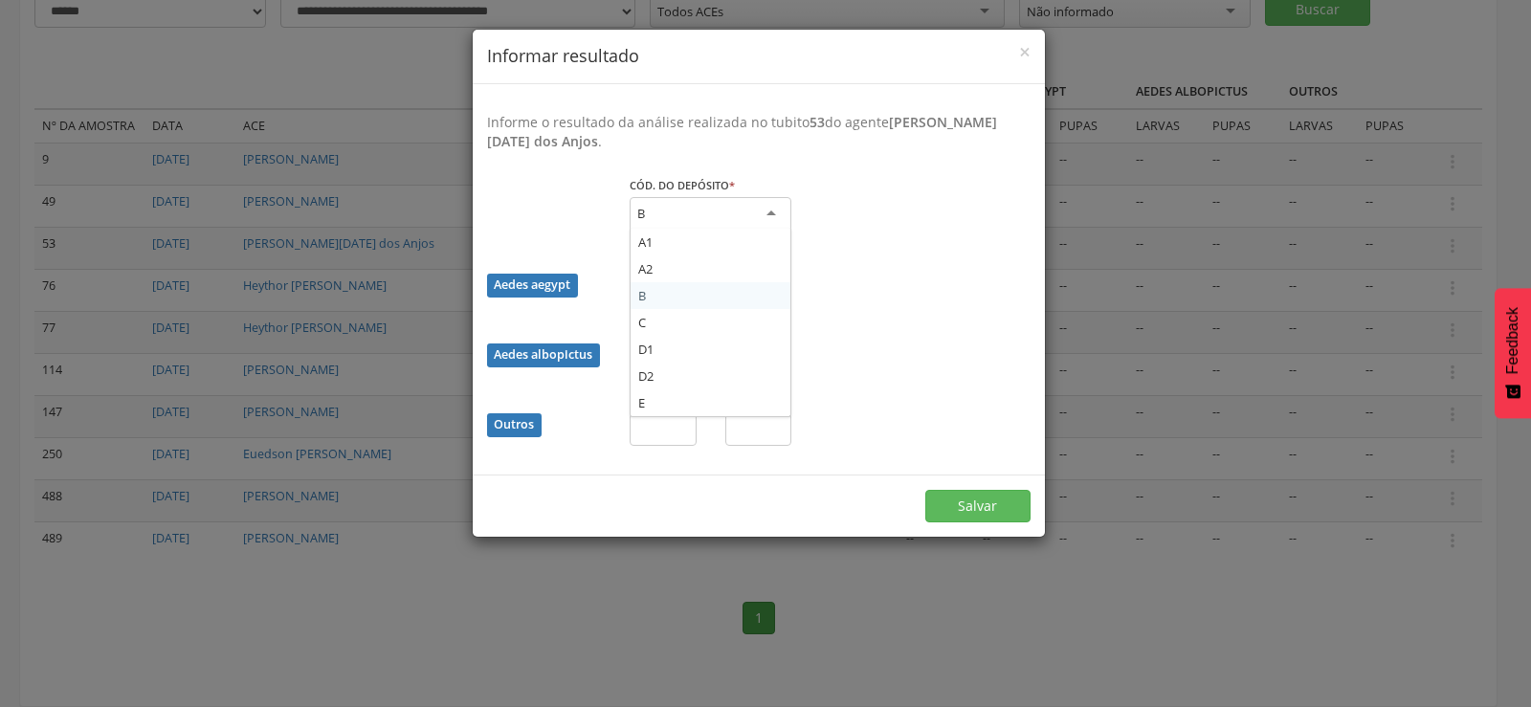
click at [683, 209] on div "B" at bounding box center [710, 214] width 162 height 34
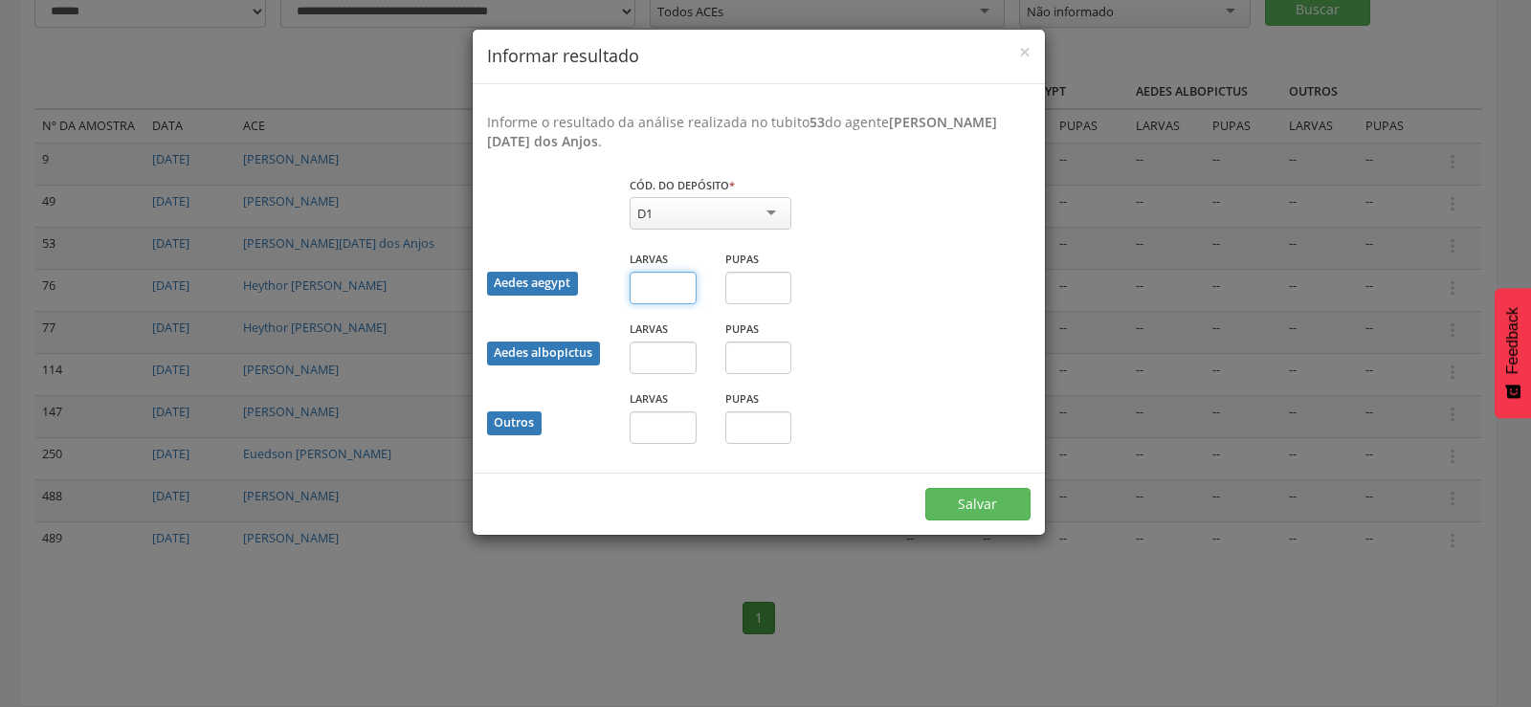
click at [653, 285] on input "text" at bounding box center [662, 288] width 67 height 33
type input "*"
click at [993, 504] on button "Salvar" at bounding box center [977, 504] width 105 height 33
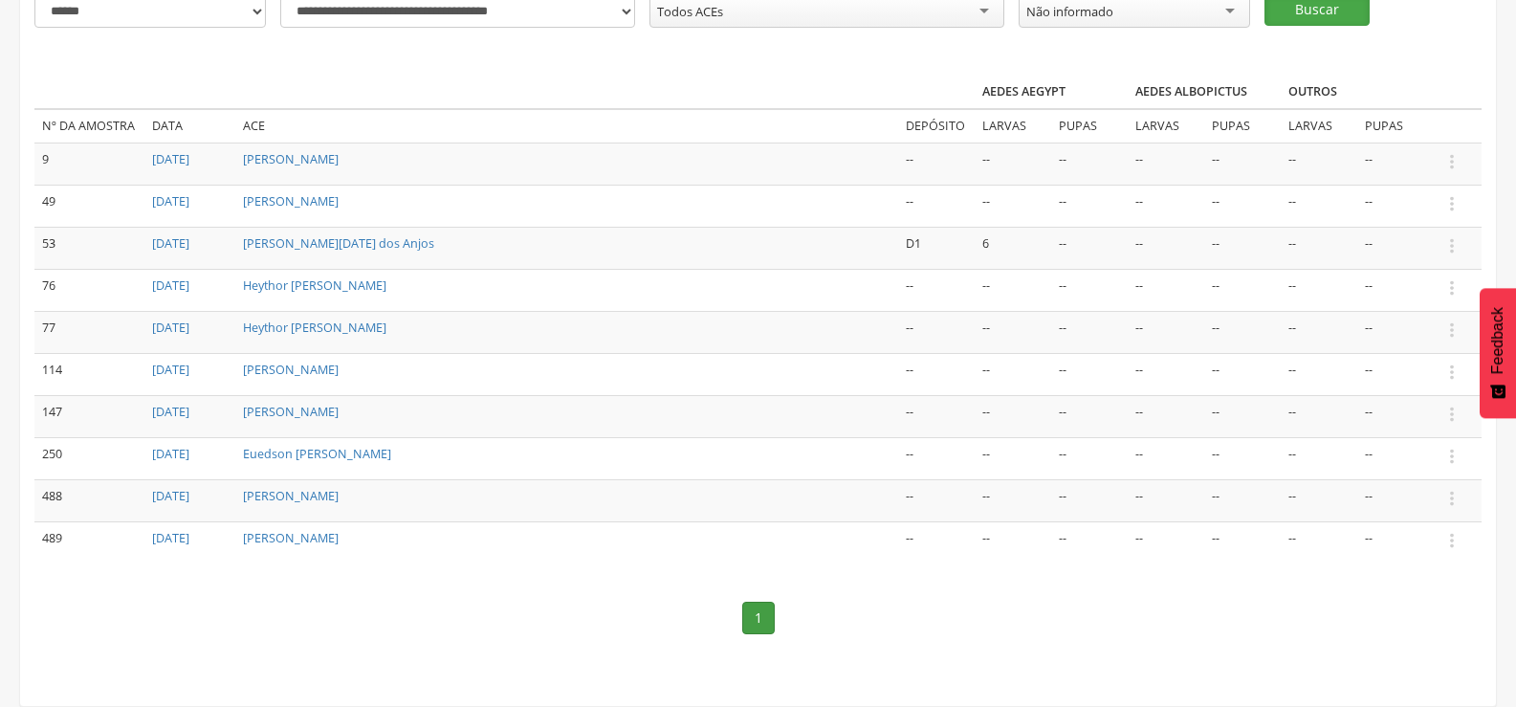
click at [1291, 6] on button "Buscar" at bounding box center [1317, 9] width 105 height 33
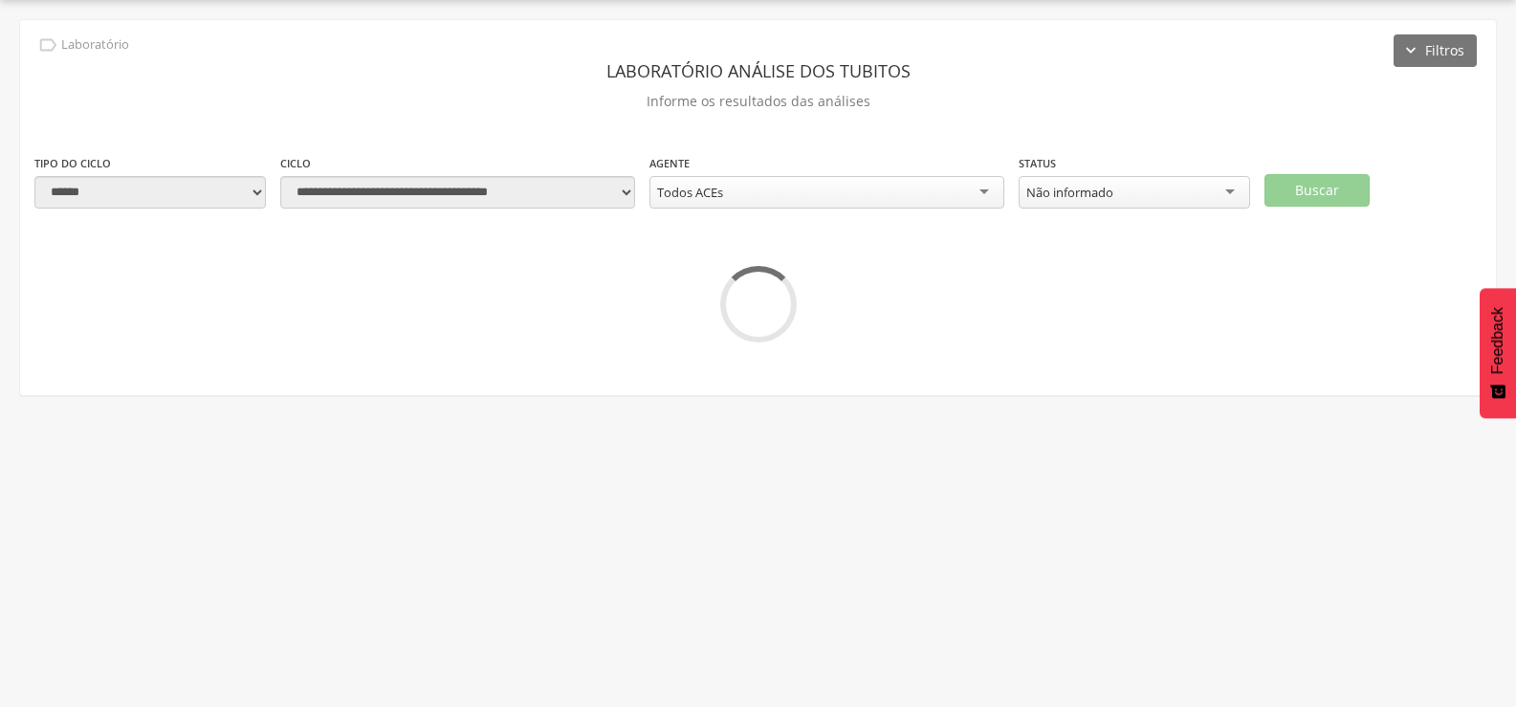
scroll to position [196, 0]
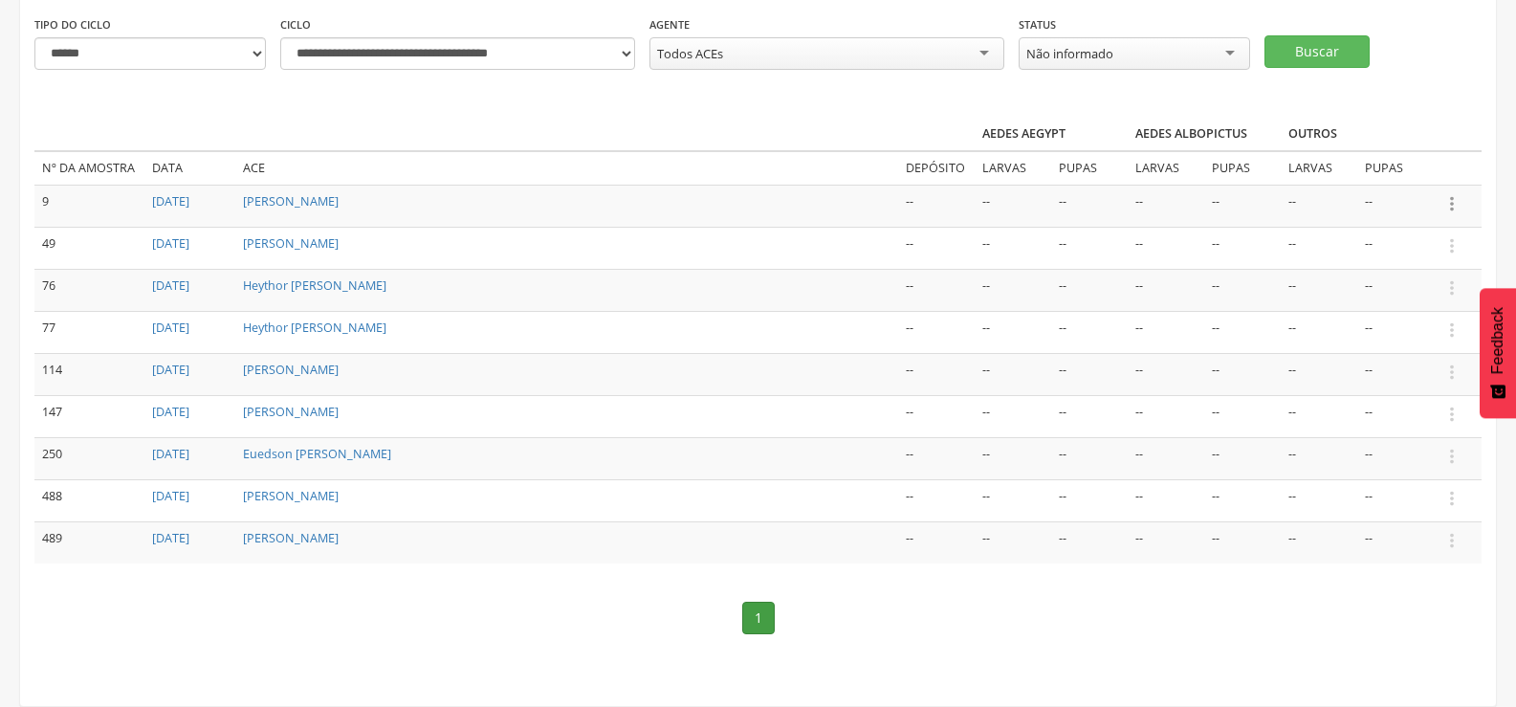
click at [1447, 197] on icon "" at bounding box center [1452, 203] width 21 height 21
click at [1404, 167] on link "Informar resultado" at bounding box center [1386, 172] width 151 height 24
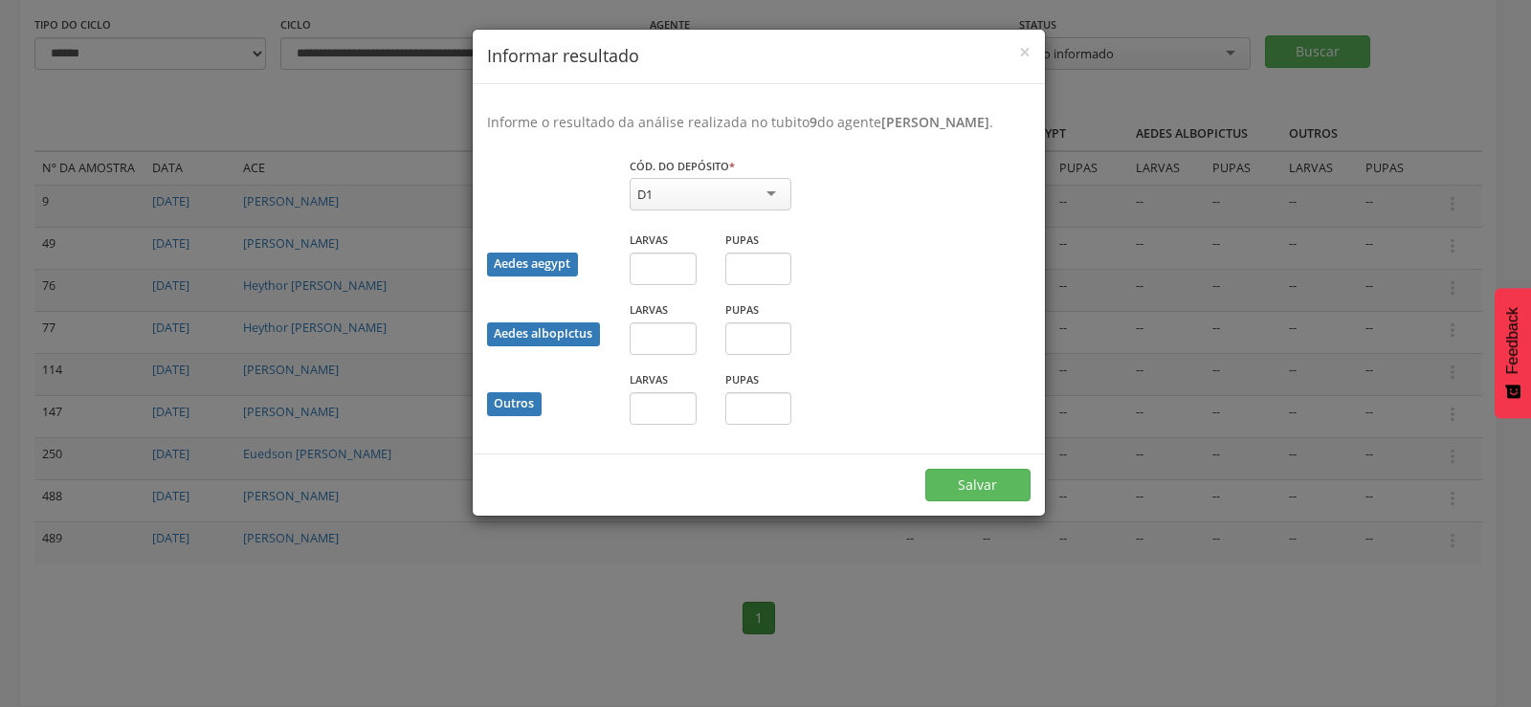
click at [697, 190] on div "D1" at bounding box center [710, 194] width 162 height 33
click at [653, 413] on input "text" at bounding box center [662, 408] width 67 height 33
type input "**"
click at [953, 479] on button "Salvar" at bounding box center [977, 485] width 105 height 33
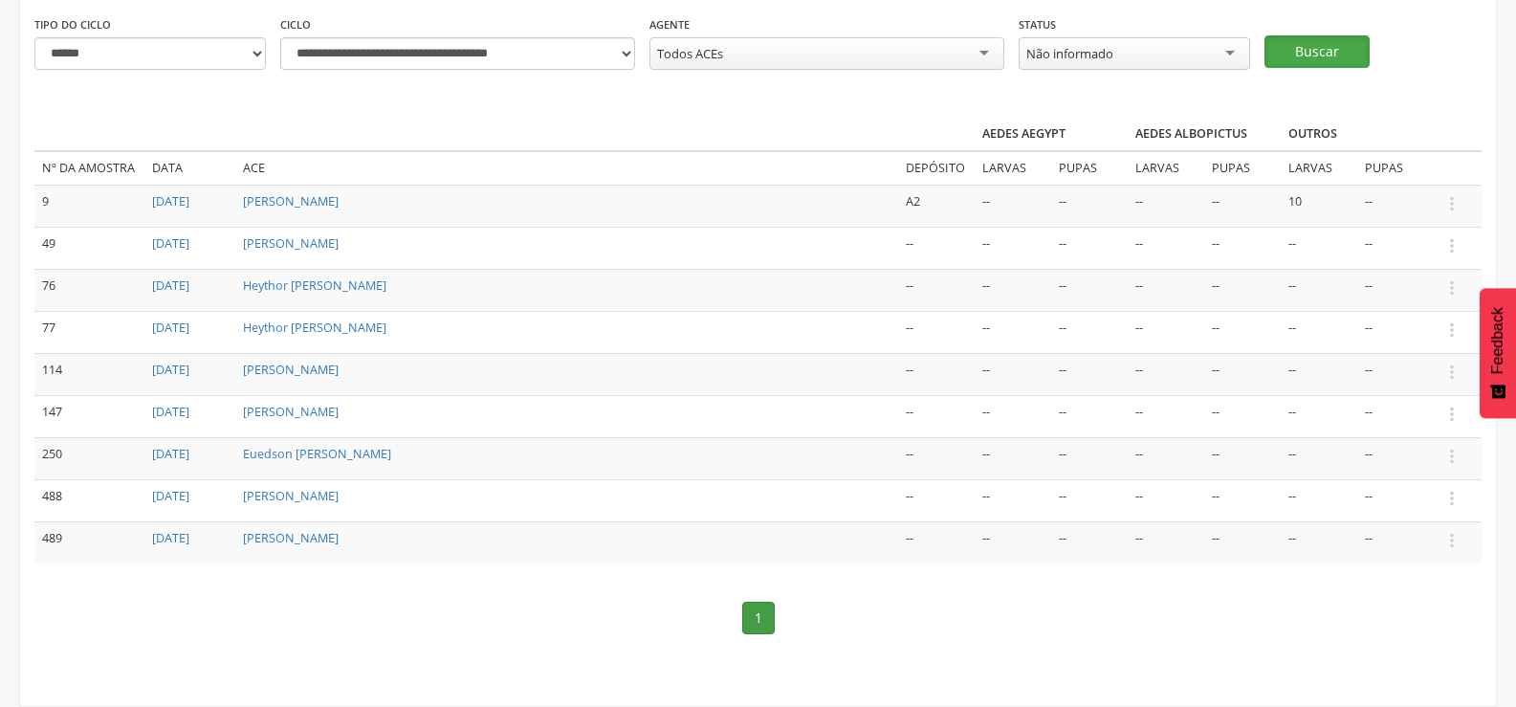
click at [1326, 40] on button "Buscar" at bounding box center [1317, 51] width 105 height 33
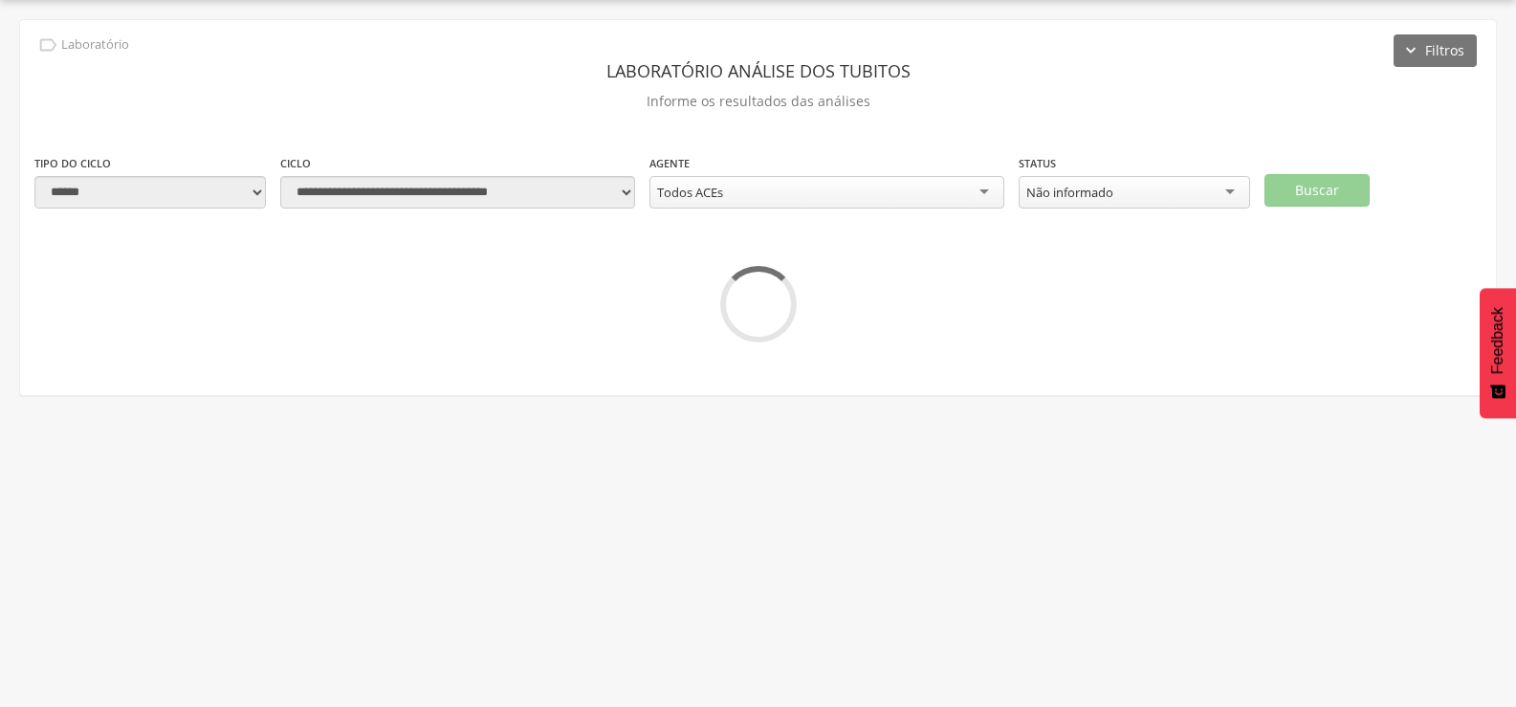
scroll to position [154, 0]
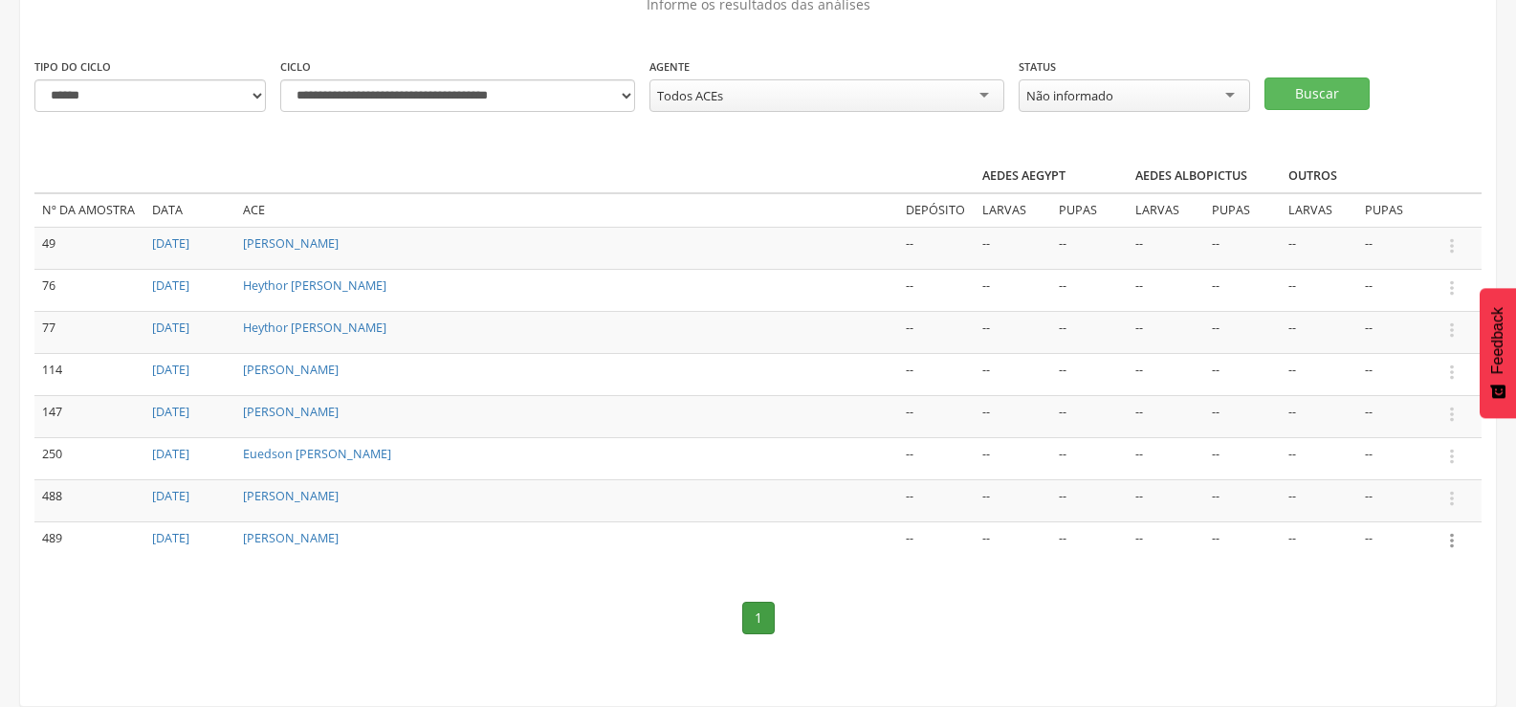
click at [1448, 537] on icon "" at bounding box center [1452, 540] width 21 height 21
click at [1403, 501] on link "Informar resultado" at bounding box center [1386, 508] width 151 height 24
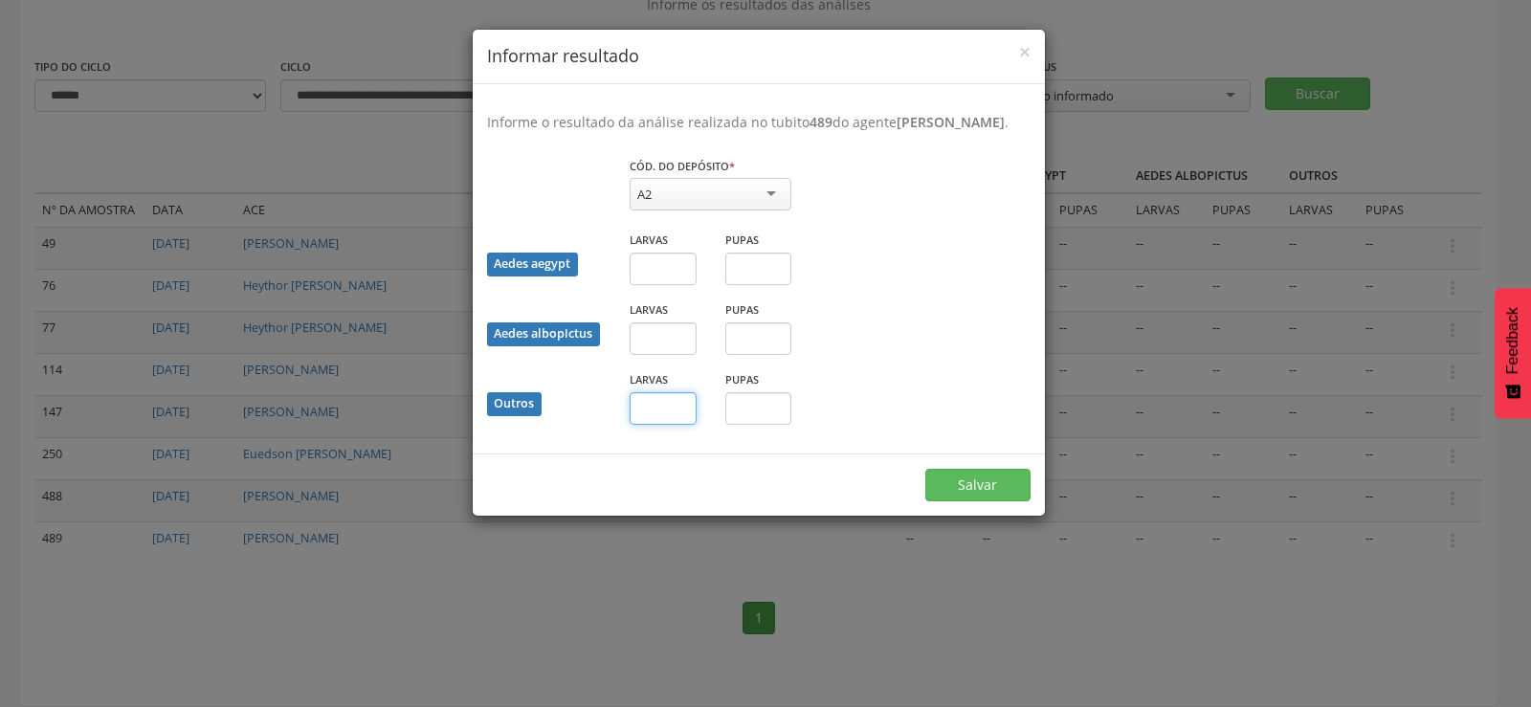
click at [663, 425] on input "text" at bounding box center [662, 408] width 67 height 33
type input "*"
click at [982, 499] on button "Salvar" at bounding box center [977, 485] width 105 height 33
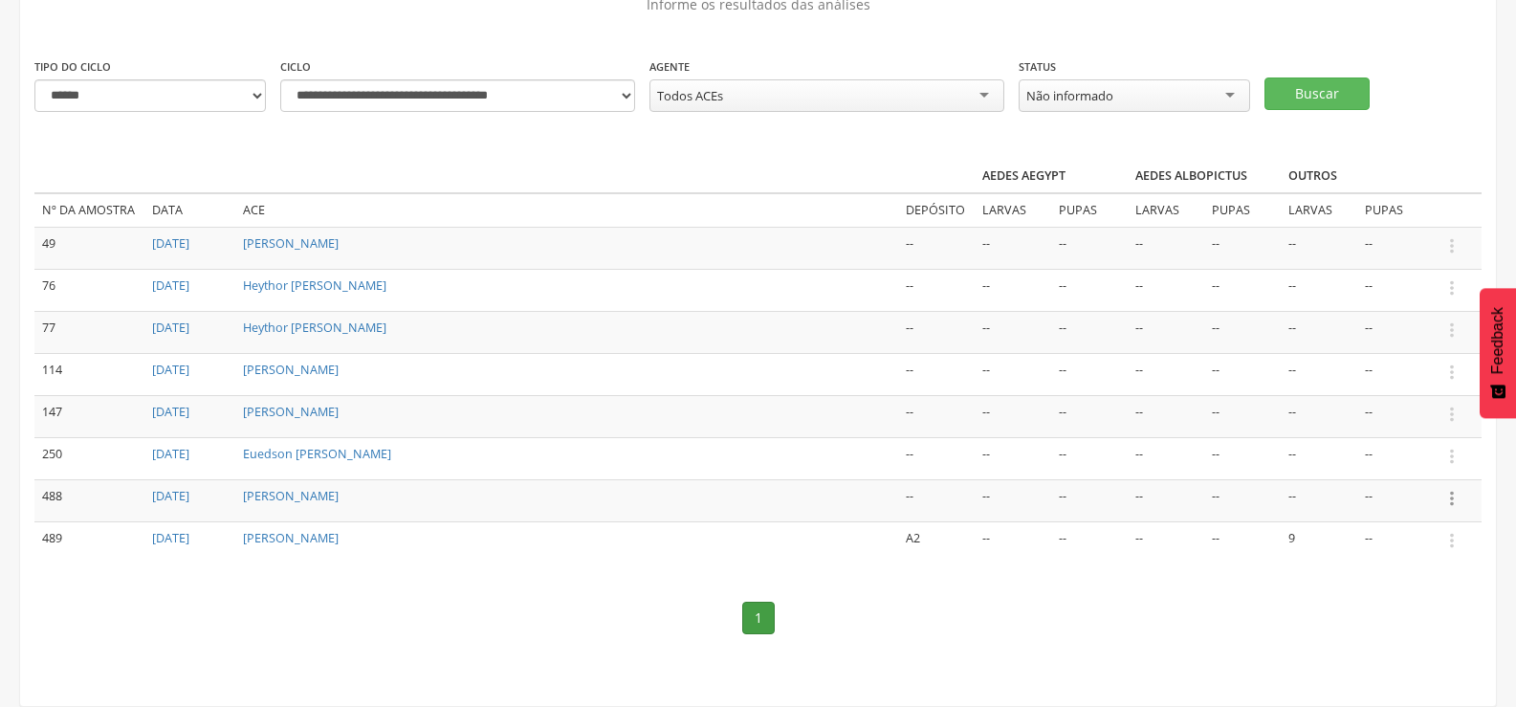
click at [1449, 491] on icon "" at bounding box center [1452, 498] width 21 height 21
click at [1406, 455] on link "Informar resultado" at bounding box center [1386, 466] width 151 height 24
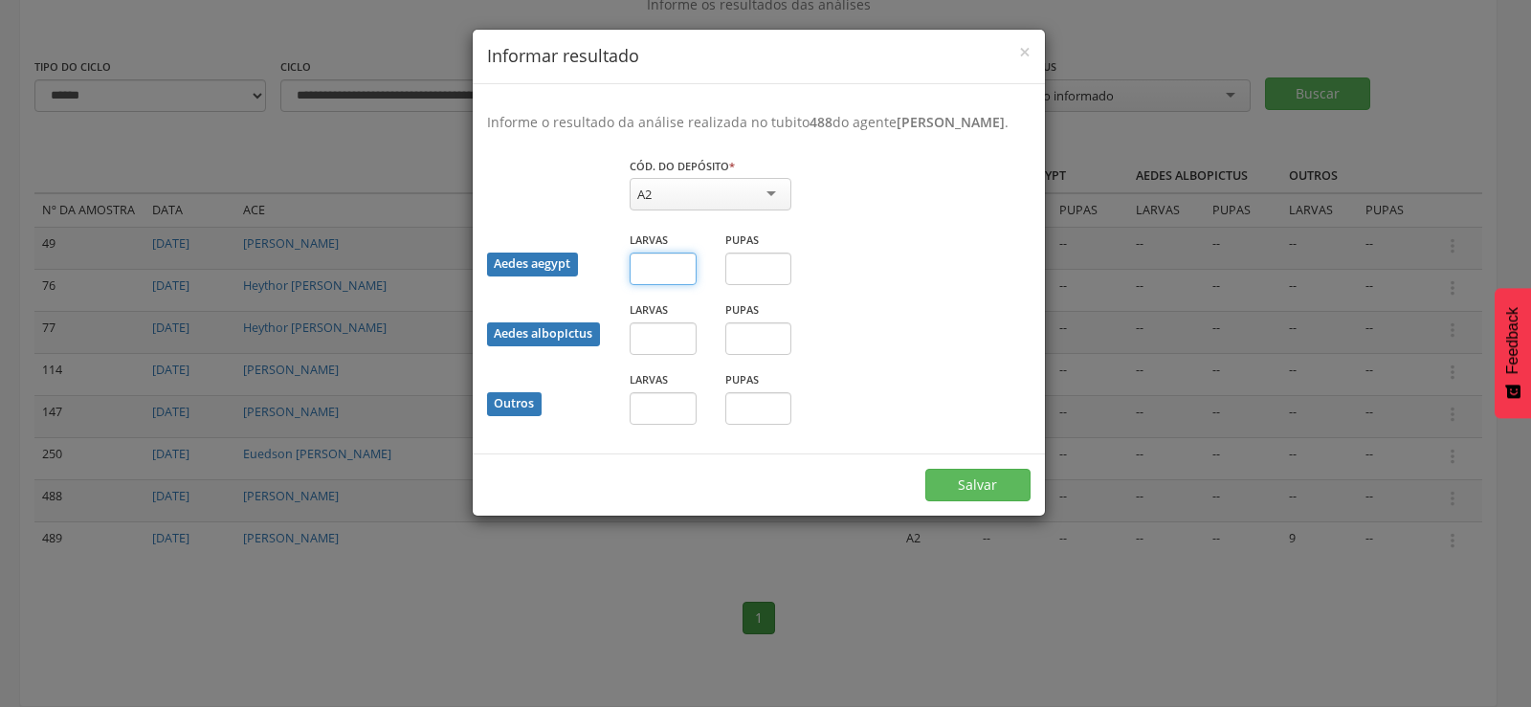
click at [652, 285] on input "text" at bounding box center [662, 269] width 67 height 33
type input "*"
click at [987, 501] on button "Salvar" at bounding box center [977, 485] width 105 height 33
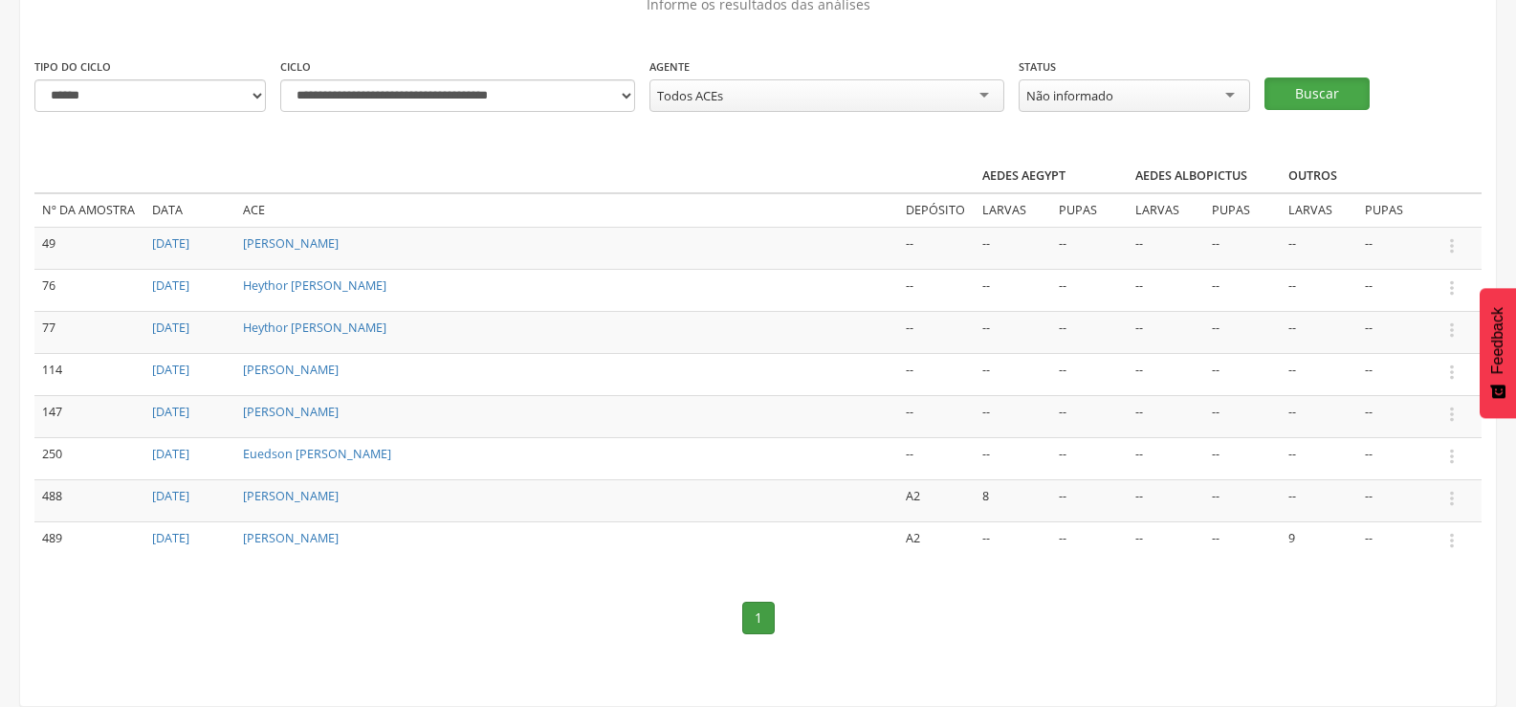
click at [1311, 81] on button "Buscar" at bounding box center [1317, 93] width 105 height 33
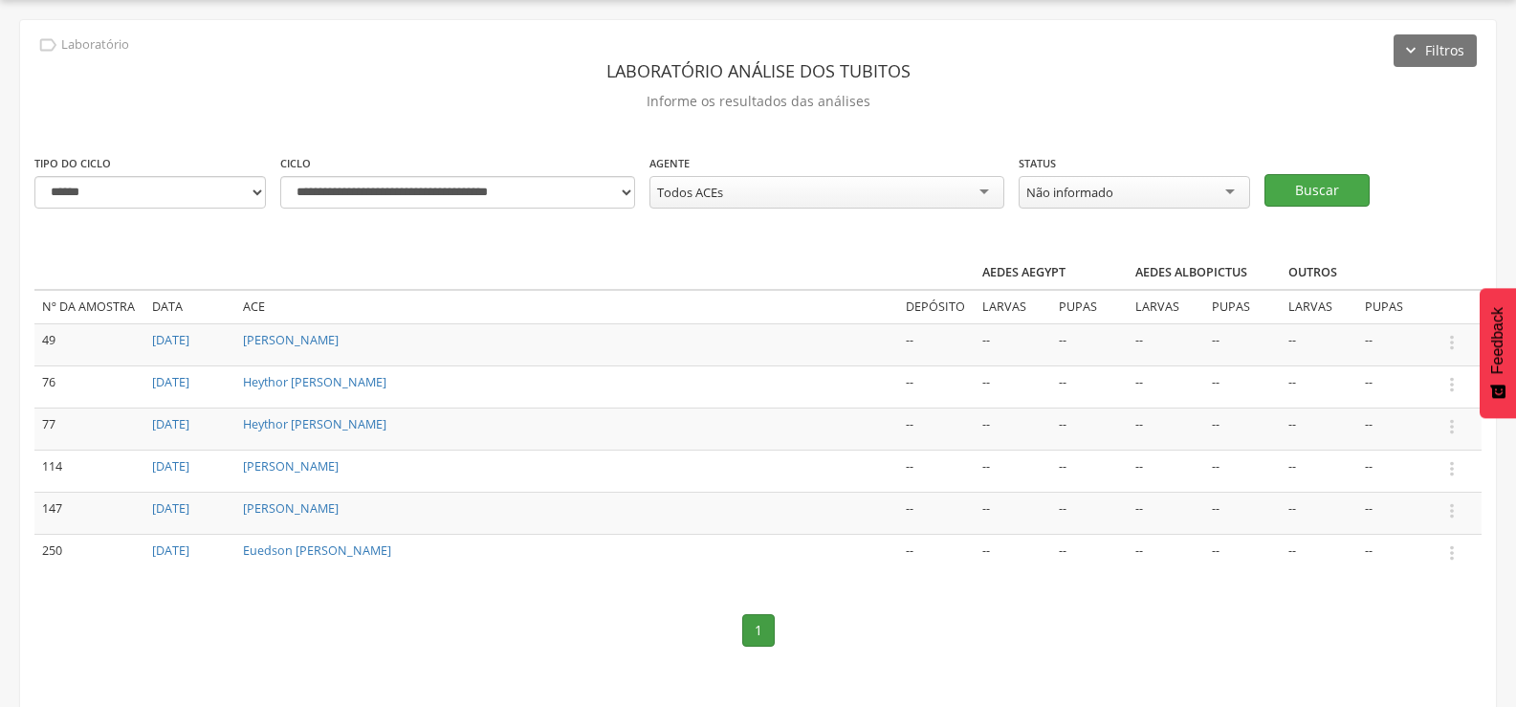
scroll to position [70, 0]
